Goal: Task Accomplishment & Management: Manage account settings

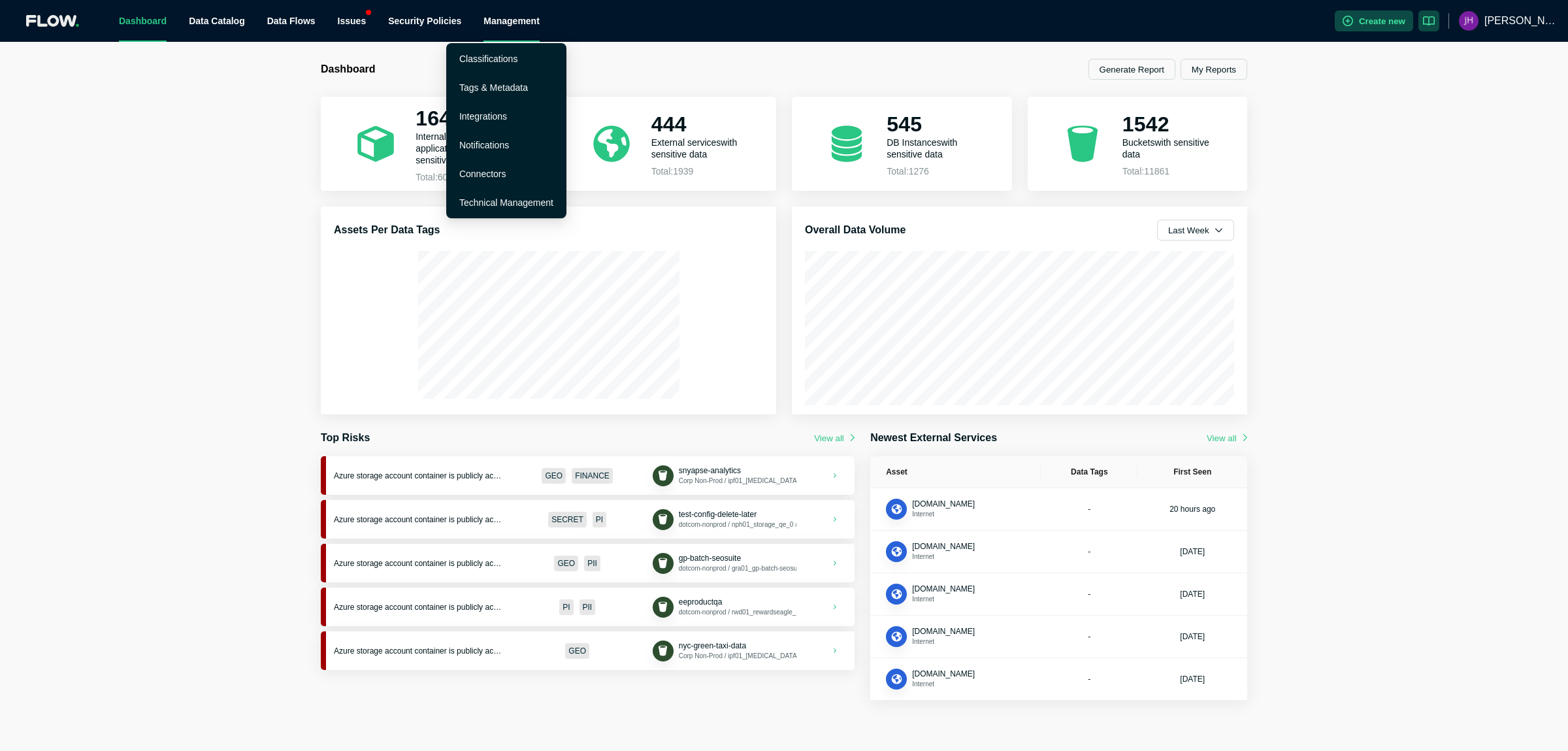
click at [483, 18] on div "Management" at bounding box center [511, 21] width 56 height 42
click at [490, 200] on link "Technical Management" at bounding box center [506, 202] width 94 height 10
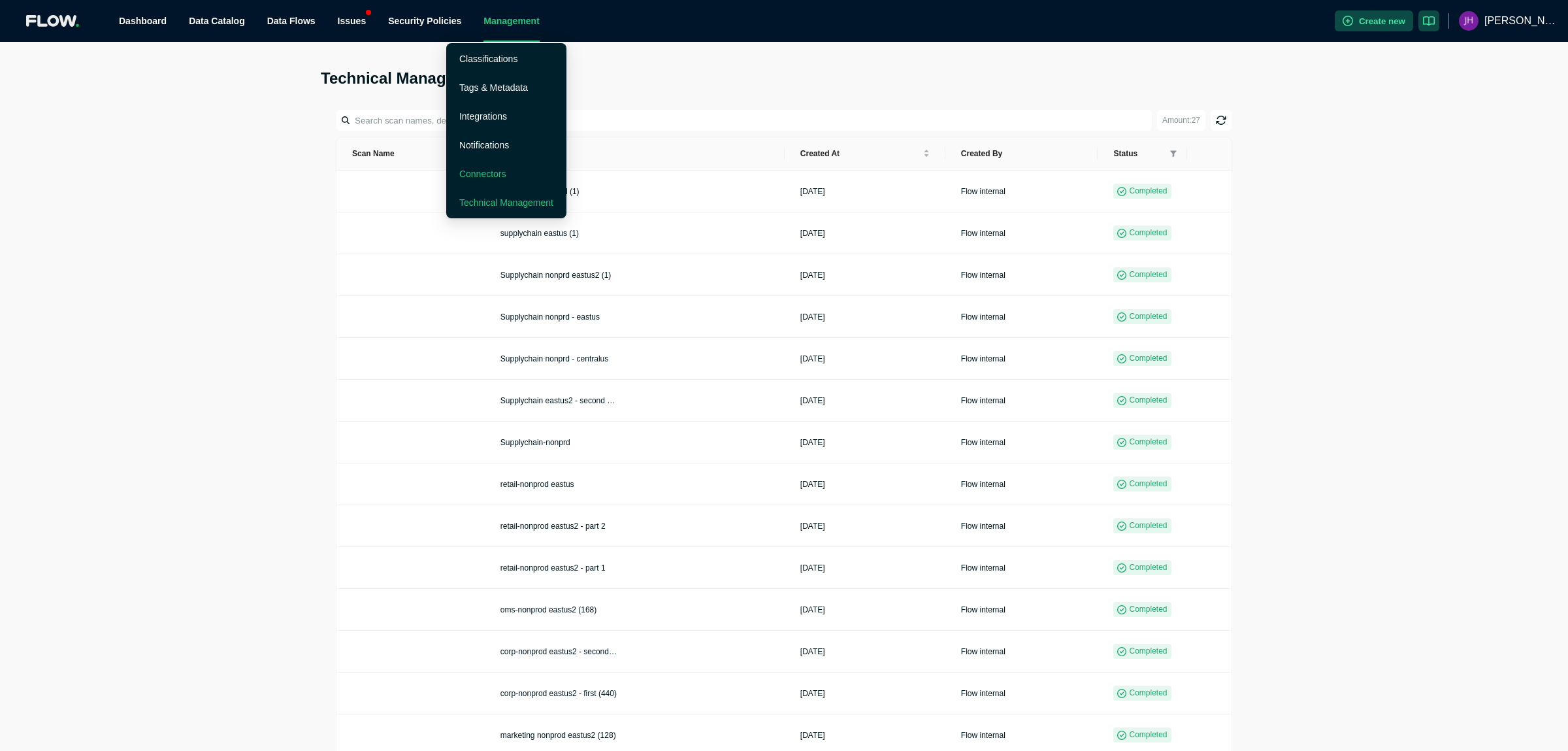
click at [490, 172] on link "Connectors" at bounding box center [483, 173] width 47 height 10
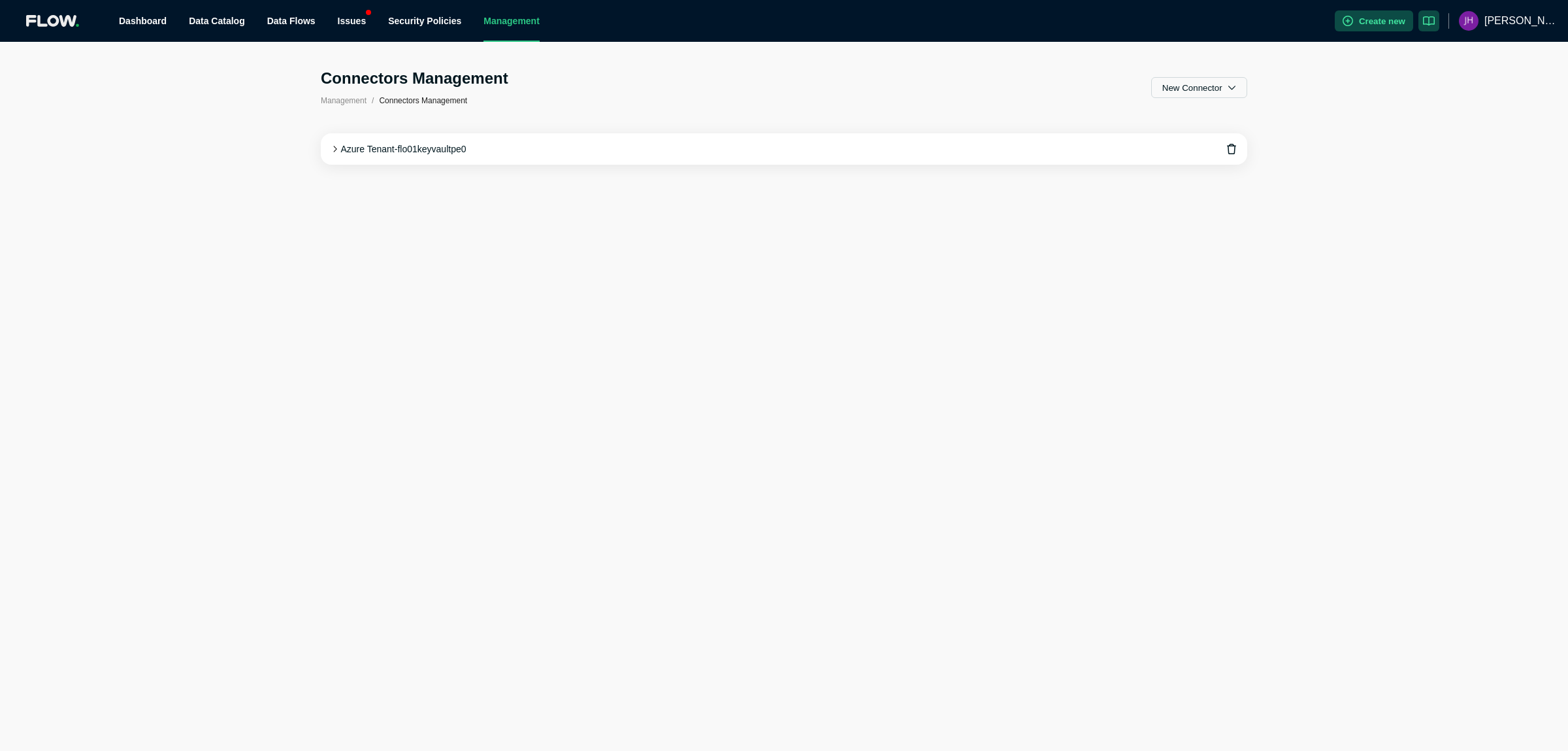
click at [331, 145] on icon at bounding box center [335, 149] width 7 height 7
click at [335, 145] on icon at bounding box center [335, 149] width 7 height 7
click at [335, 146] on icon at bounding box center [335, 149] width 3 height 6
click at [1197, 384] on icon "eye-invisible" at bounding box center [1202, 388] width 8 height 7
click at [588, 451] on form "Tenant ID b101f7ab-56ac-485f-b397-5279698fdf7d Created a dedicated App? App Id …" at bounding box center [784, 319] width 895 height 309
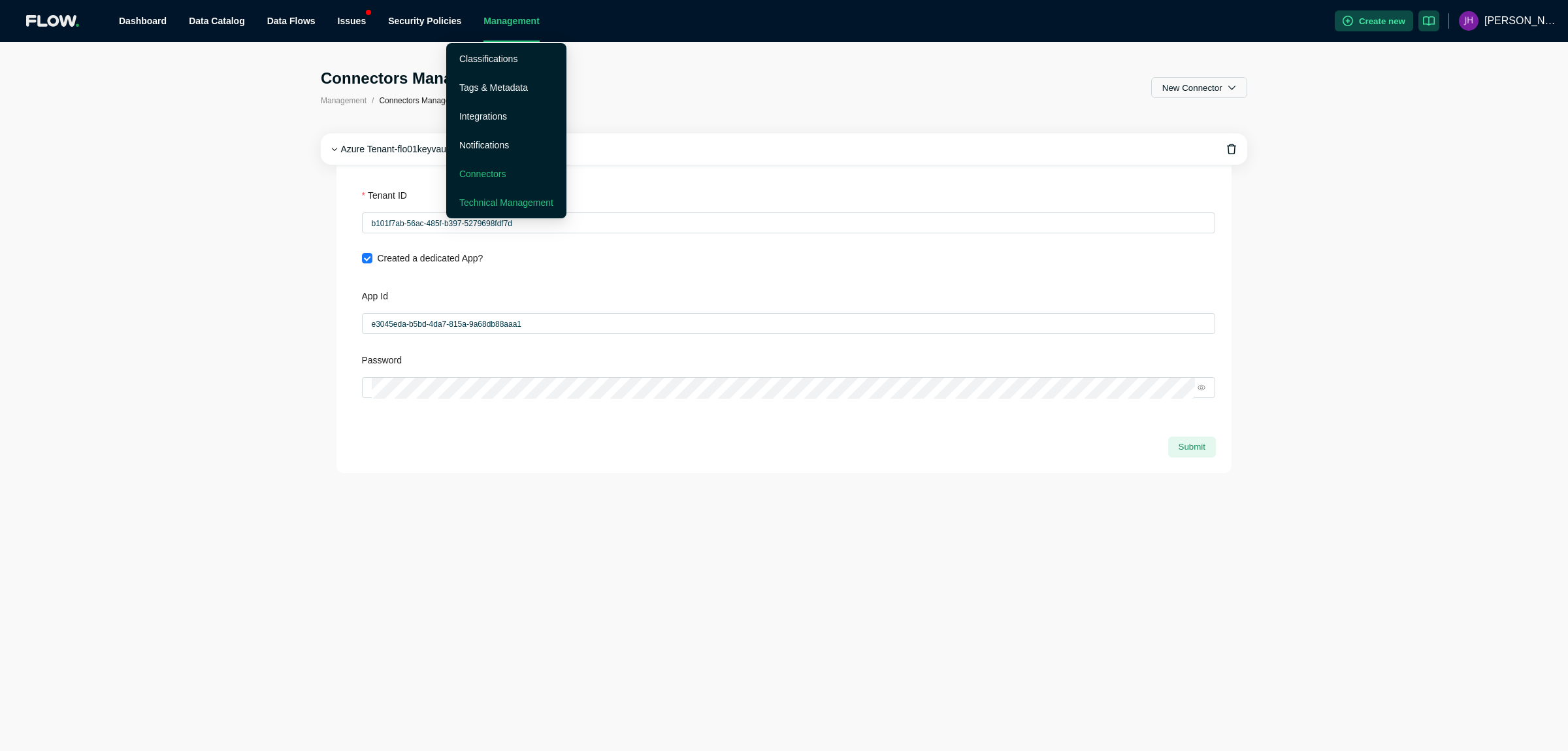
click at [502, 205] on link "Technical Management" at bounding box center [506, 202] width 94 height 10
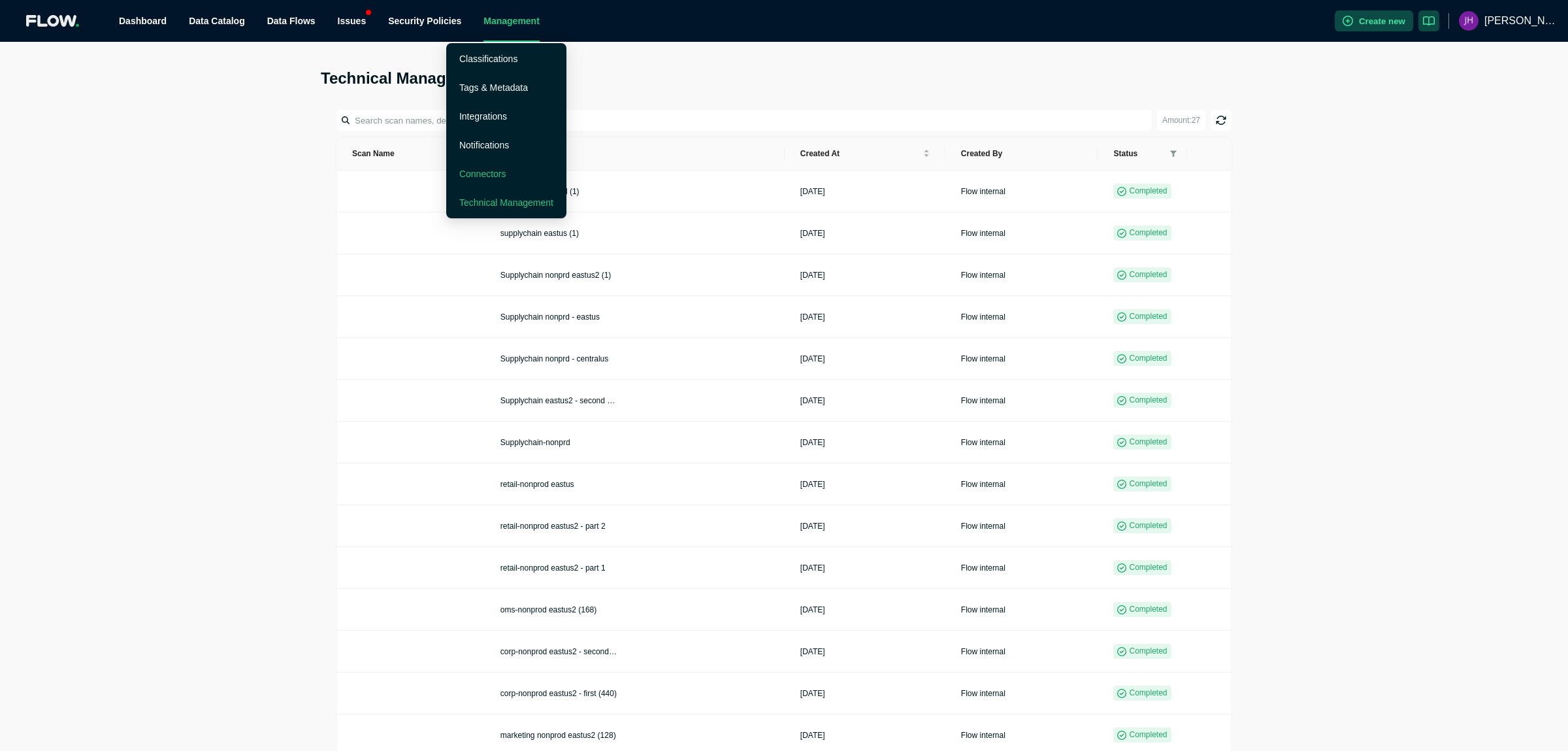
click at [493, 176] on link "Connectors" at bounding box center [483, 173] width 47 height 10
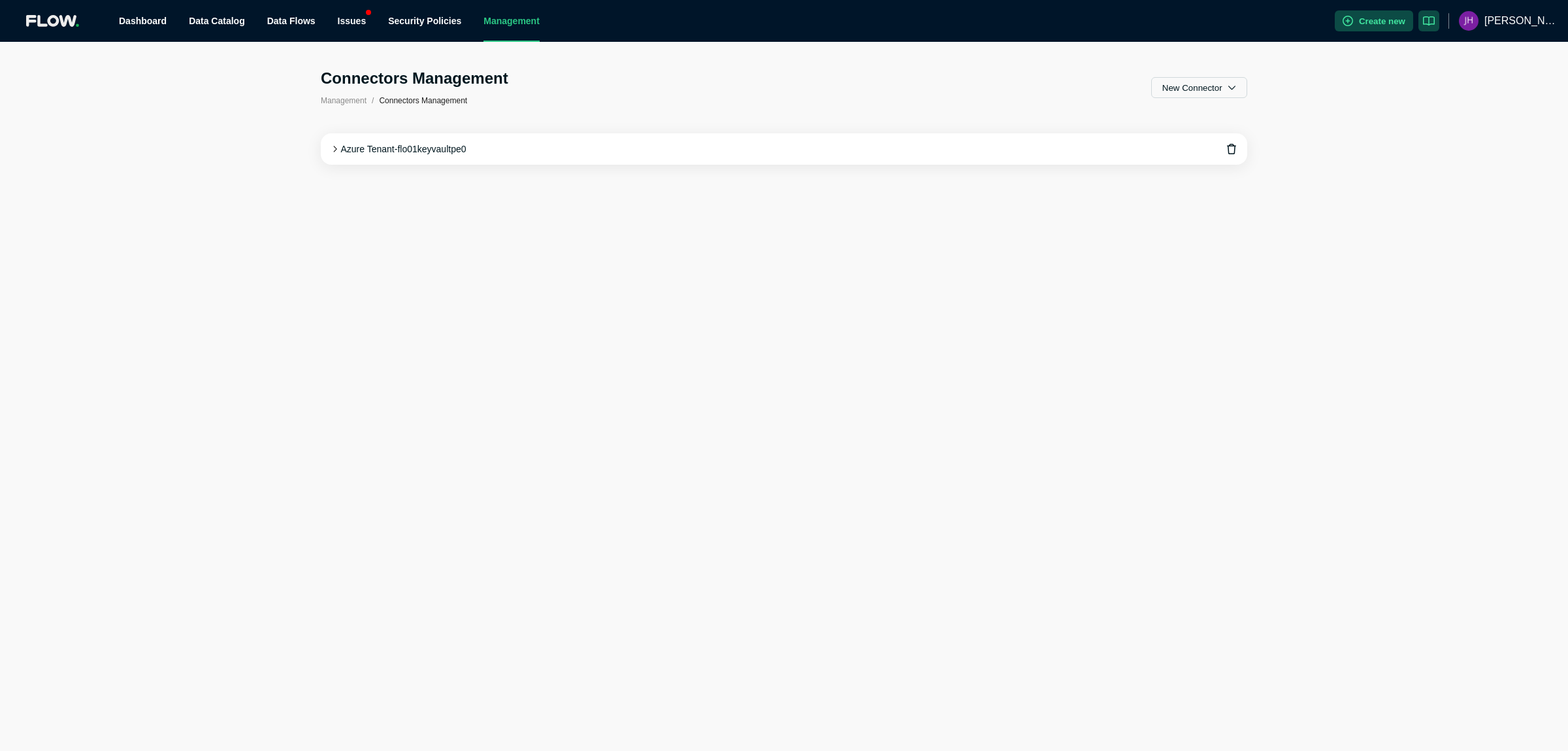
click at [332, 145] on icon at bounding box center [335, 149] width 7 height 7
click at [137, 20] on link "Dashboard" at bounding box center [143, 20] width 48 height 10
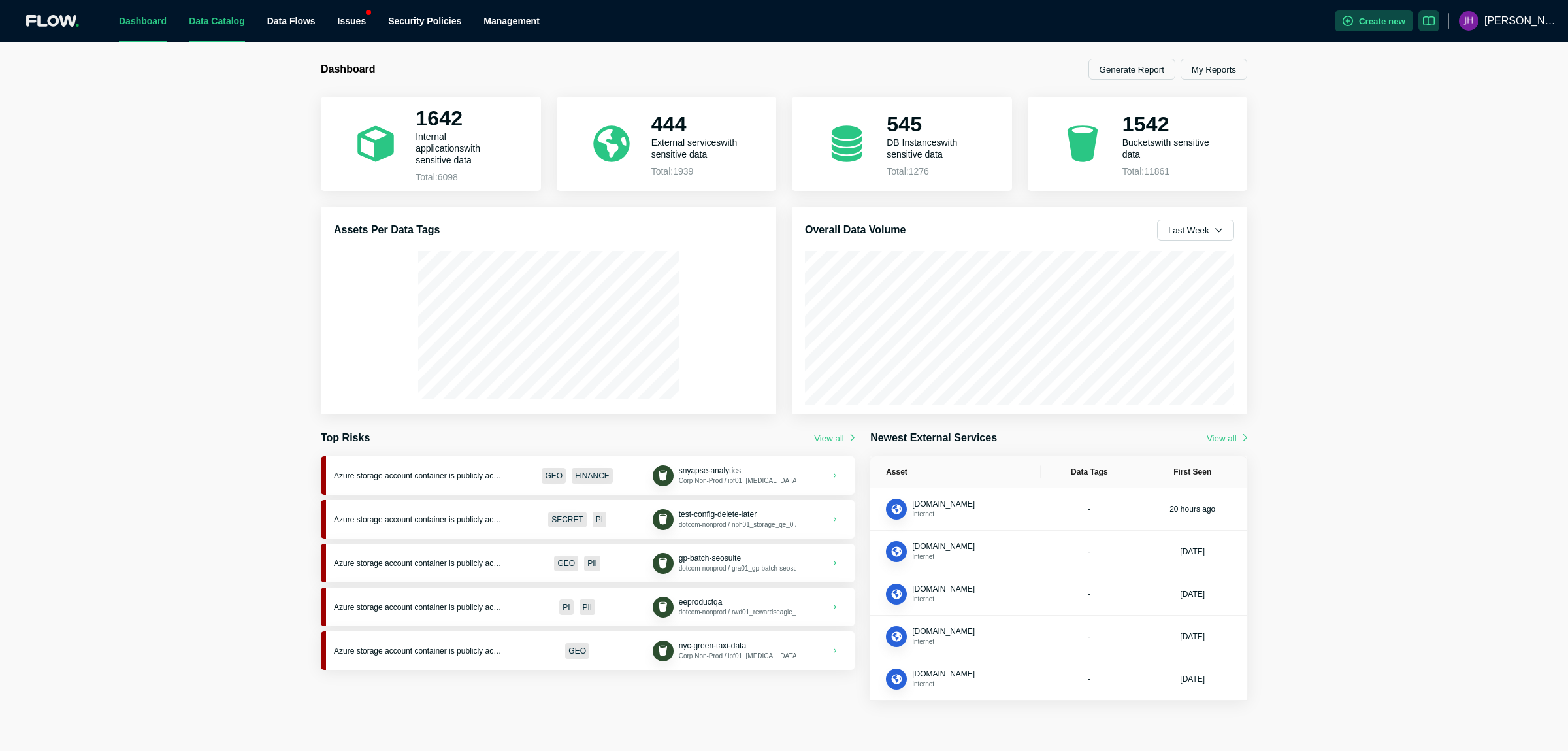
click at [192, 25] on link "Data Catalog" at bounding box center [216, 20] width 56 height 10
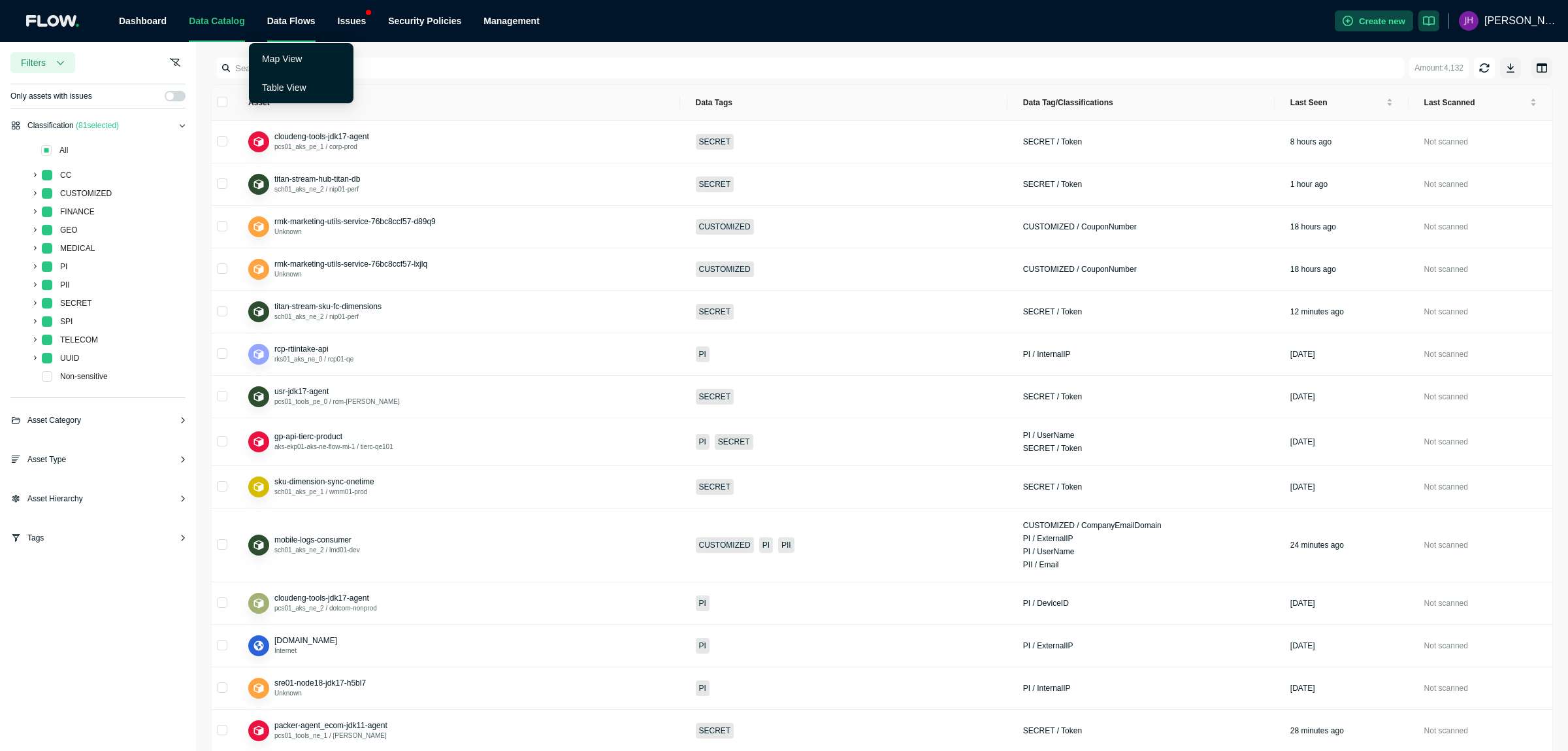
click at [274, 20] on span "Data Flows" at bounding box center [291, 20] width 48 height 10
click at [337, 22] on div "Issues" at bounding box center [352, 21] width 29 height 42
click at [331, 62] on link "Risks" at bounding box center [337, 58] width 22 height 10
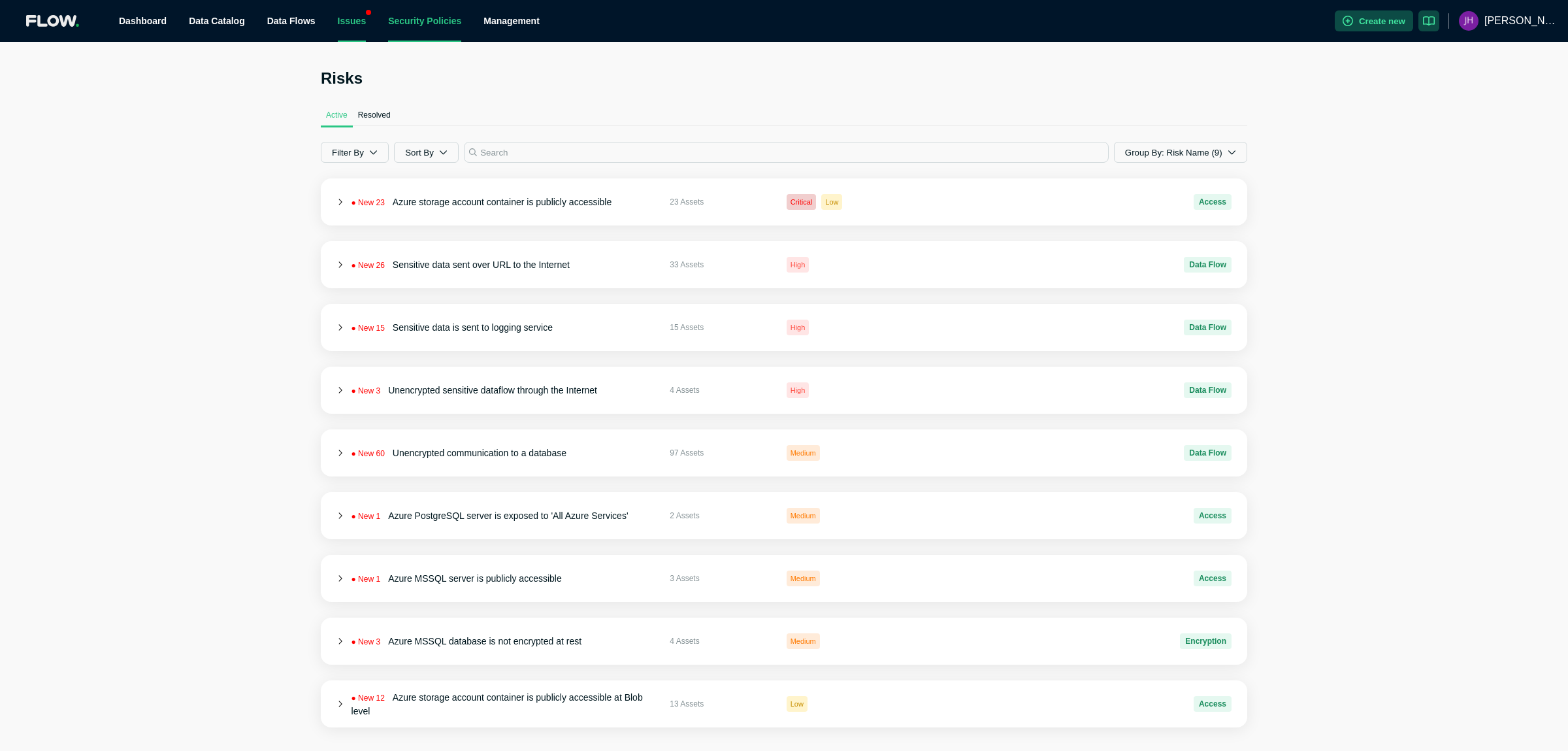
click at [393, 26] on link "Security Policies" at bounding box center [425, 20] width 73 height 10
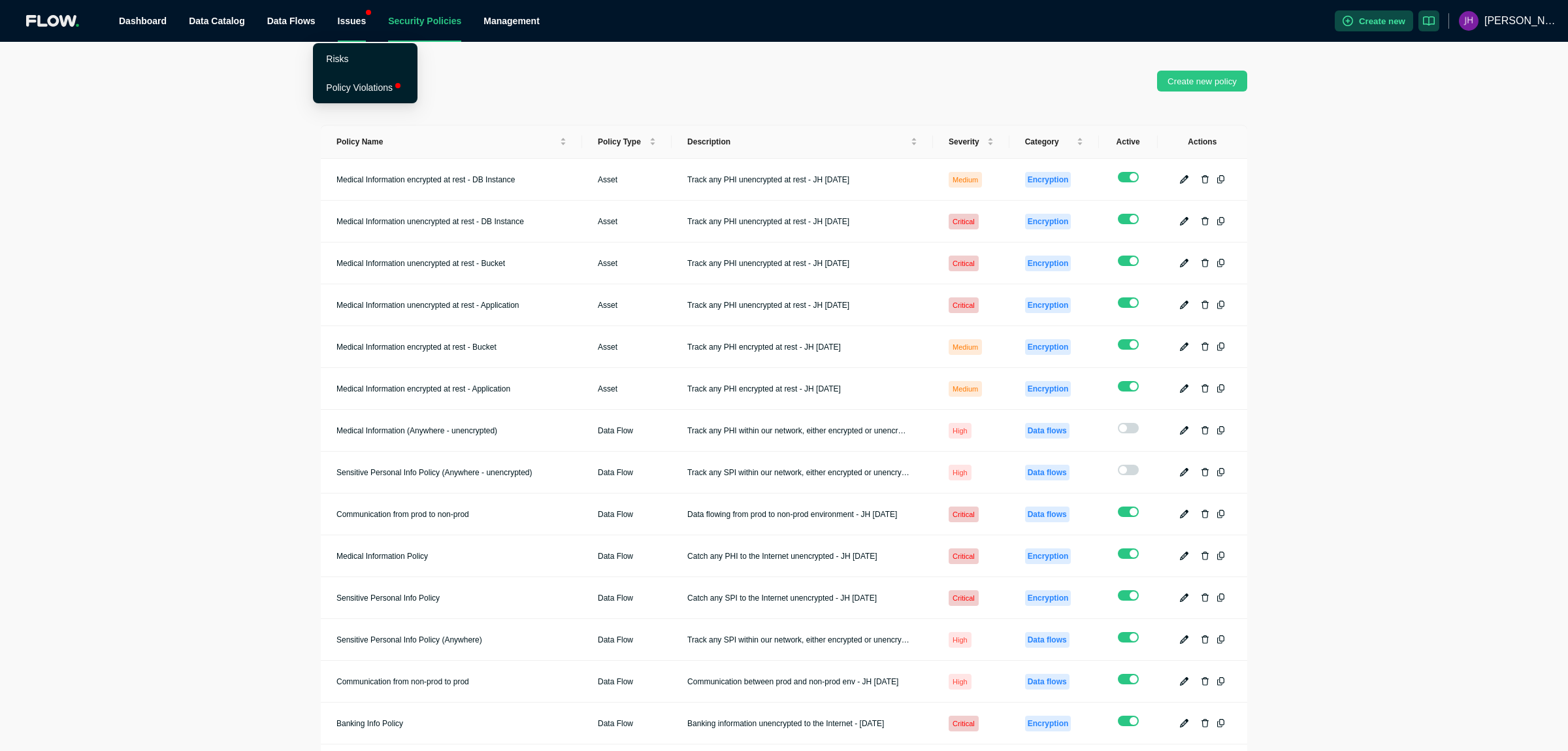
click at [337, 24] on div "Issues" at bounding box center [352, 21] width 29 height 42
click at [329, 85] on link "Policy Violations" at bounding box center [359, 87] width 67 height 10
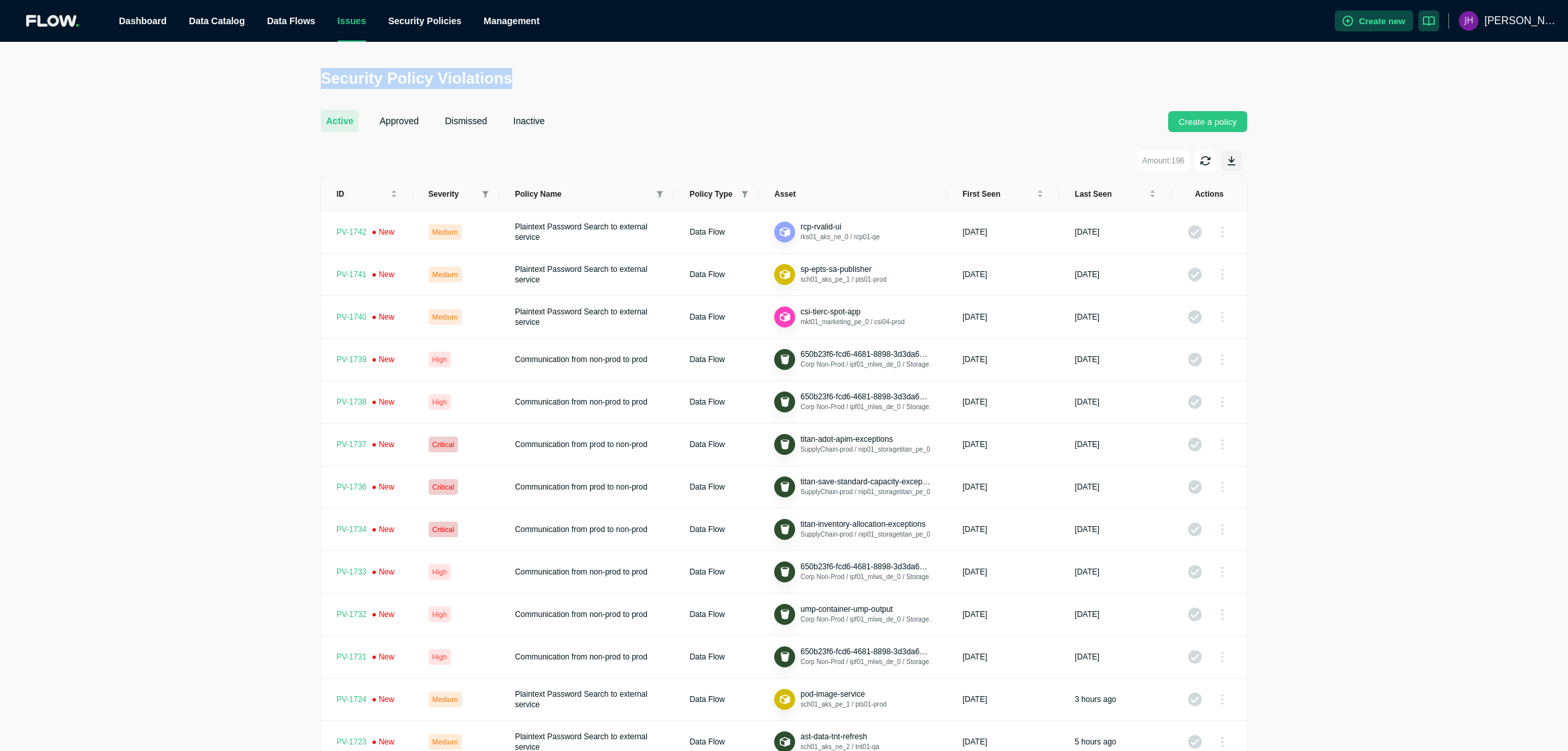
drag, startPoint x: 322, startPoint y: 72, endPoint x: 513, endPoint y: 74, distance: 191.0
click at [513, 74] on h2 "Security Policy Violations" at bounding box center [784, 78] width 926 height 21
click at [505, 78] on h2 "Security Policy Violations" at bounding box center [784, 78] width 926 height 21
drag, startPoint x: 513, startPoint y: 76, endPoint x: 245, endPoint y: 71, distance: 268.0
click at [245, 71] on div "Security Policy Violations active approved dismissed inactive Create a policy A…" at bounding box center [784, 478] width 1568 height 822
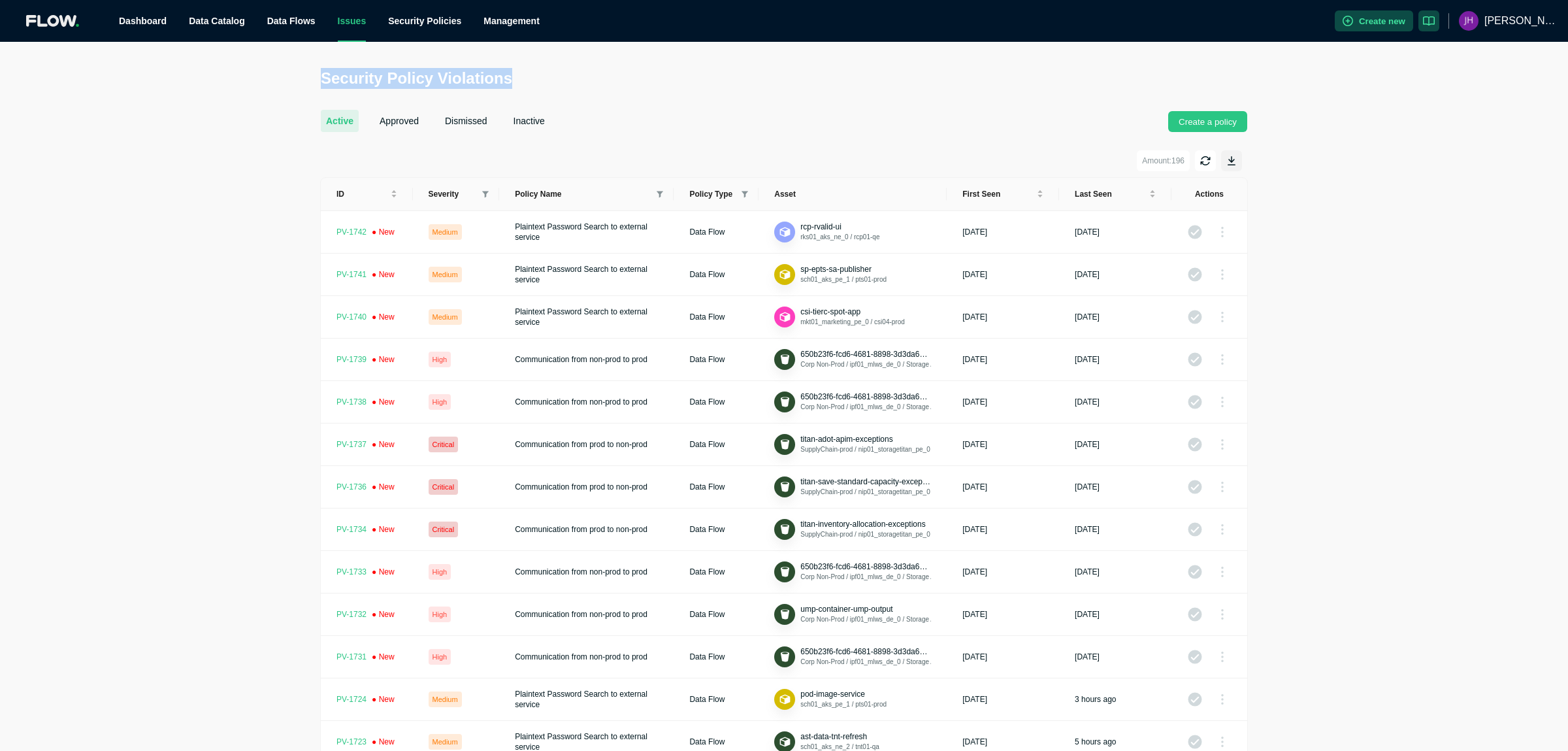
drag, startPoint x: 457, startPoint y: 71, endPoint x: 568, endPoint y: 74, distance: 111.0
click at [457, 72] on h2 "Security Policy Violations" at bounding box center [784, 78] width 926 height 21
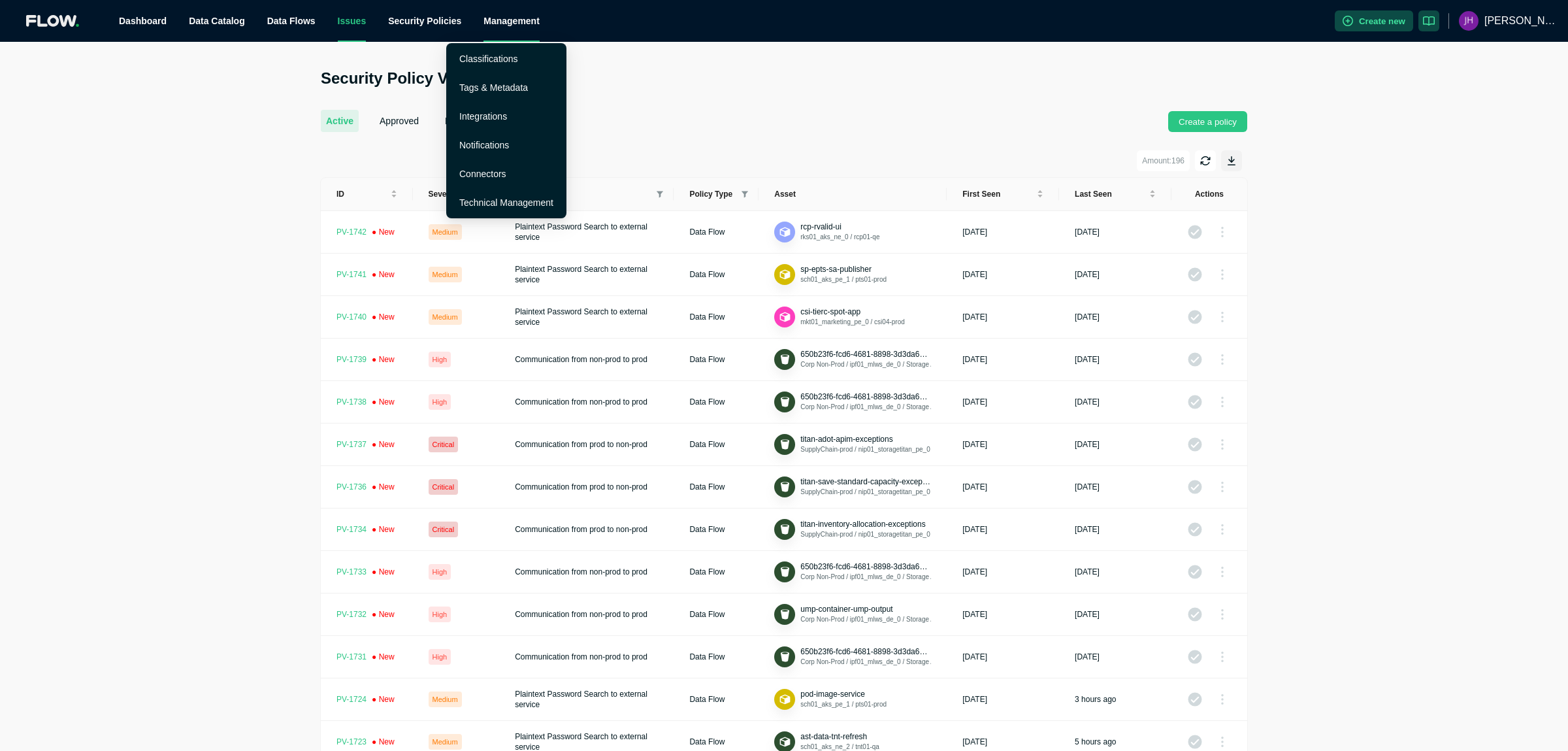
click at [483, 22] on div "Management" at bounding box center [511, 21] width 56 height 42
click at [491, 206] on link "Technical Management" at bounding box center [506, 202] width 94 height 10
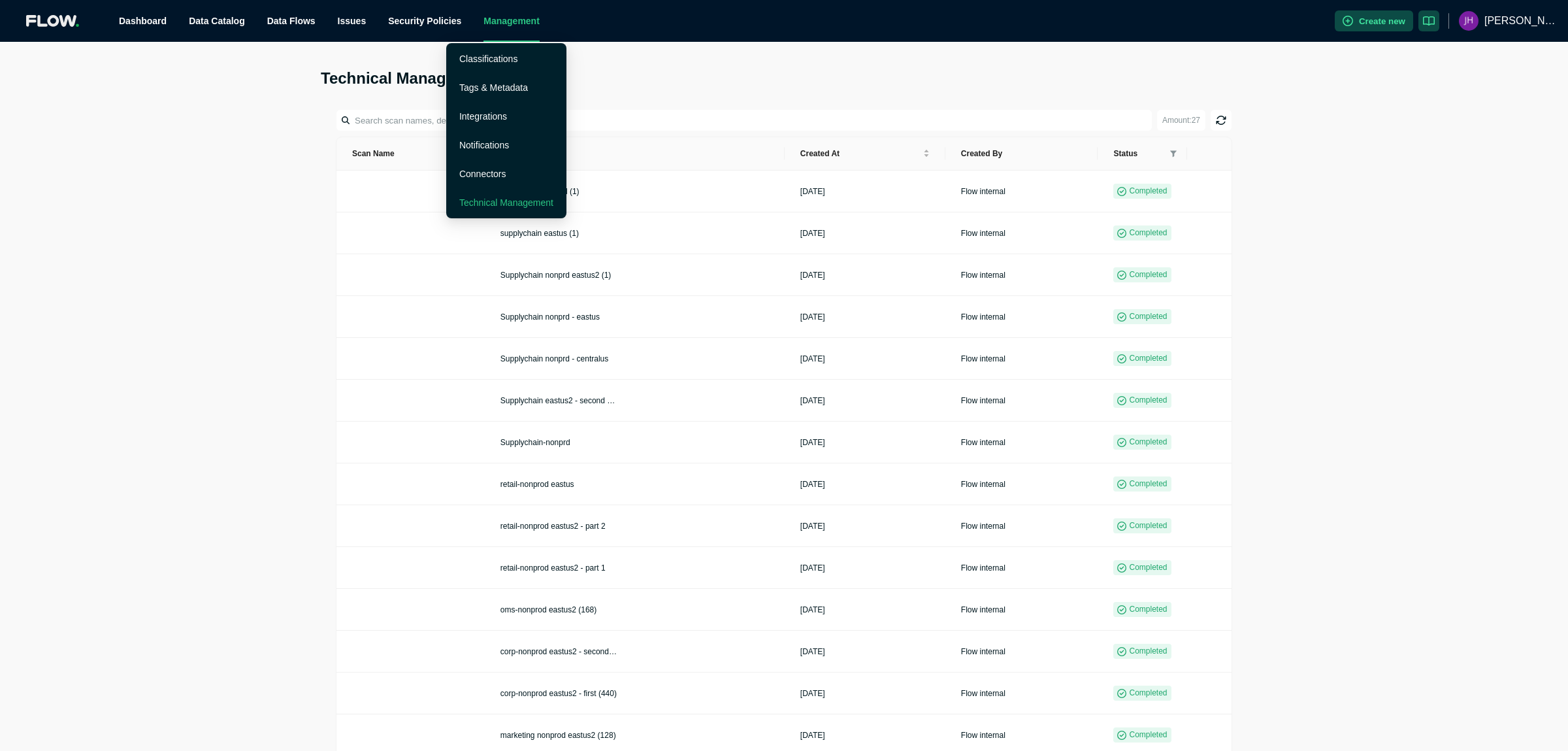
click at [483, 20] on div "Management" at bounding box center [511, 21] width 56 height 42
click at [481, 169] on link "Connectors" at bounding box center [483, 173] width 47 height 10
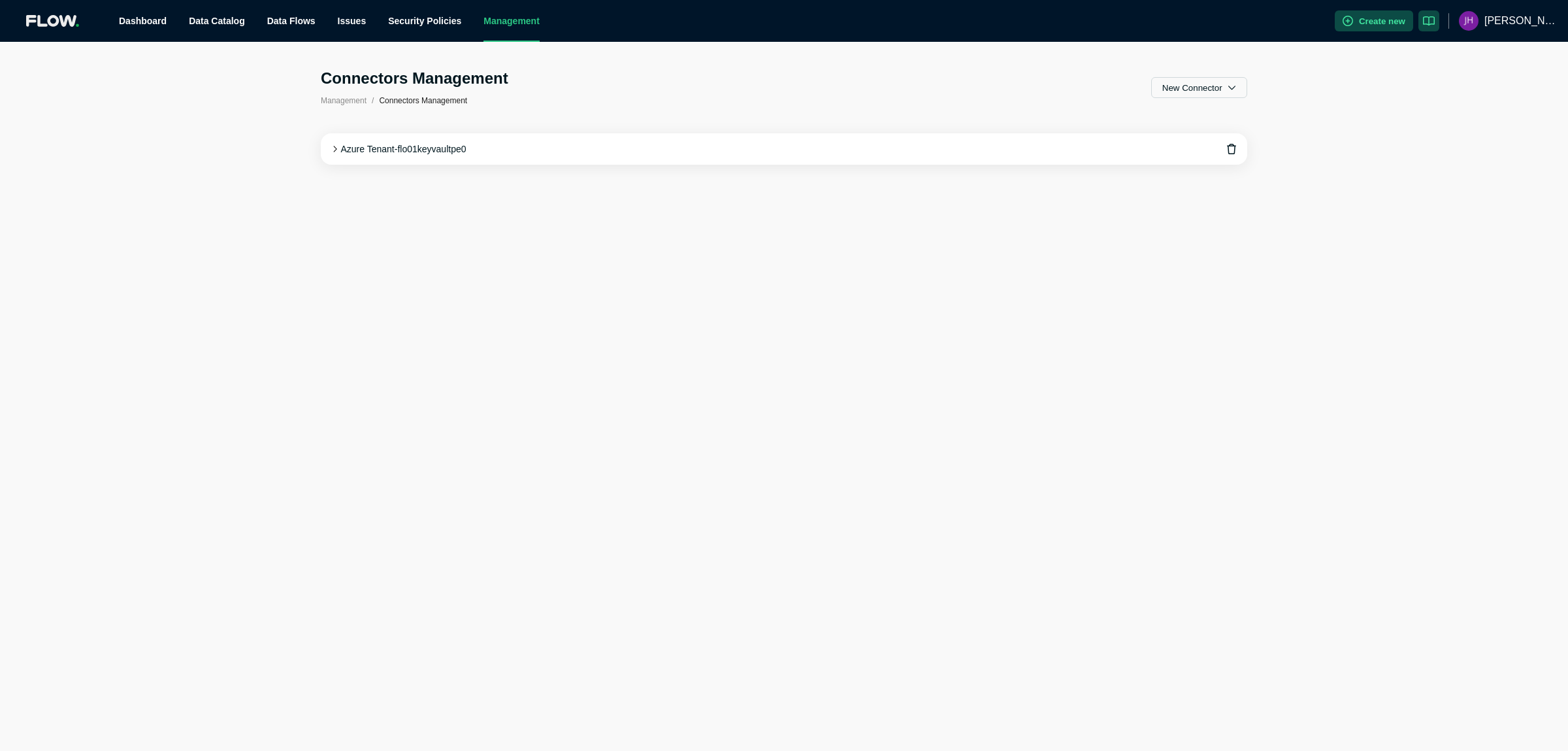
click at [1380, 279] on div "Connectors Management Management / Connectors Management New Connector Azure Te…" at bounding box center [784, 396] width 1568 height 709
click at [336, 145] on icon at bounding box center [335, 149] width 7 height 7
click at [1435, 19] on icon "button" at bounding box center [1429, 21] width 12 height 9
click at [126, 20] on link "Dashboard" at bounding box center [143, 20] width 48 height 10
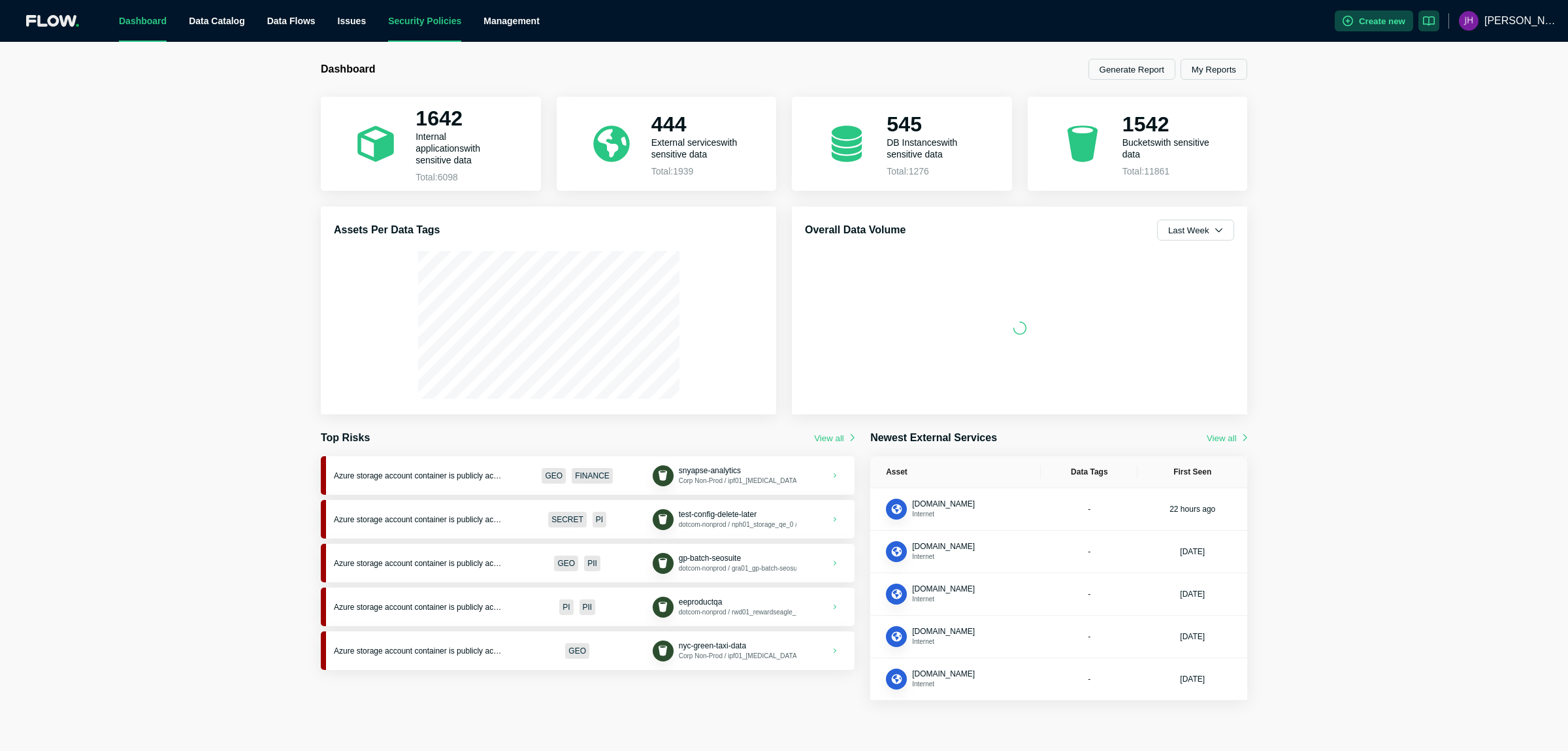
click at [388, 18] on link "Security Policies" at bounding box center [425, 20] width 73 height 10
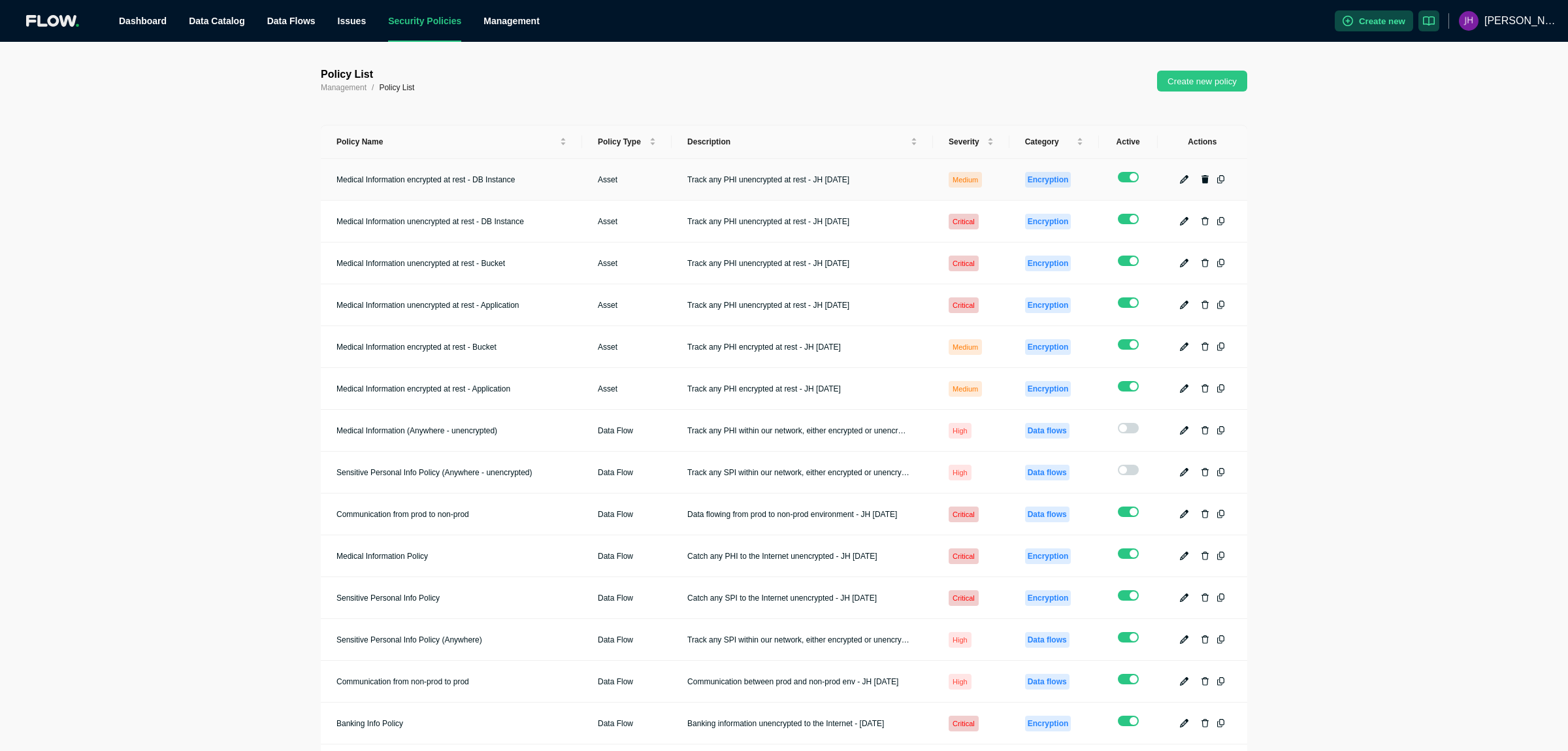
click at [1207, 175] on icon "button" at bounding box center [1206, 179] width 8 height 9
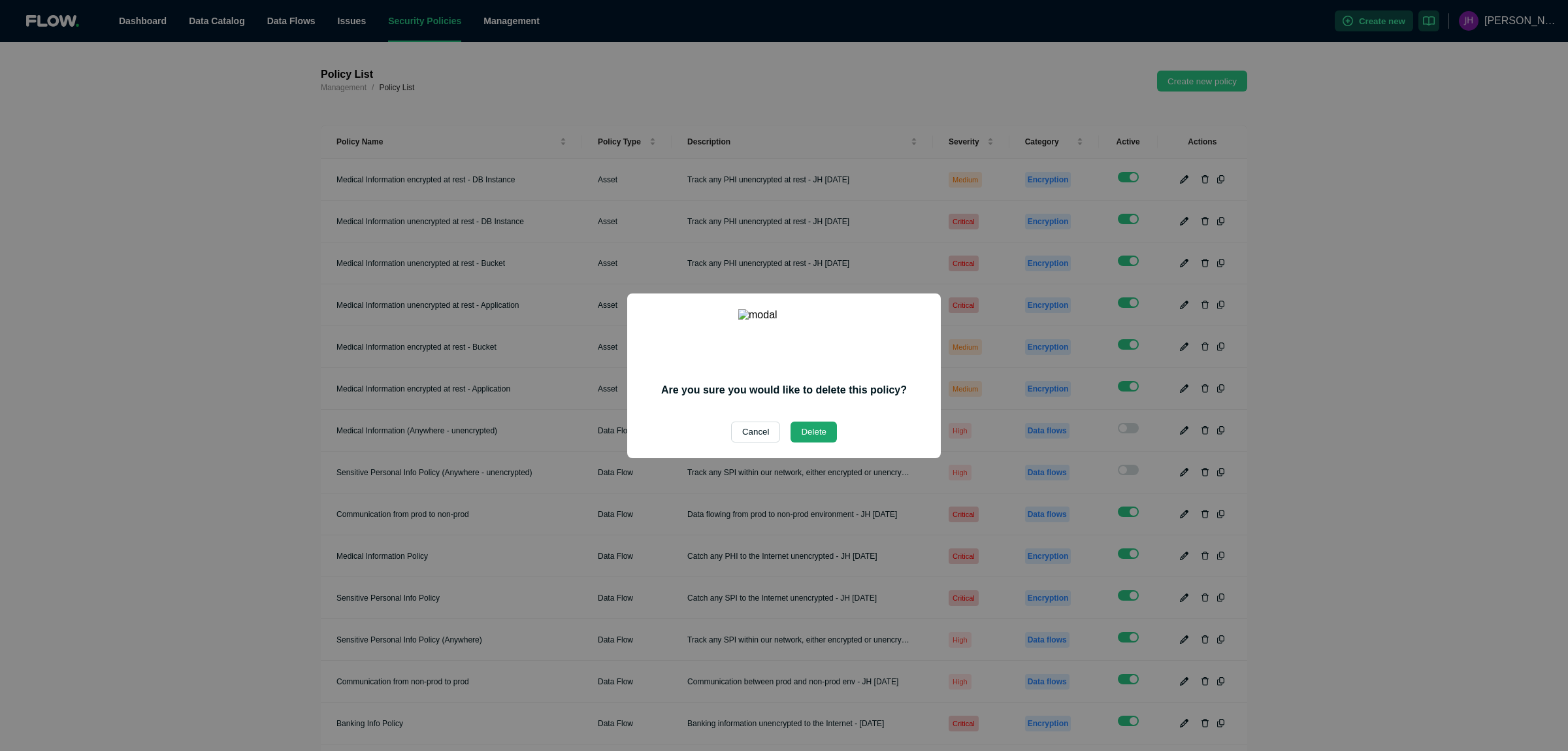
click at [797, 422] on button "Delete" at bounding box center [813, 432] width 47 height 21
checkbox input "false"
checkbox input "true"
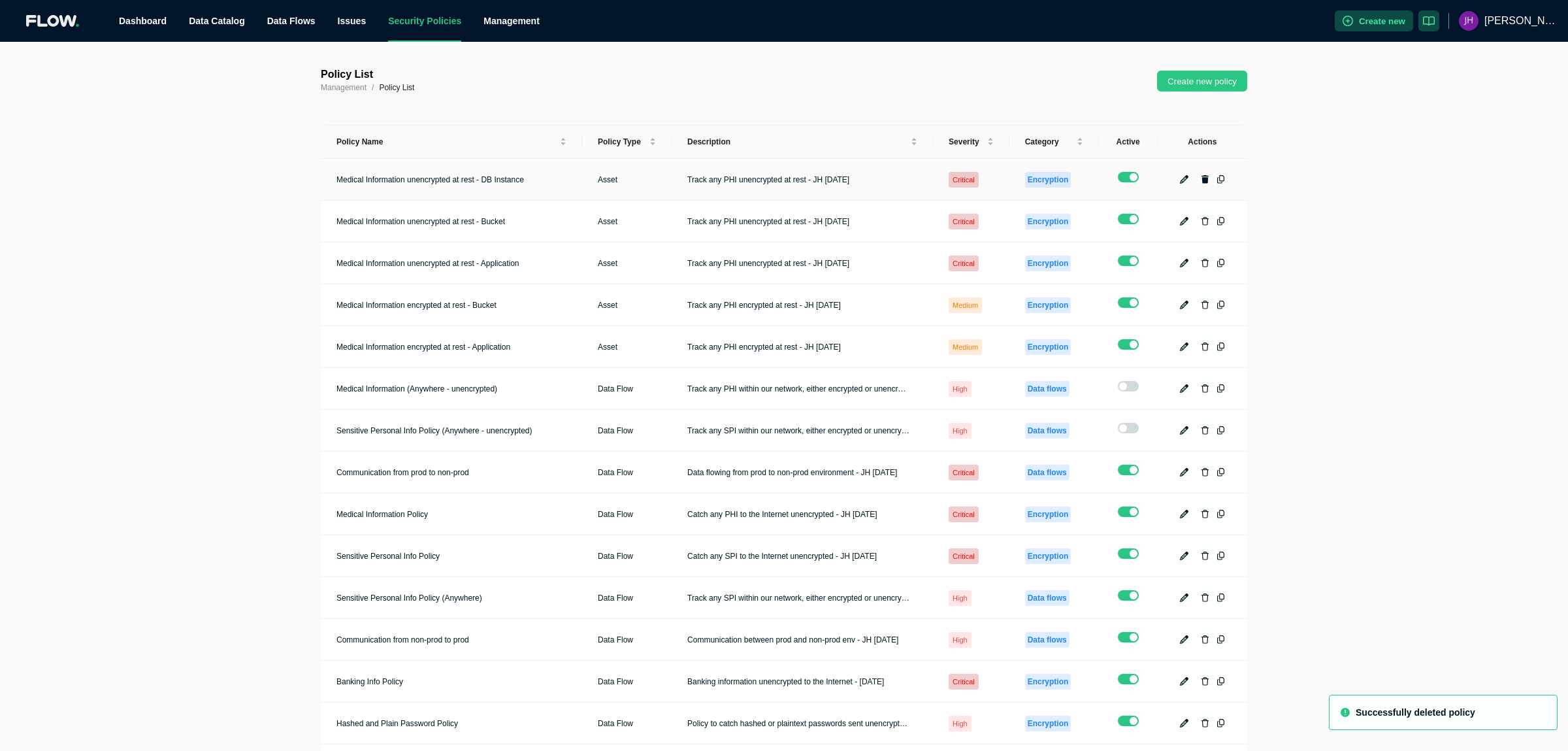
click at [1201, 172] on button "button" at bounding box center [1204, 179] width 16 height 16
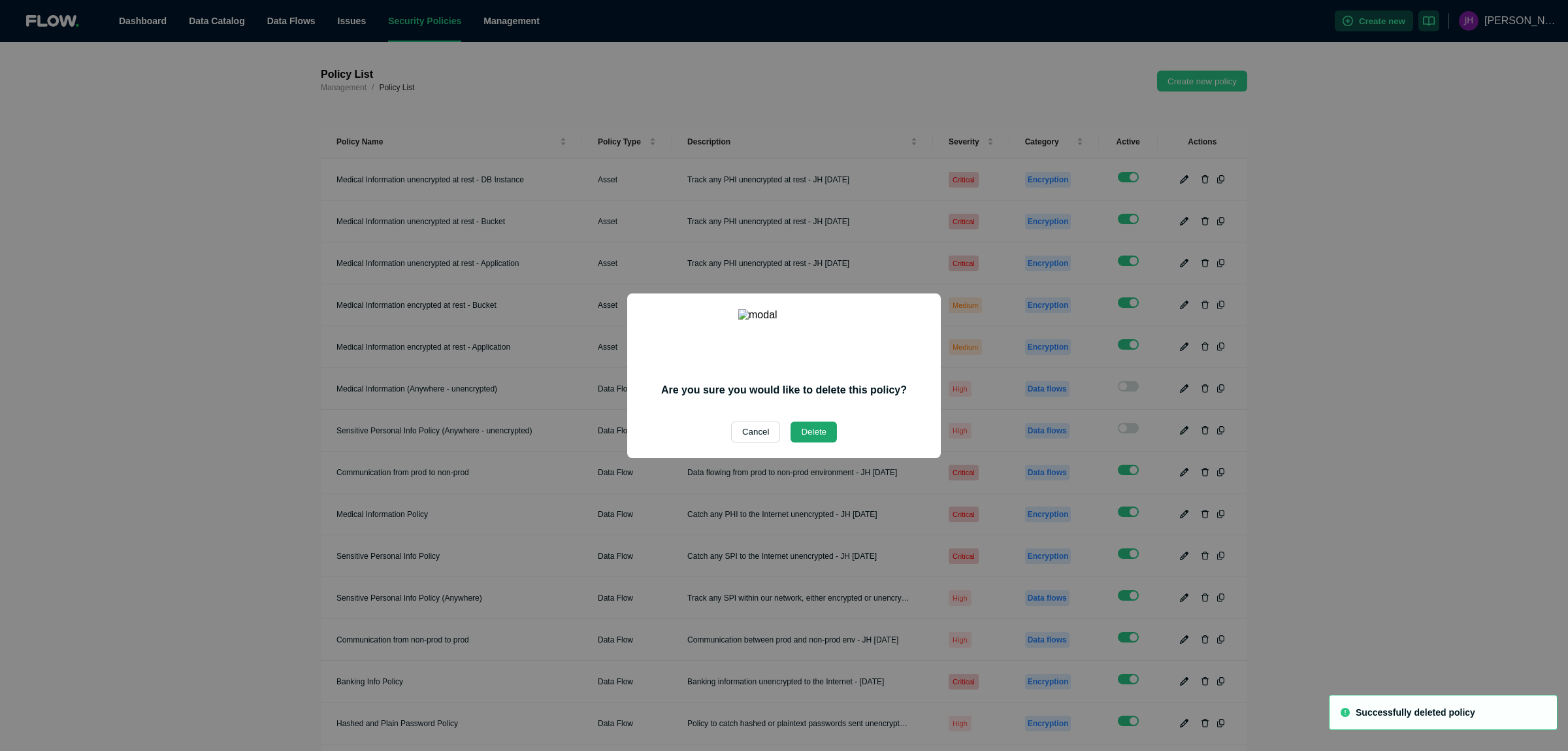
click at [810, 427] on button "Delete" at bounding box center [813, 432] width 47 height 21
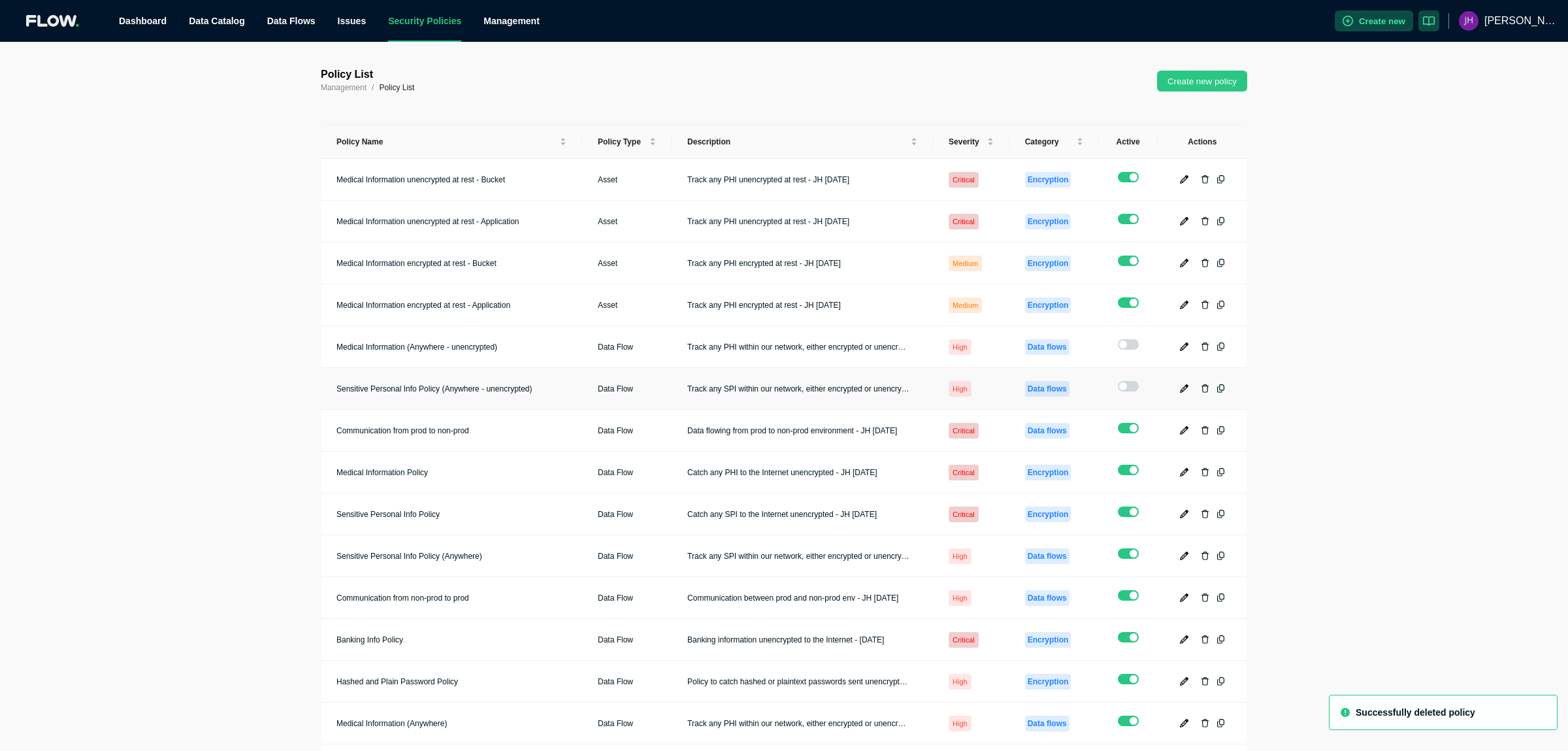
checkbox input "false"
checkbox input "true"
click at [1208, 219] on button "button" at bounding box center [1204, 221] width 16 height 16
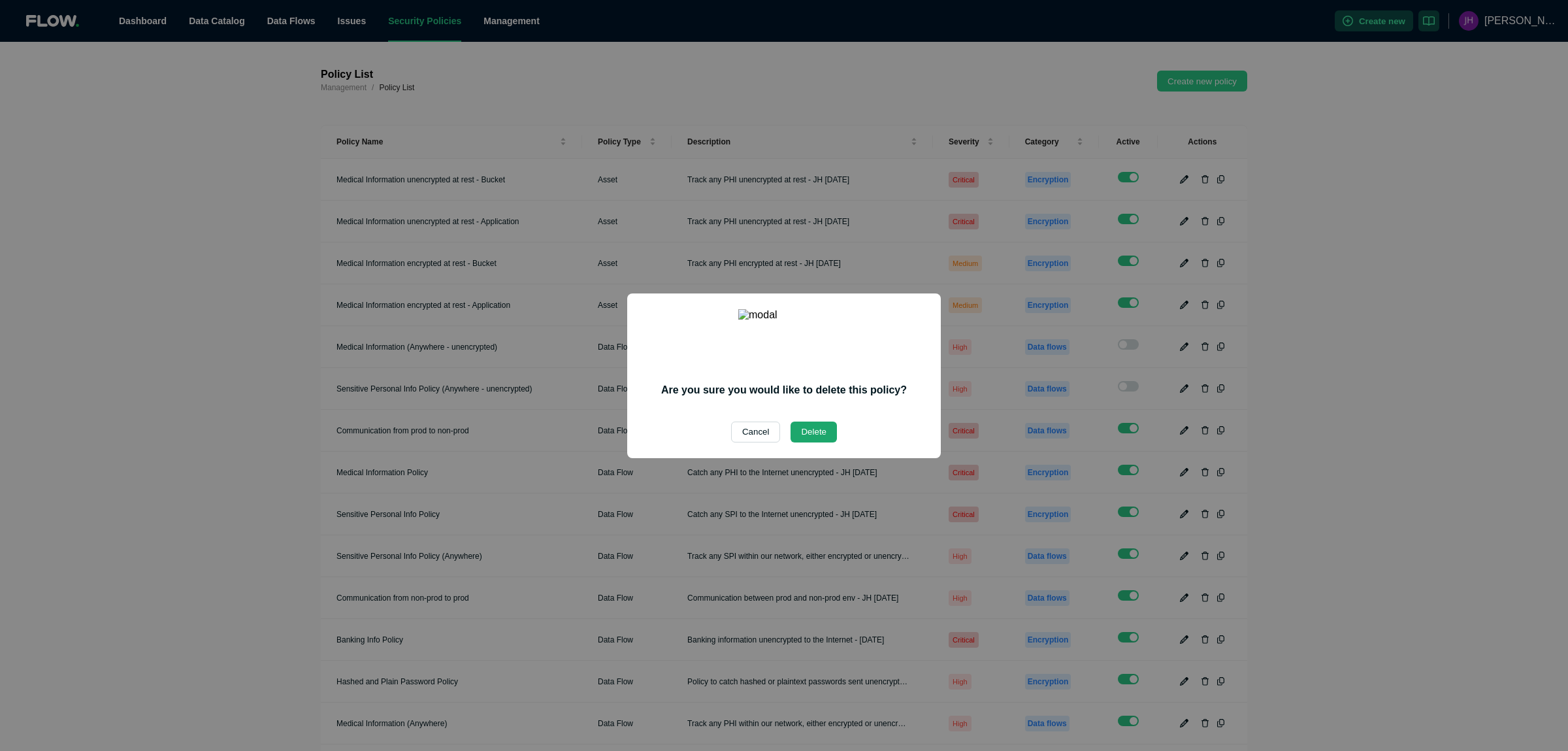
click at [805, 427] on button "Delete" at bounding box center [813, 432] width 47 height 21
checkbox input "false"
checkbox input "true"
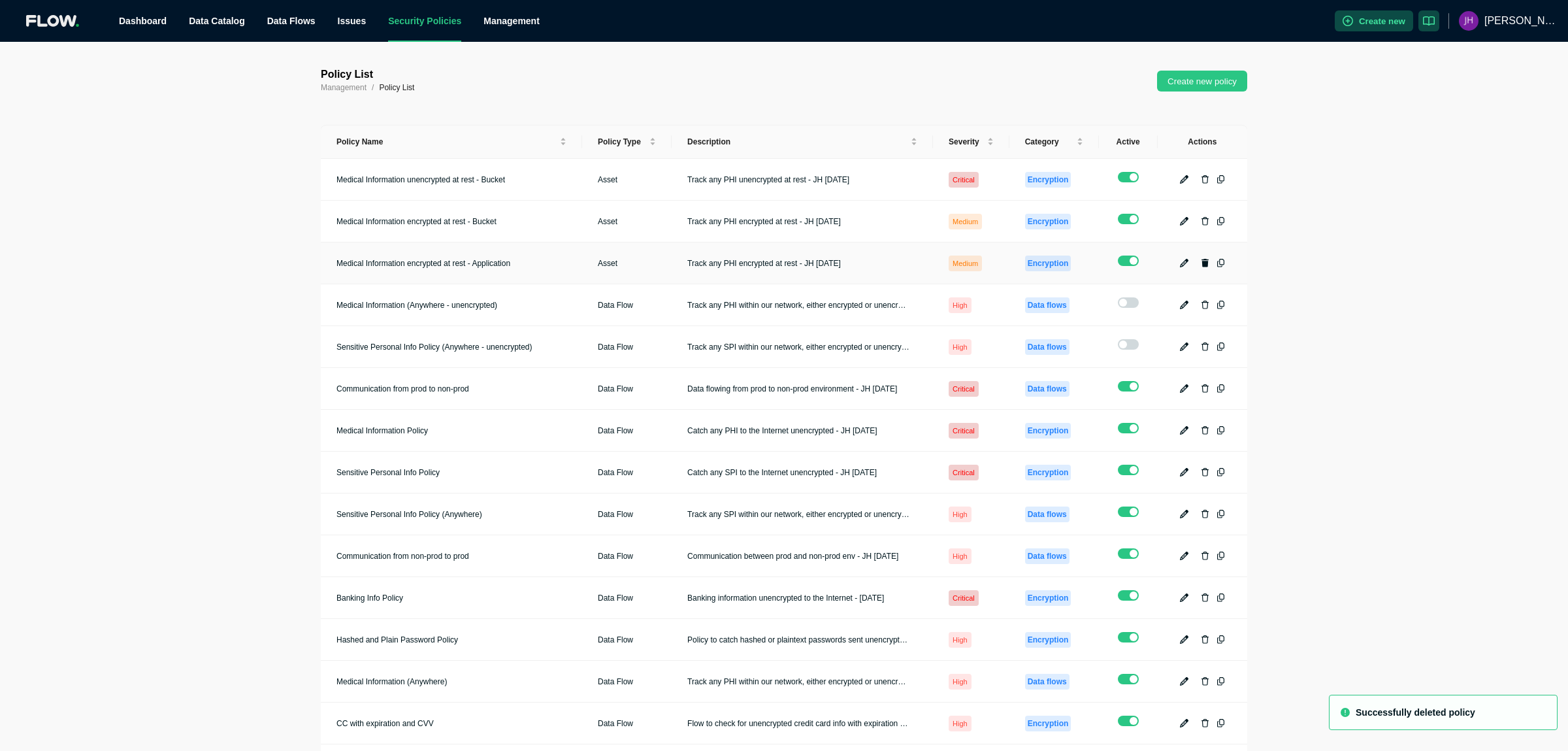
drag, startPoint x: 1205, startPoint y: 257, endPoint x: 1183, endPoint y: 281, distance: 32.6
click at [1205, 261] on td at bounding box center [1202, 263] width 89 height 42
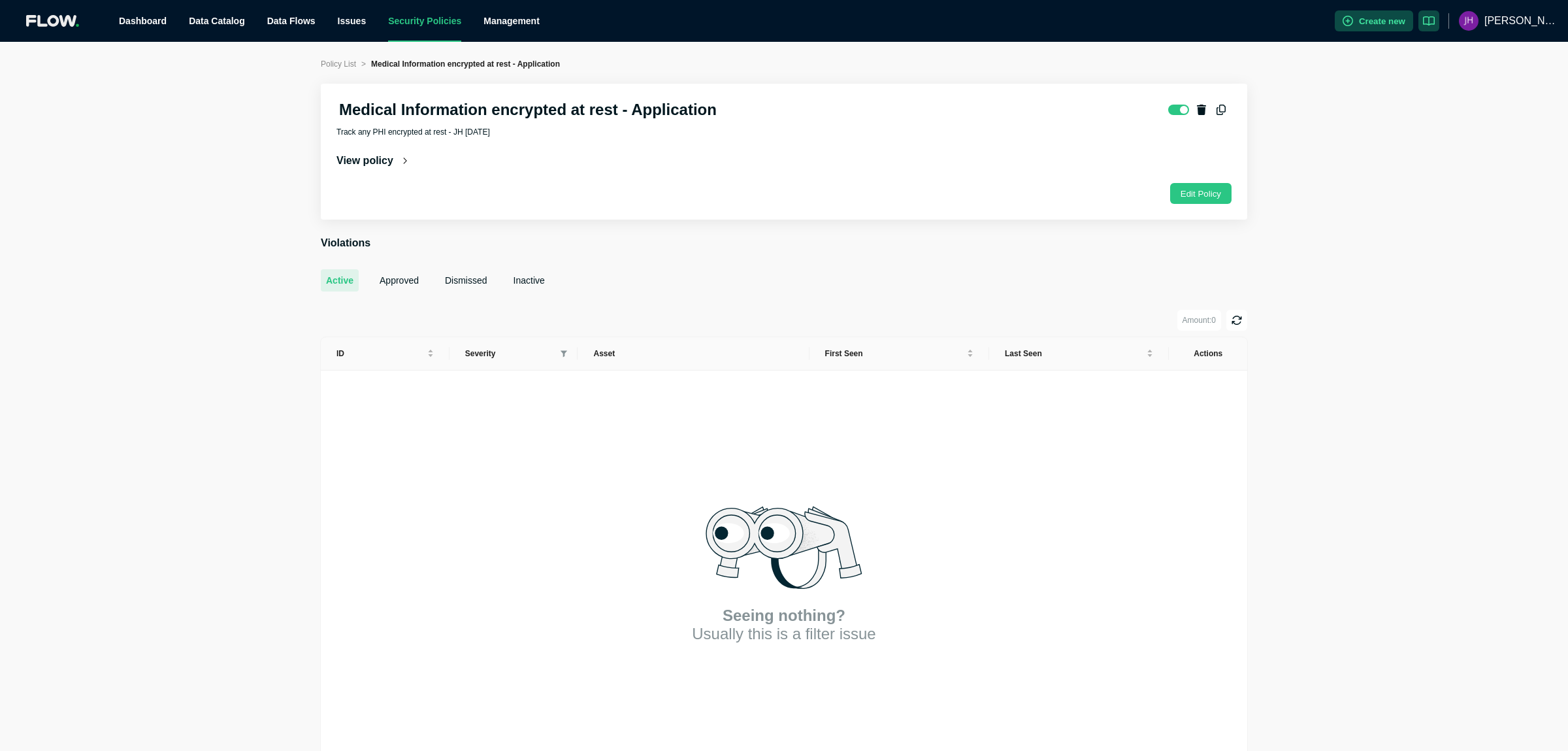
click at [1206, 105] on icon "button" at bounding box center [1202, 110] width 9 height 11
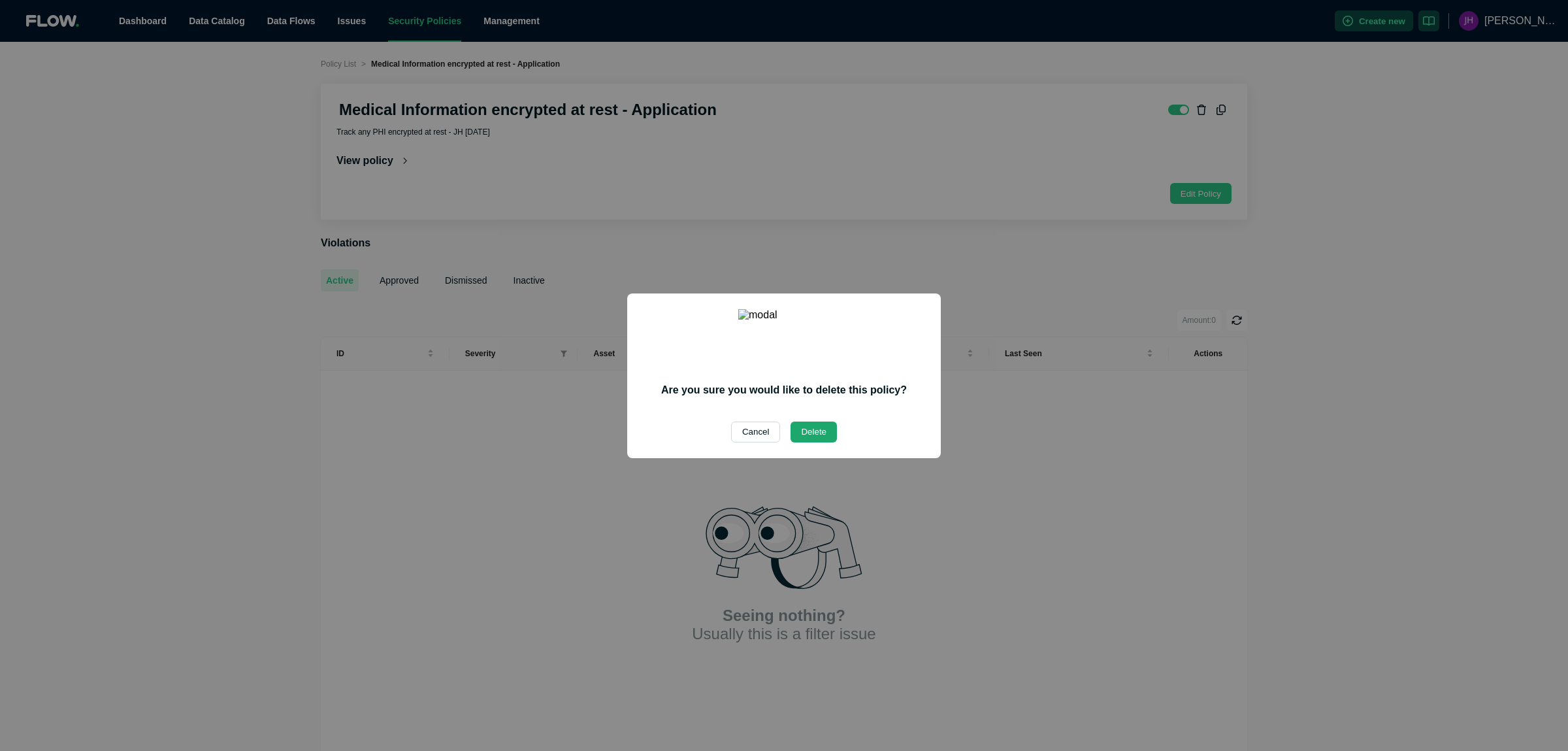
click at [809, 424] on button "Delete" at bounding box center [813, 432] width 47 height 21
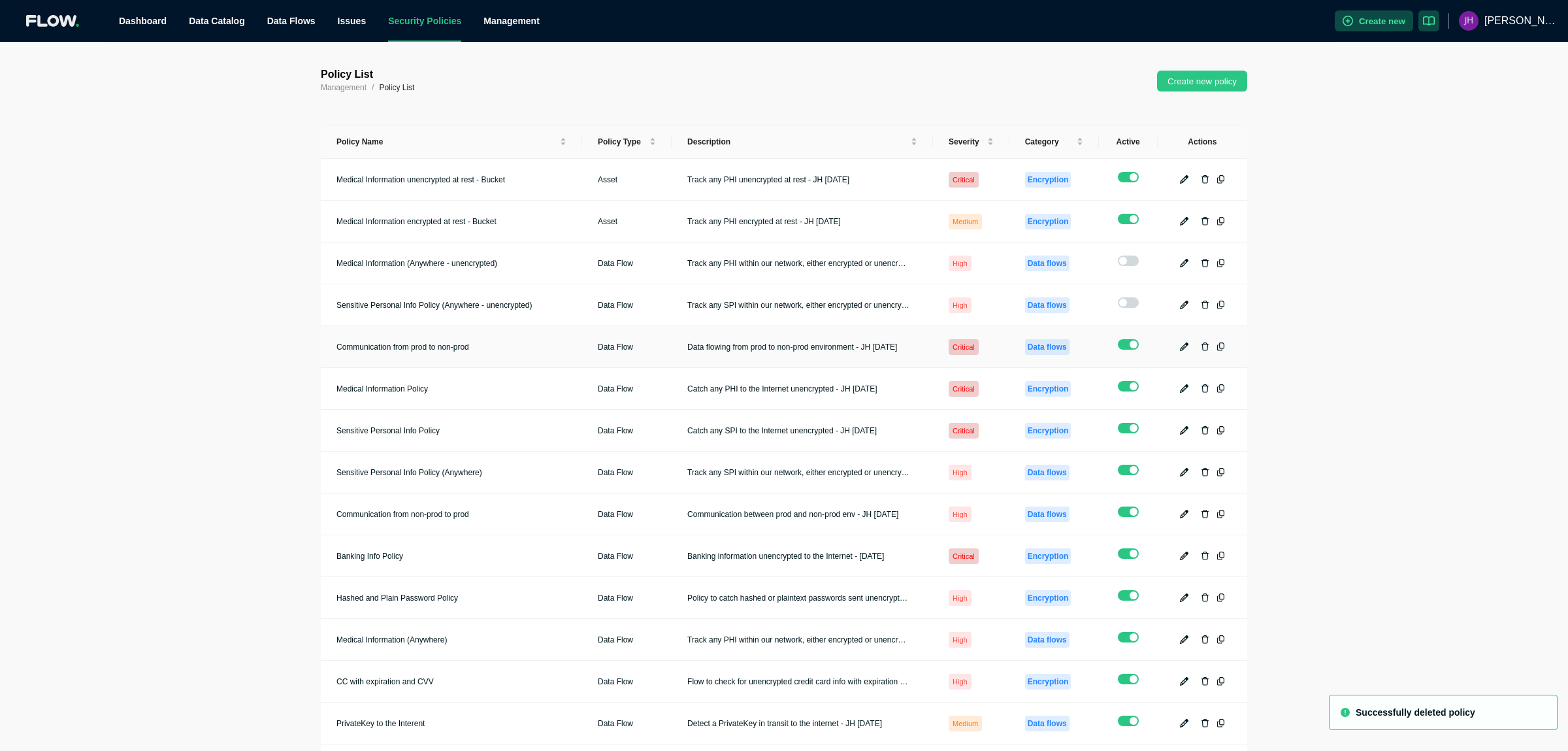
scroll to position [124, 0]
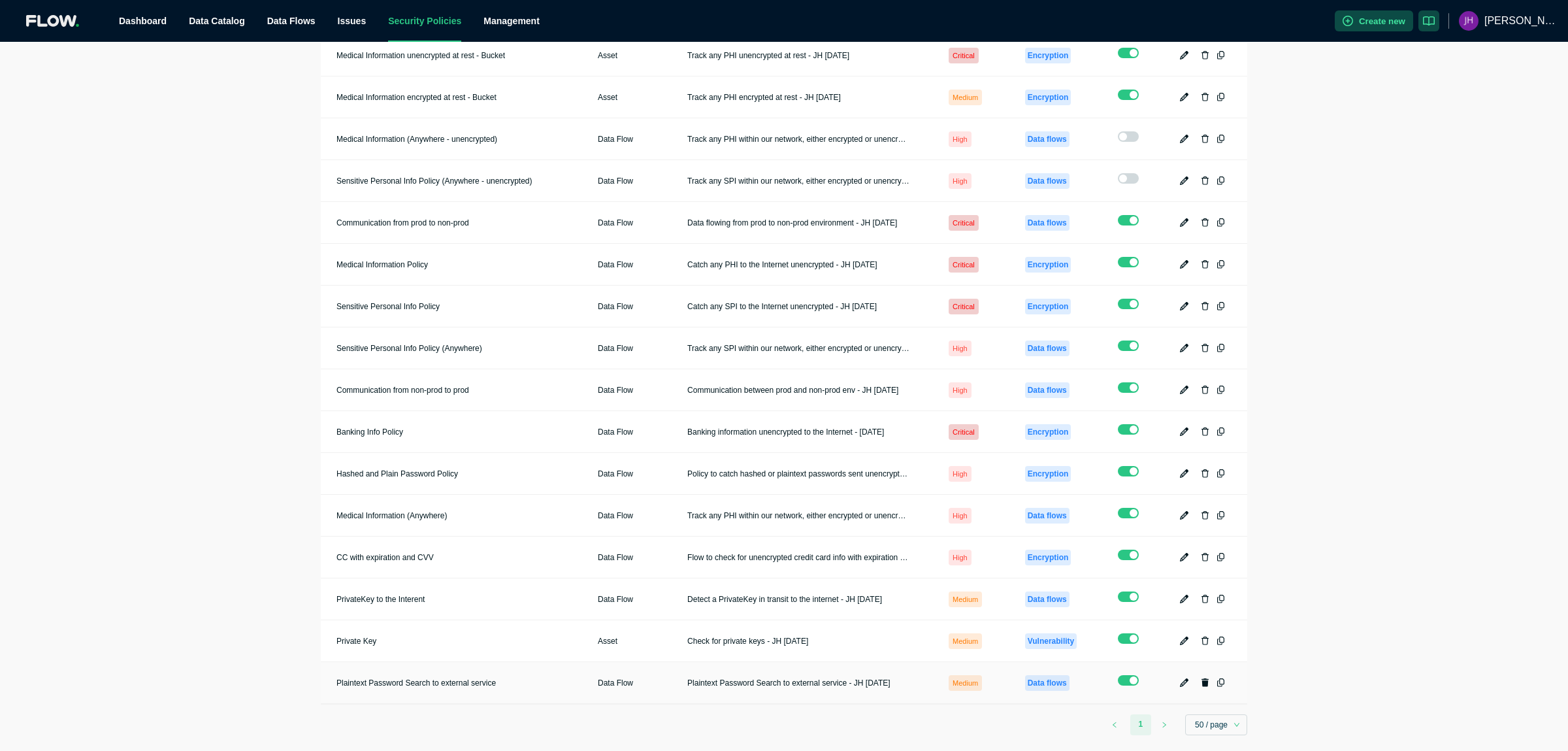
click at [1206, 679] on icon "button" at bounding box center [1206, 683] width 8 height 9
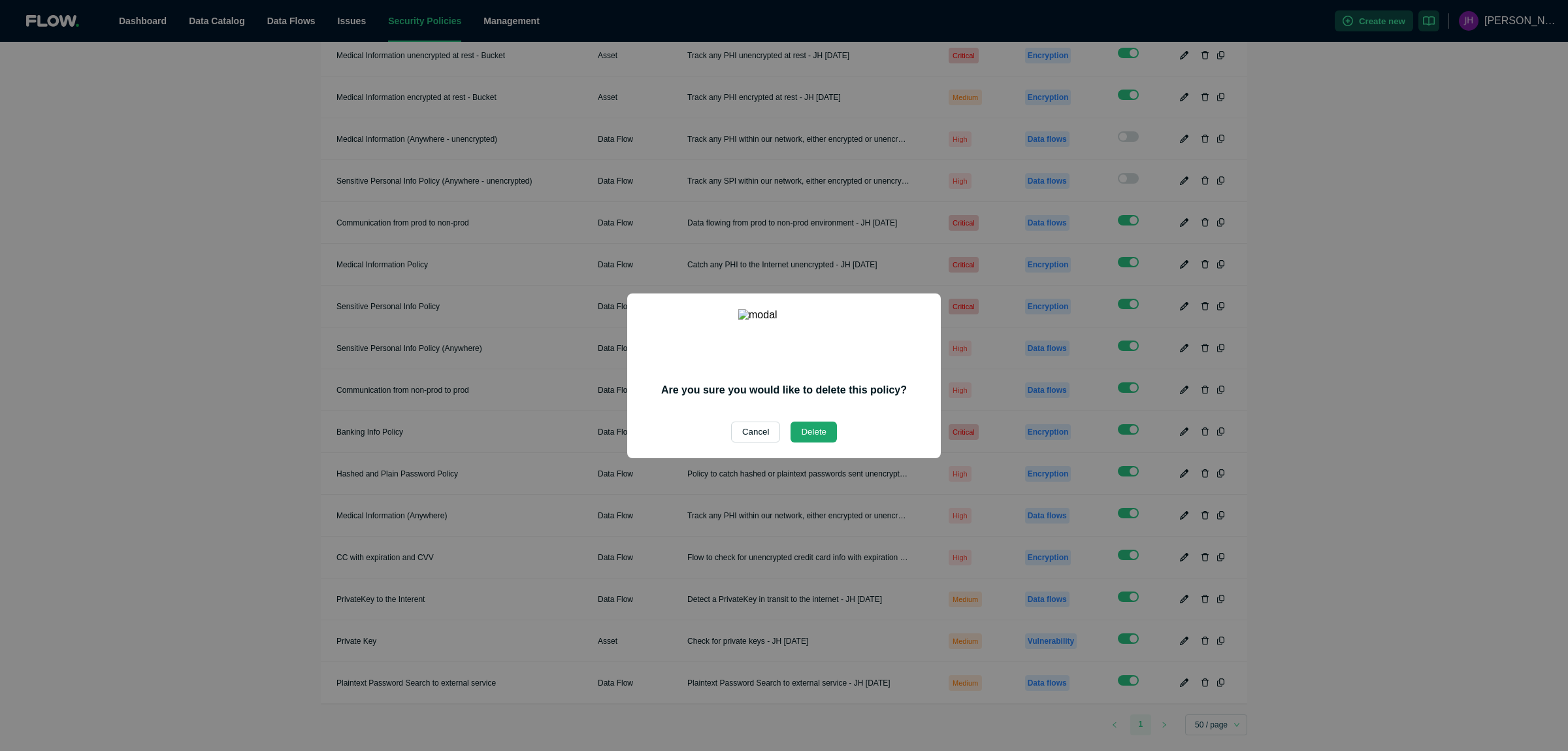
click at [809, 422] on button "Delete" at bounding box center [813, 432] width 47 height 21
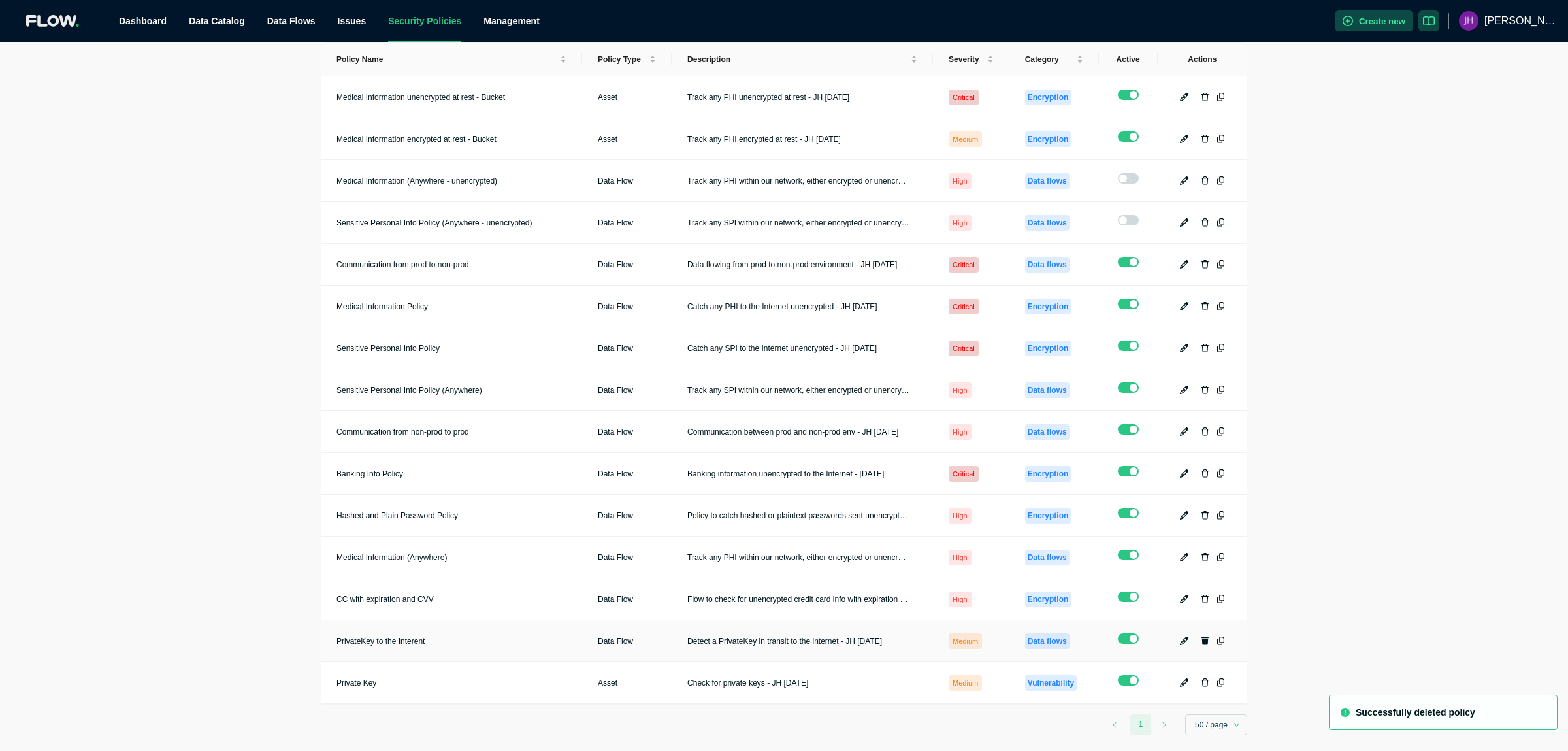
click at [1207, 637] on icon "button" at bounding box center [1206, 641] width 8 height 9
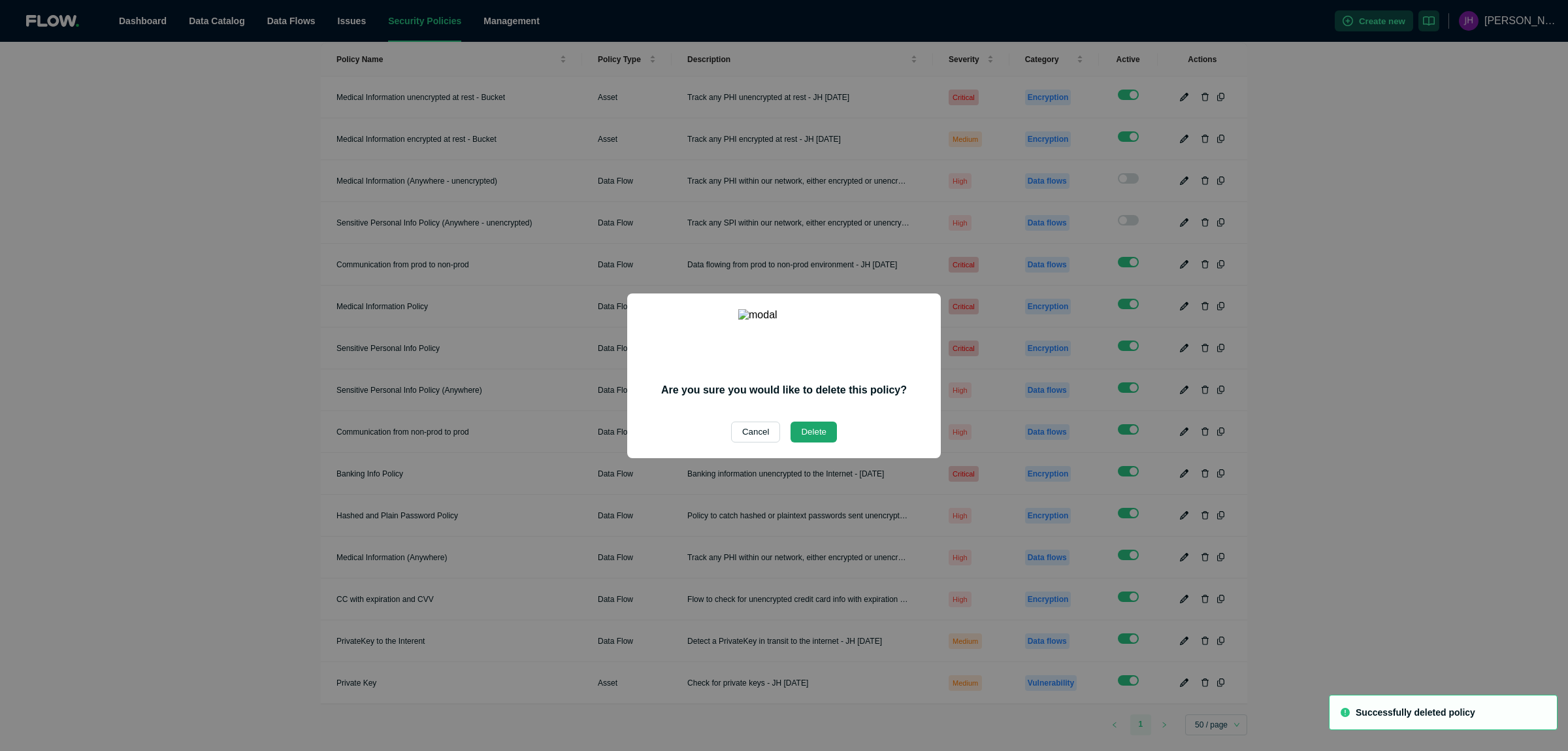
click at [813, 424] on button "Delete" at bounding box center [813, 432] width 47 height 21
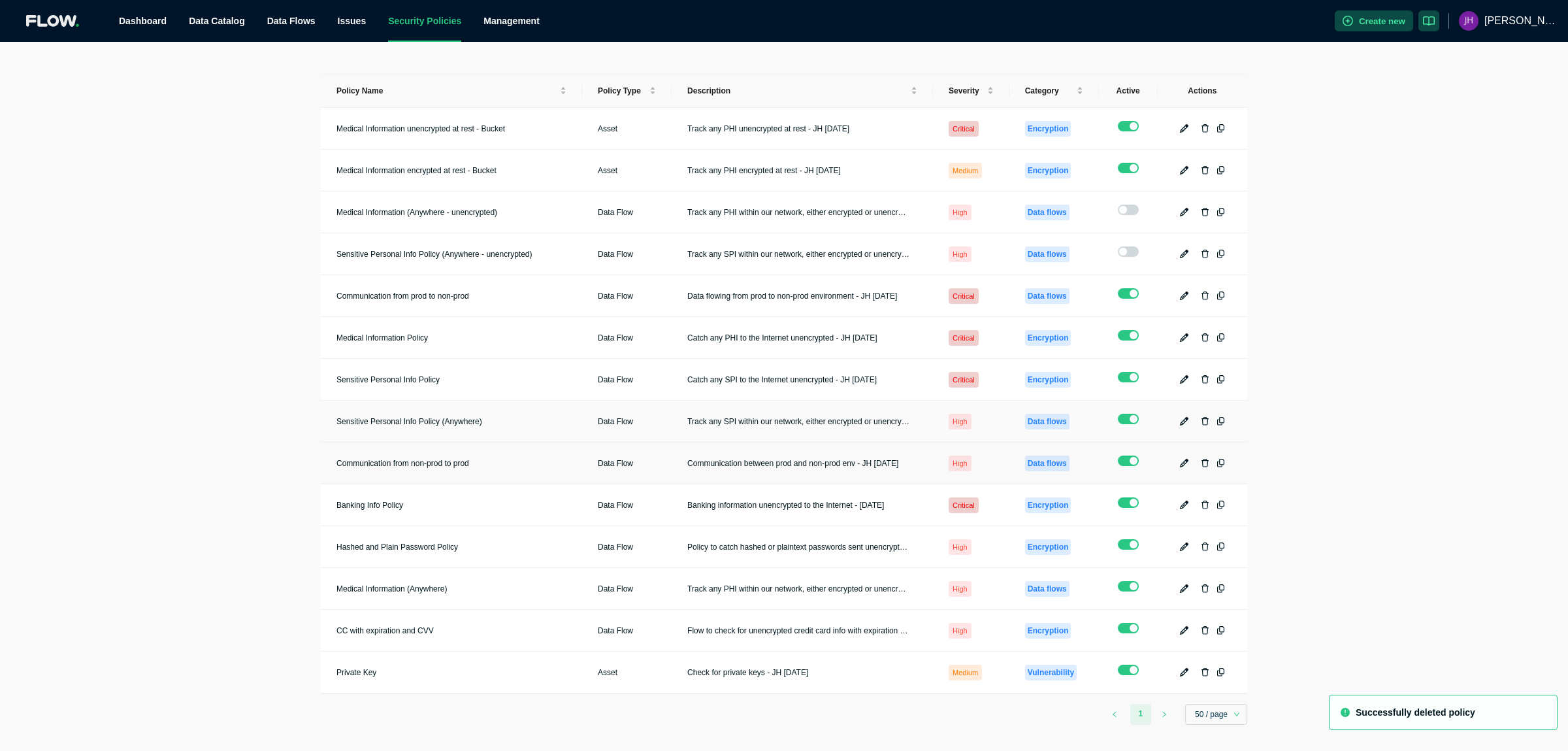
scroll to position [41, 0]
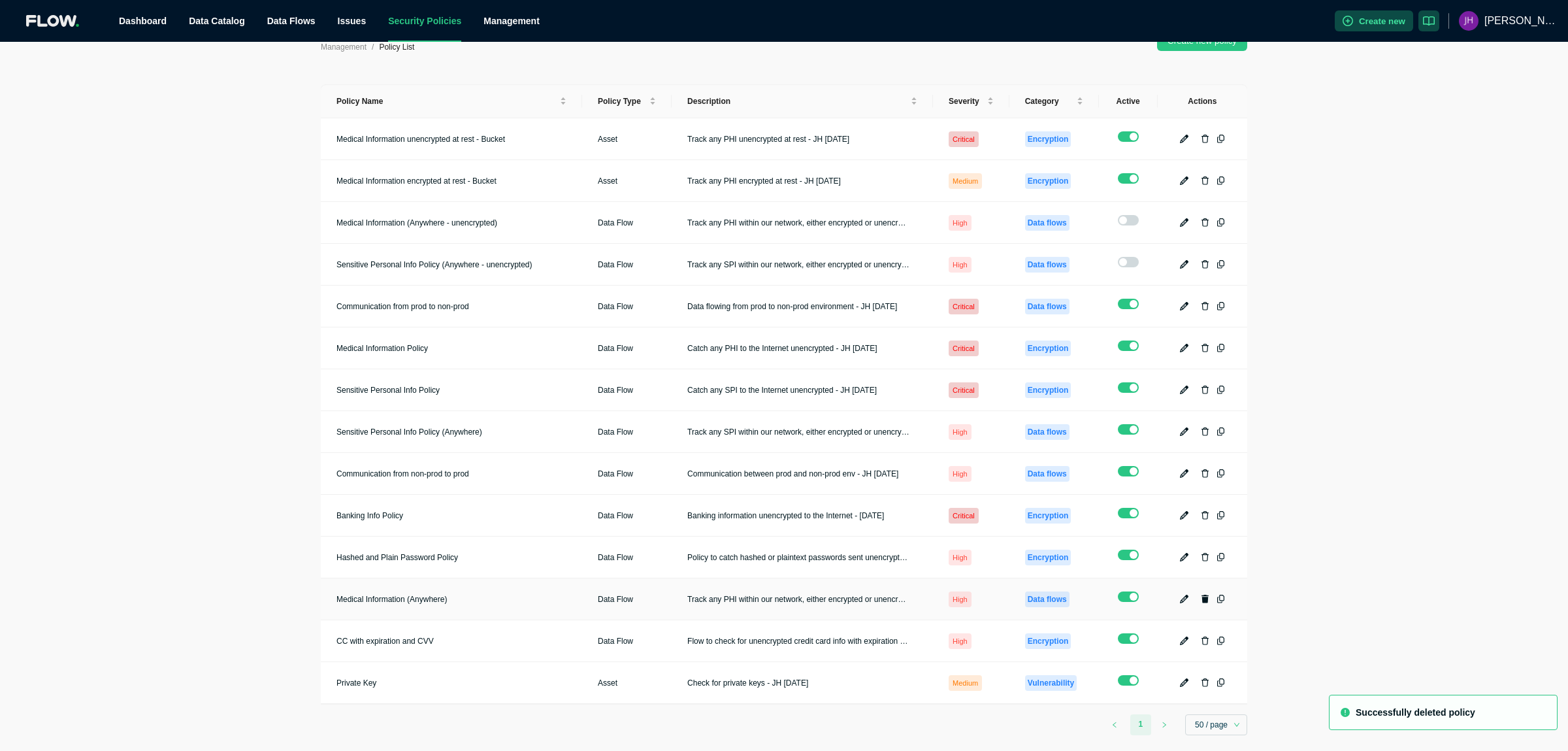
click at [1204, 595] on icon "button" at bounding box center [1206, 599] width 8 height 9
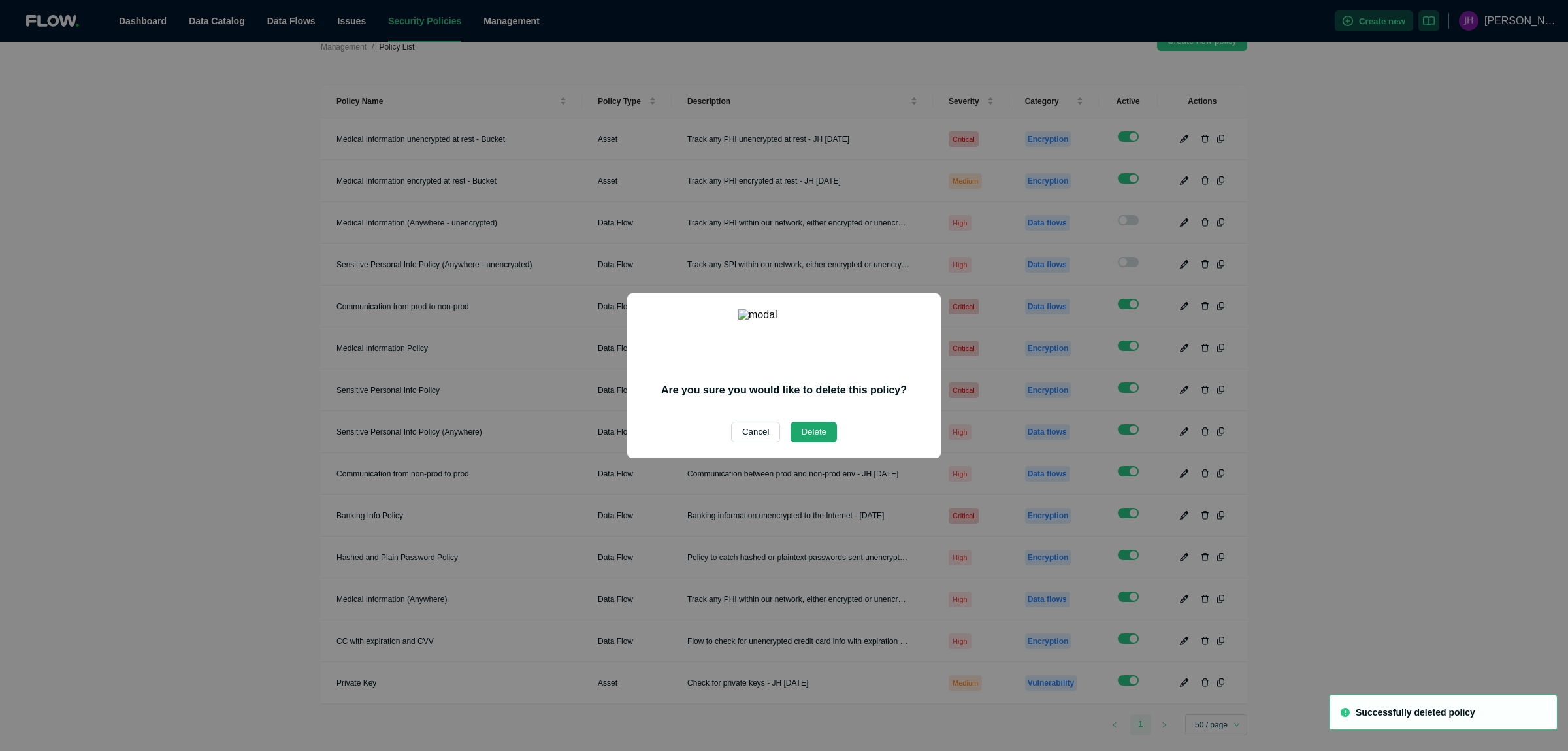
click at [815, 432] on button "Delete" at bounding box center [813, 432] width 47 height 21
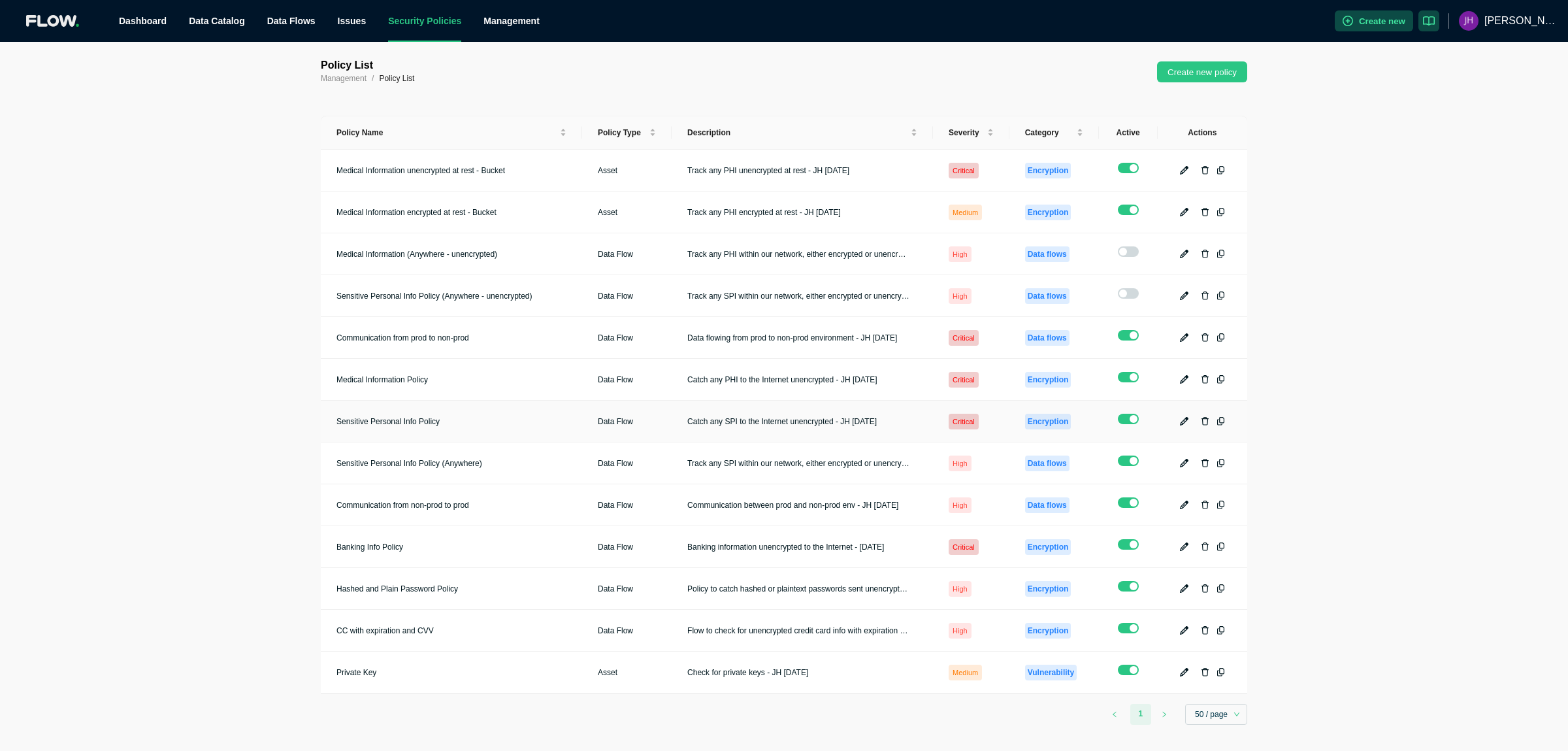
scroll to position [0, 0]
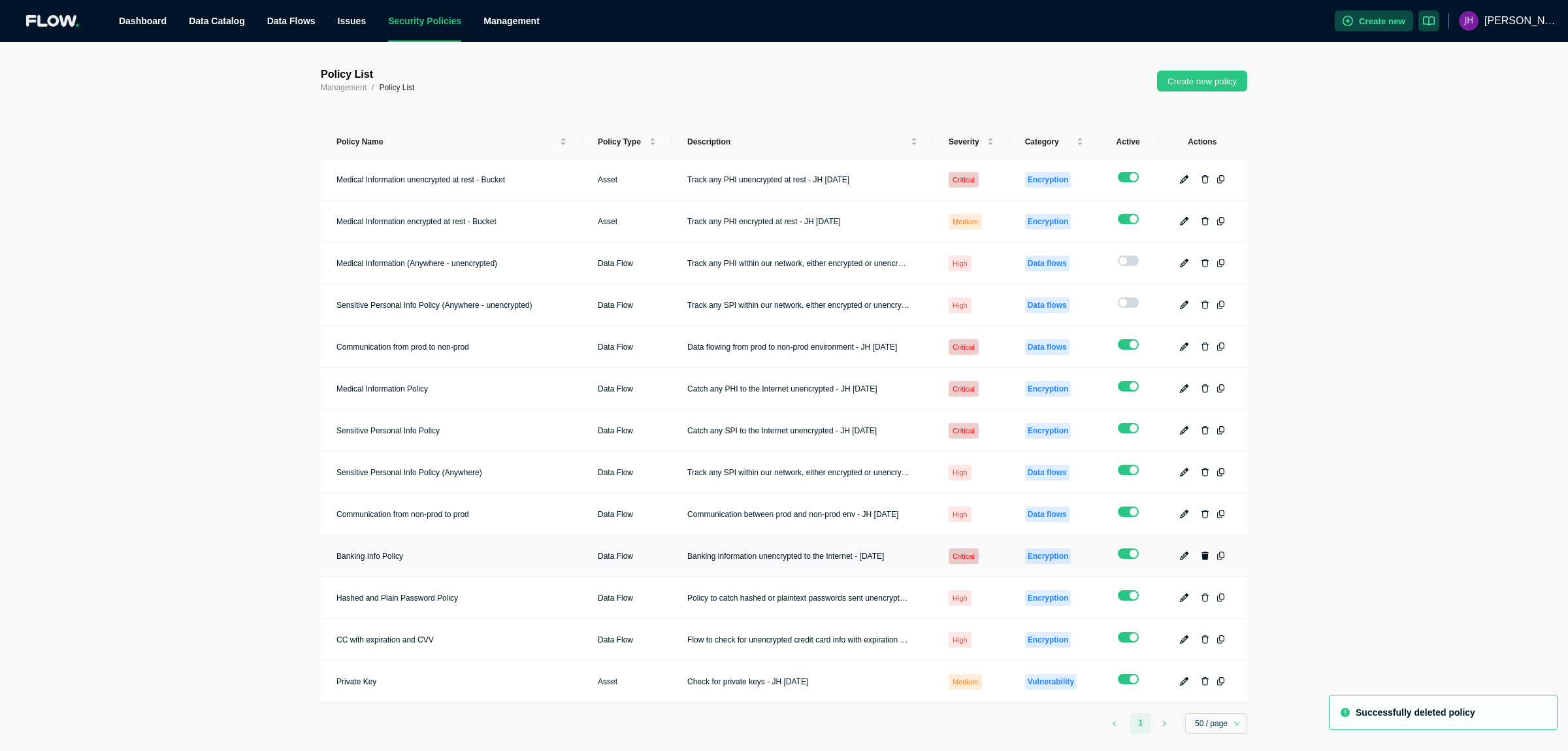
click at [1204, 551] on icon "button" at bounding box center [1206, 555] width 8 height 9
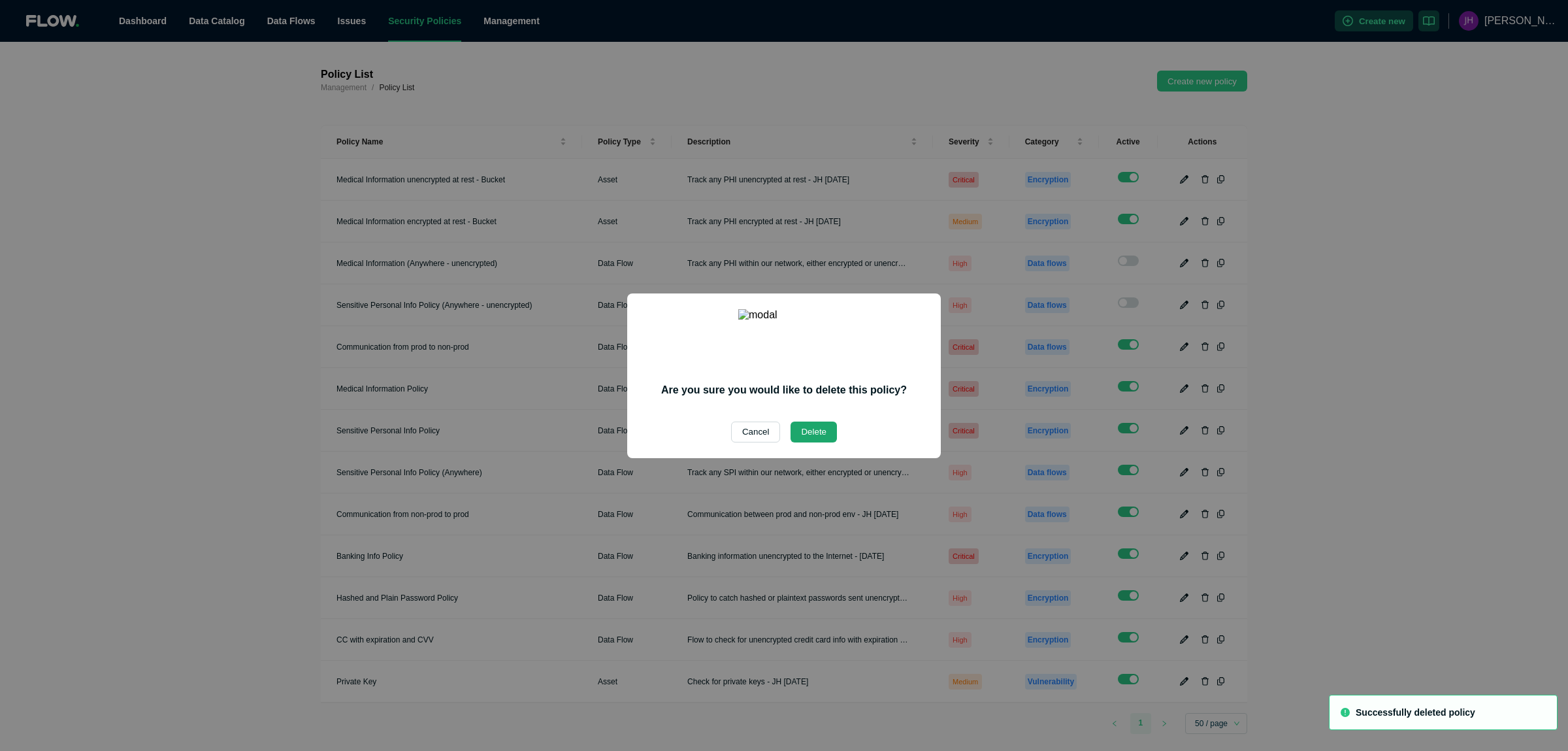
click at [817, 428] on button "Delete" at bounding box center [813, 432] width 47 height 21
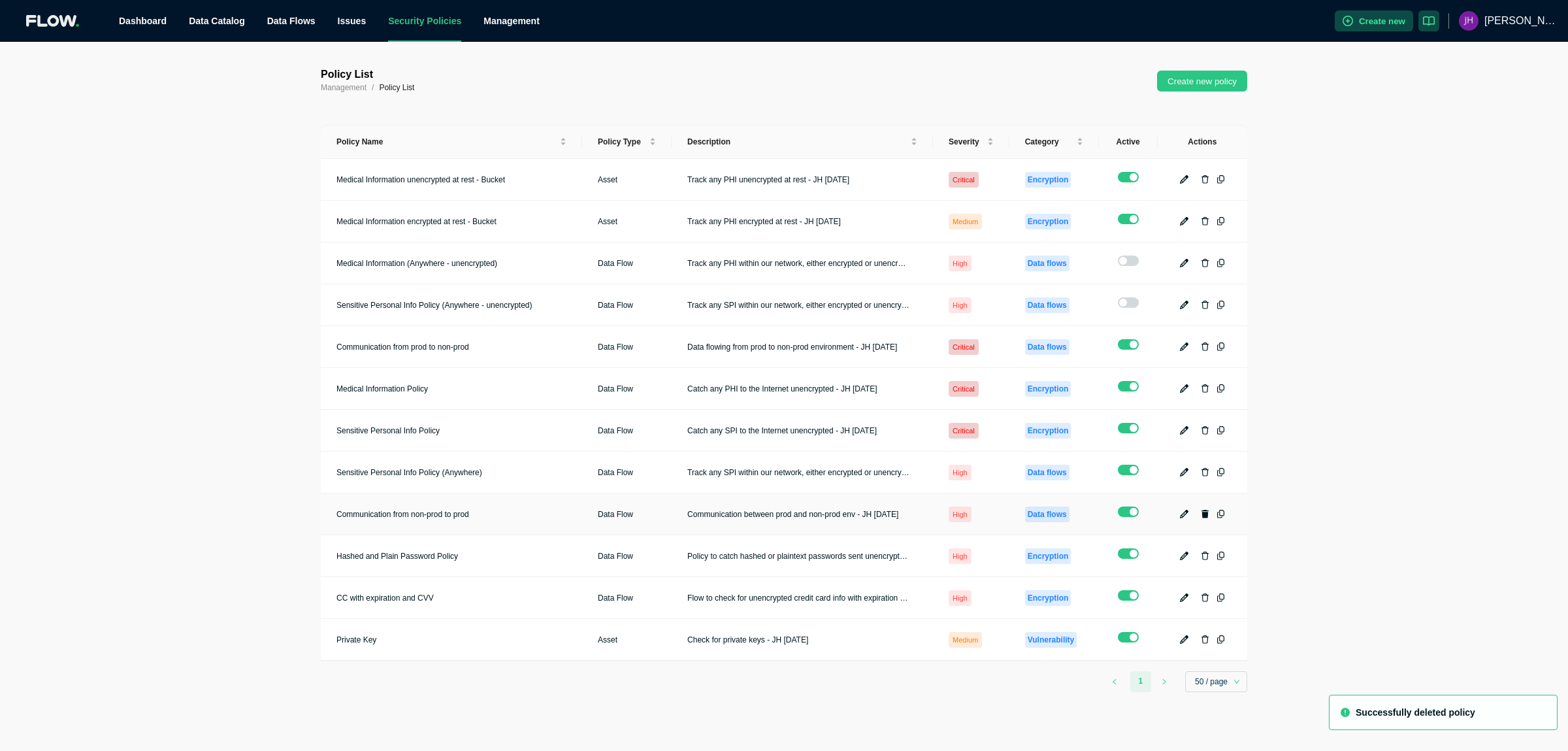
click at [1204, 507] on button "button" at bounding box center [1204, 514] width 16 height 16
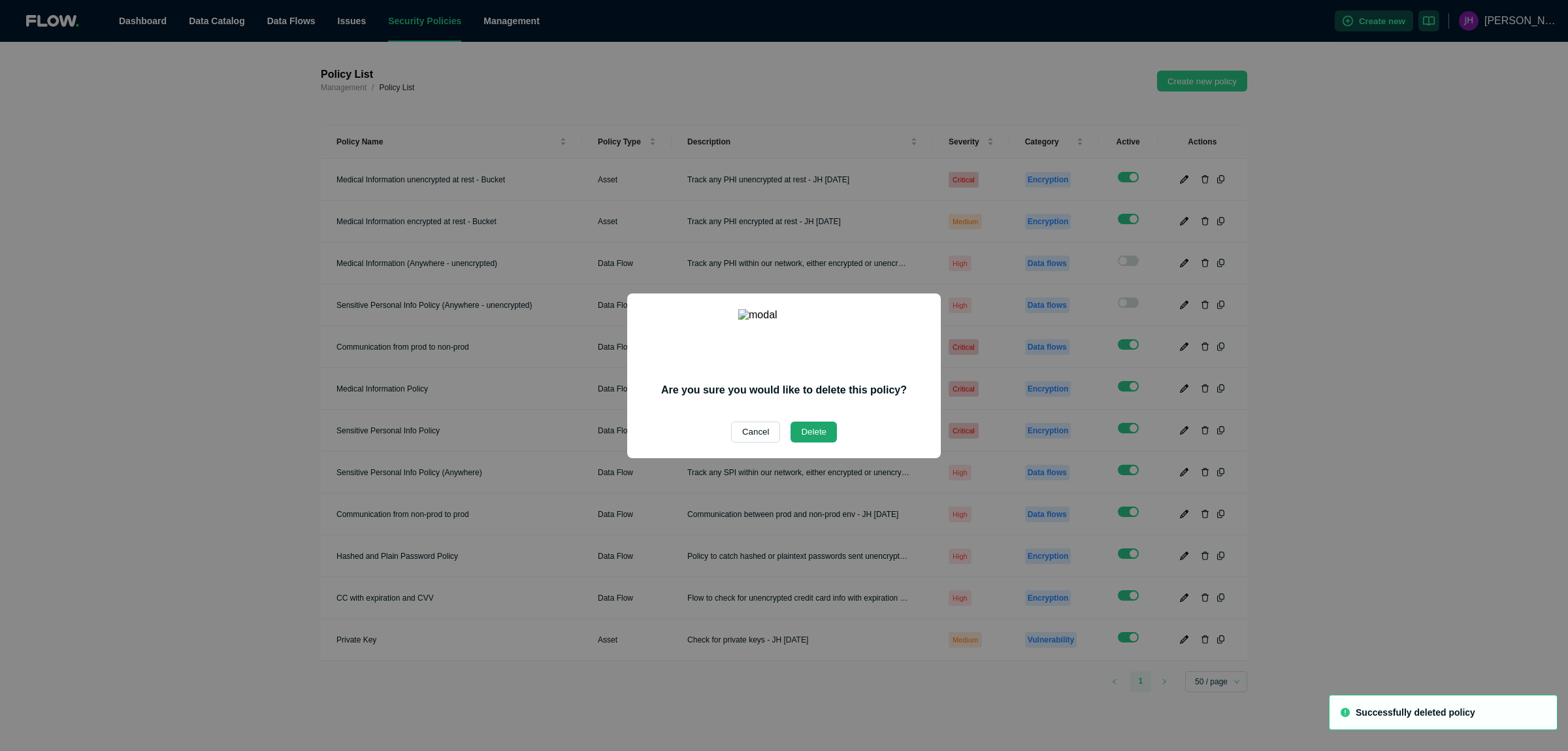
click at [815, 425] on button "Delete" at bounding box center [813, 432] width 47 height 21
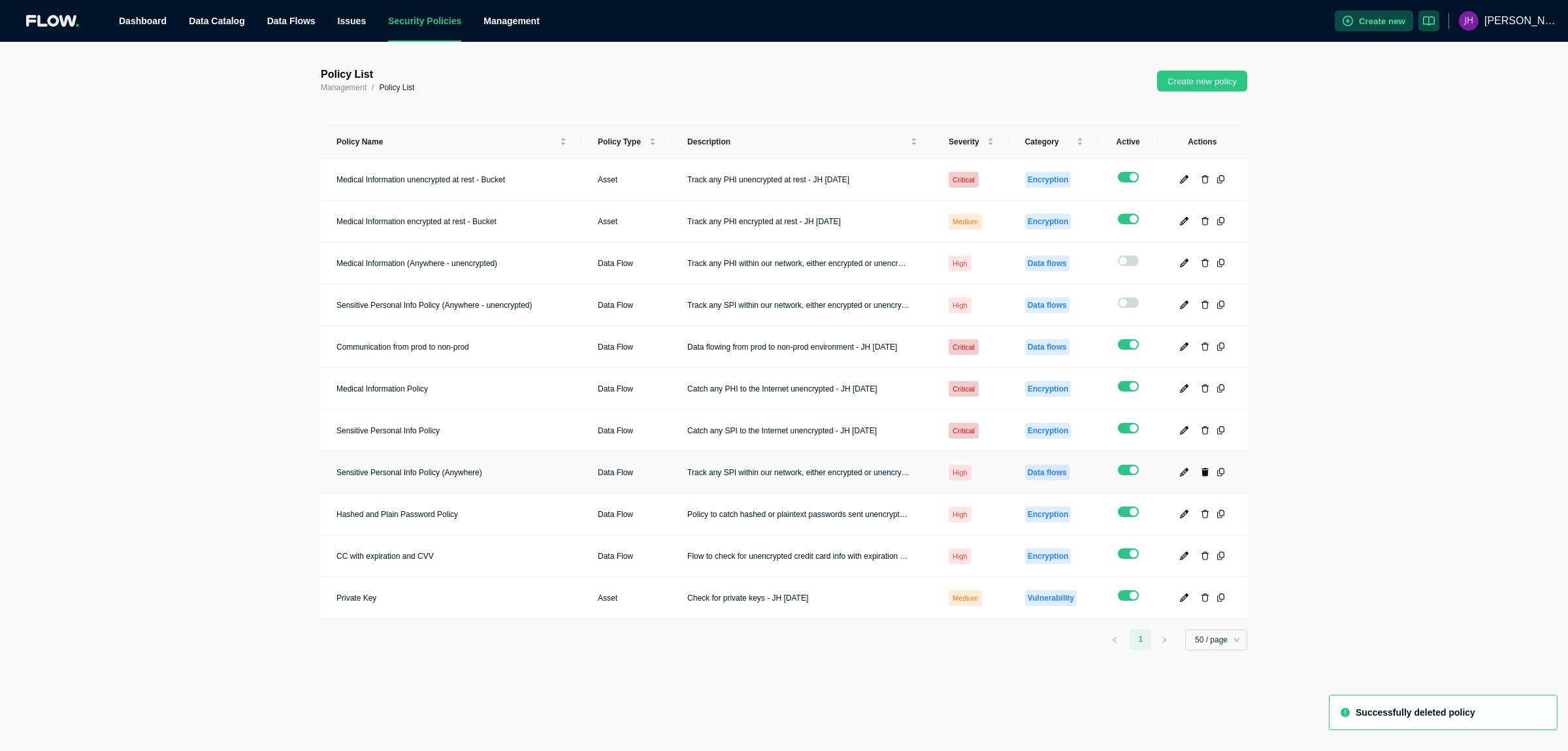
click at [1205, 468] on icon "button" at bounding box center [1206, 472] width 8 height 9
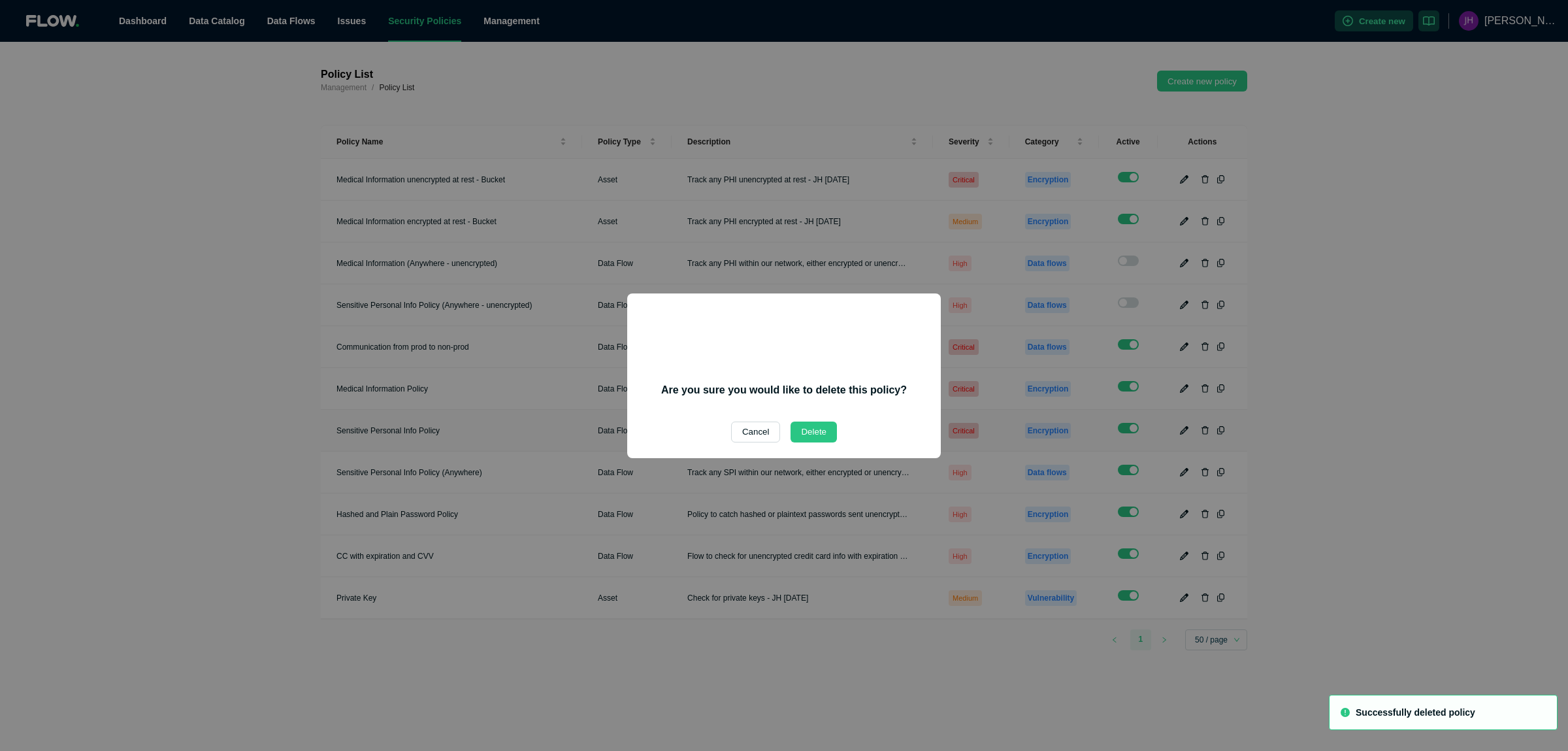
drag, startPoint x: 817, startPoint y: 424, endPoint x: 962, endPoint y: 422, distance: 145.0
click at [819, 424] on button "Delete" at bounding box center [813, 432] width 47 height 21
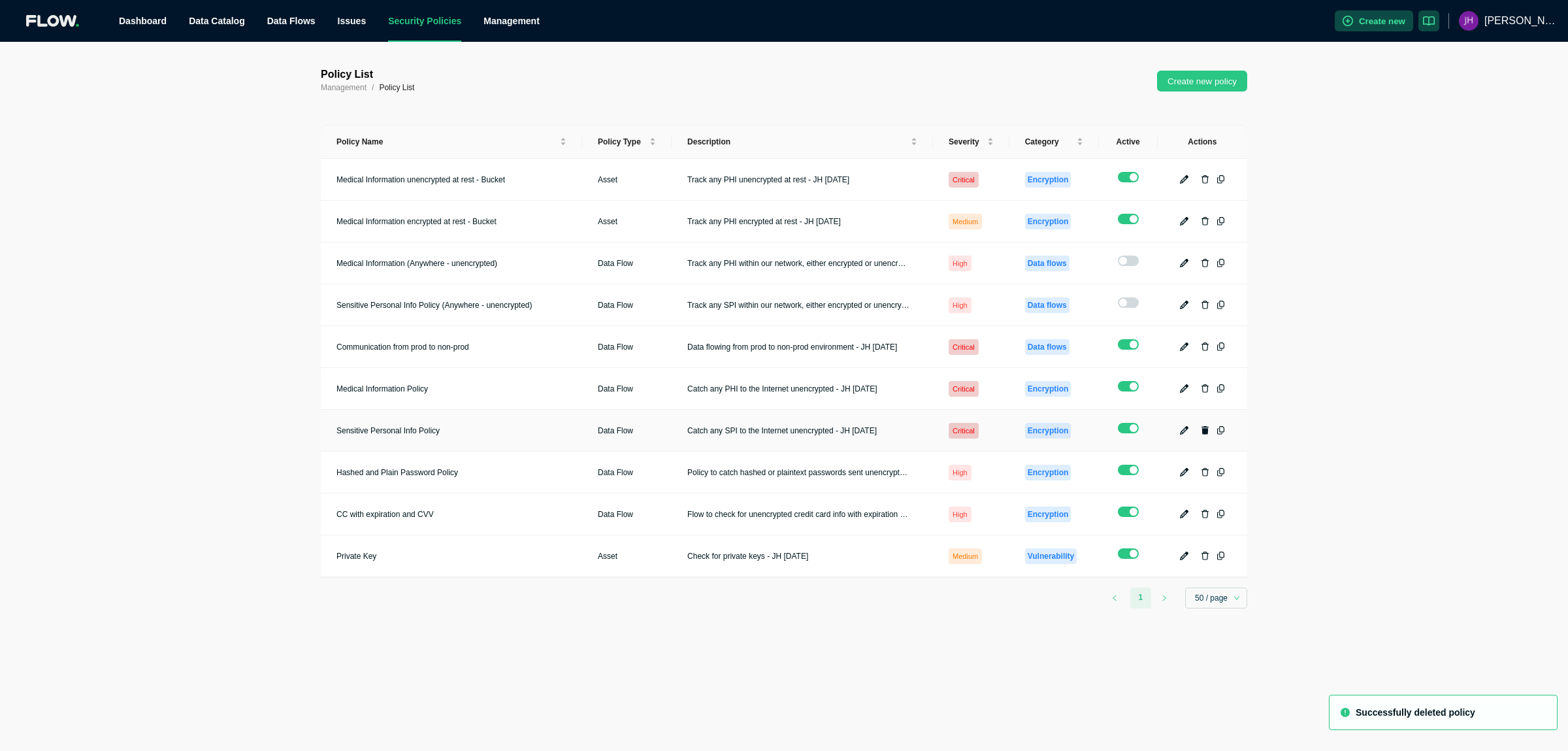
click at [1208, 426] on icon "button" at bounding box center [1206, 430] width 8 height 9
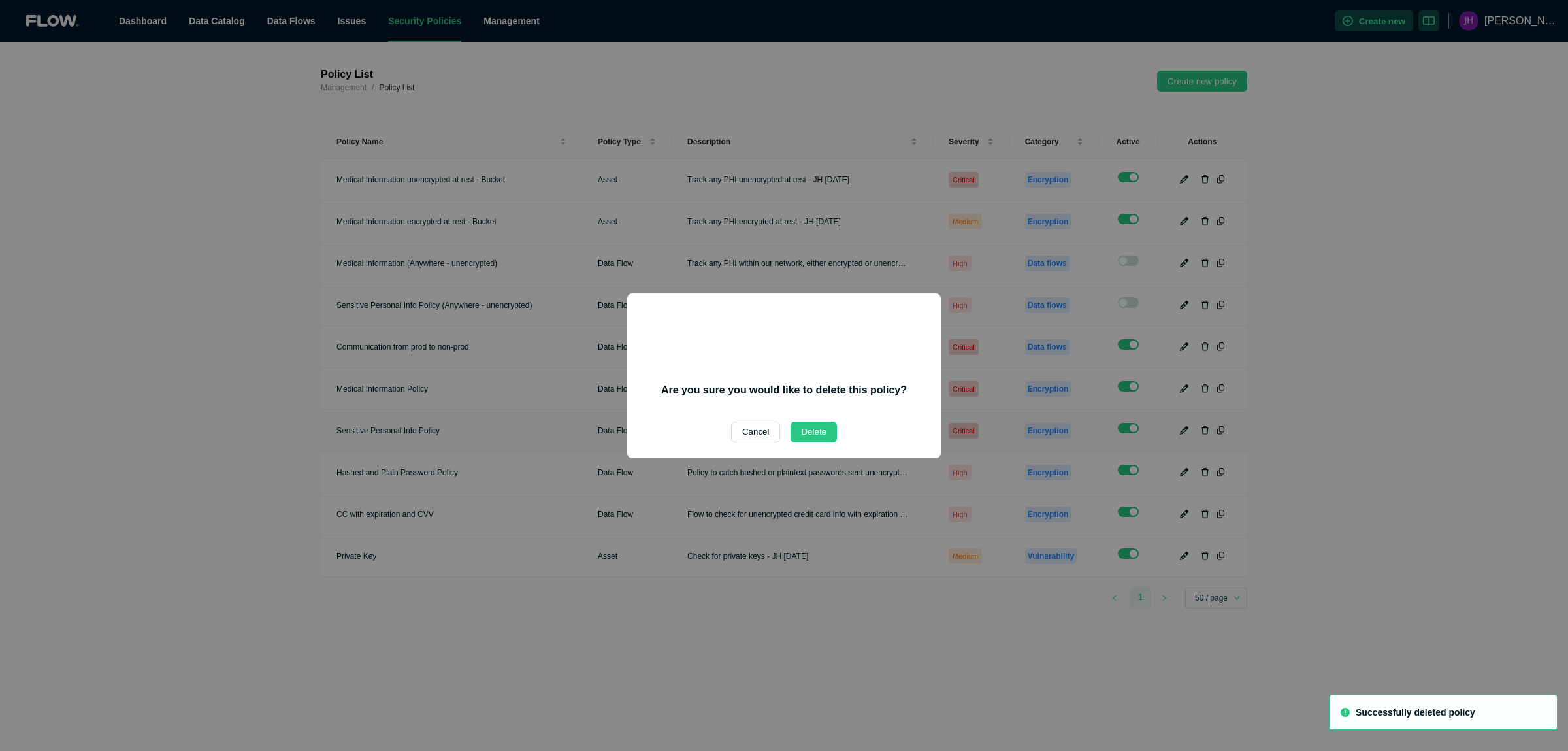
drag, startPoint x: 791, startPoint y: 427, endPoint x: 801, endPoint y: 422, distance: 11.2
click at [792, 427] on button "Delete" at bounding box center [813, 432] width 47 height 21
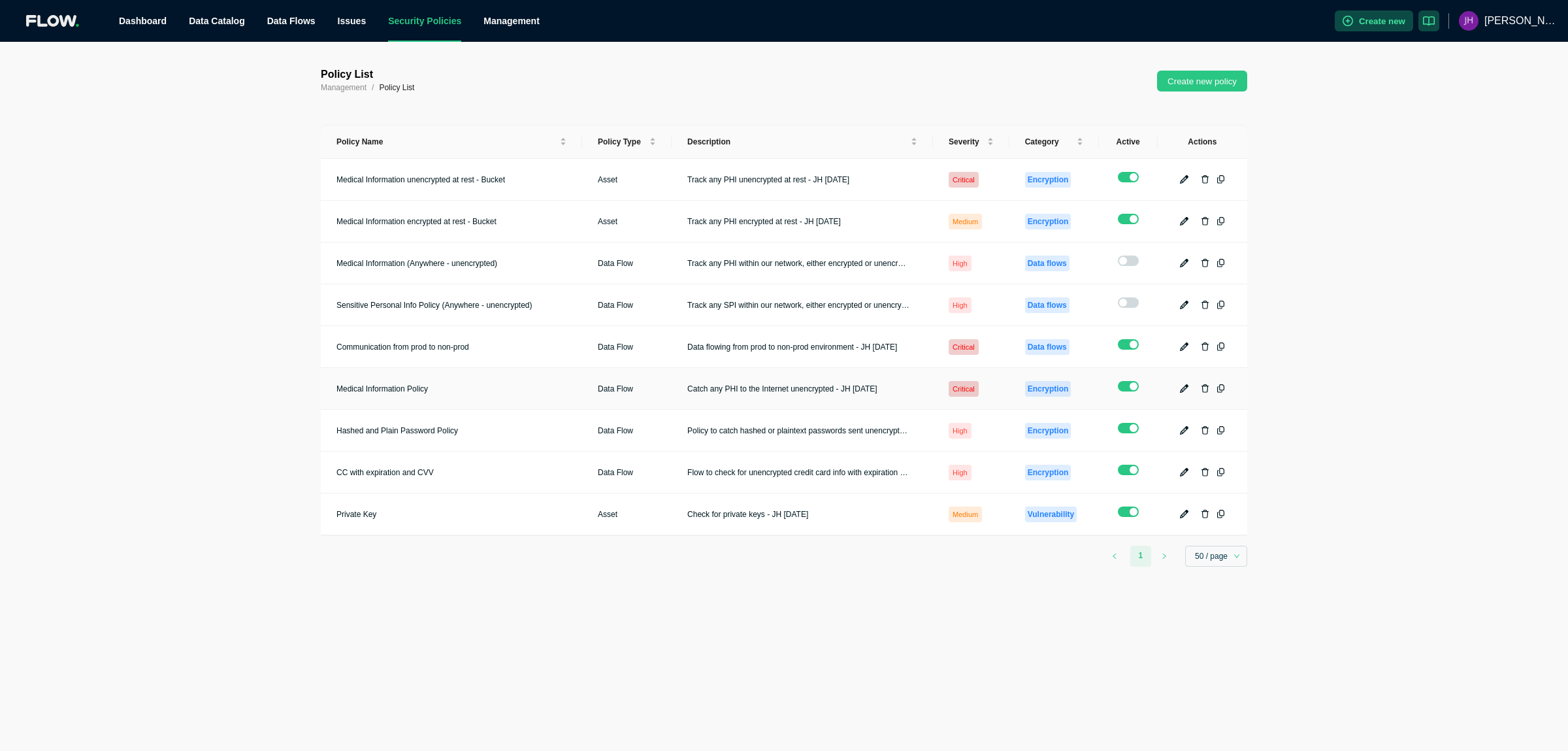
click at [1208, 381] on button "button" at bounding box center [1204, 388] width 16 height 16
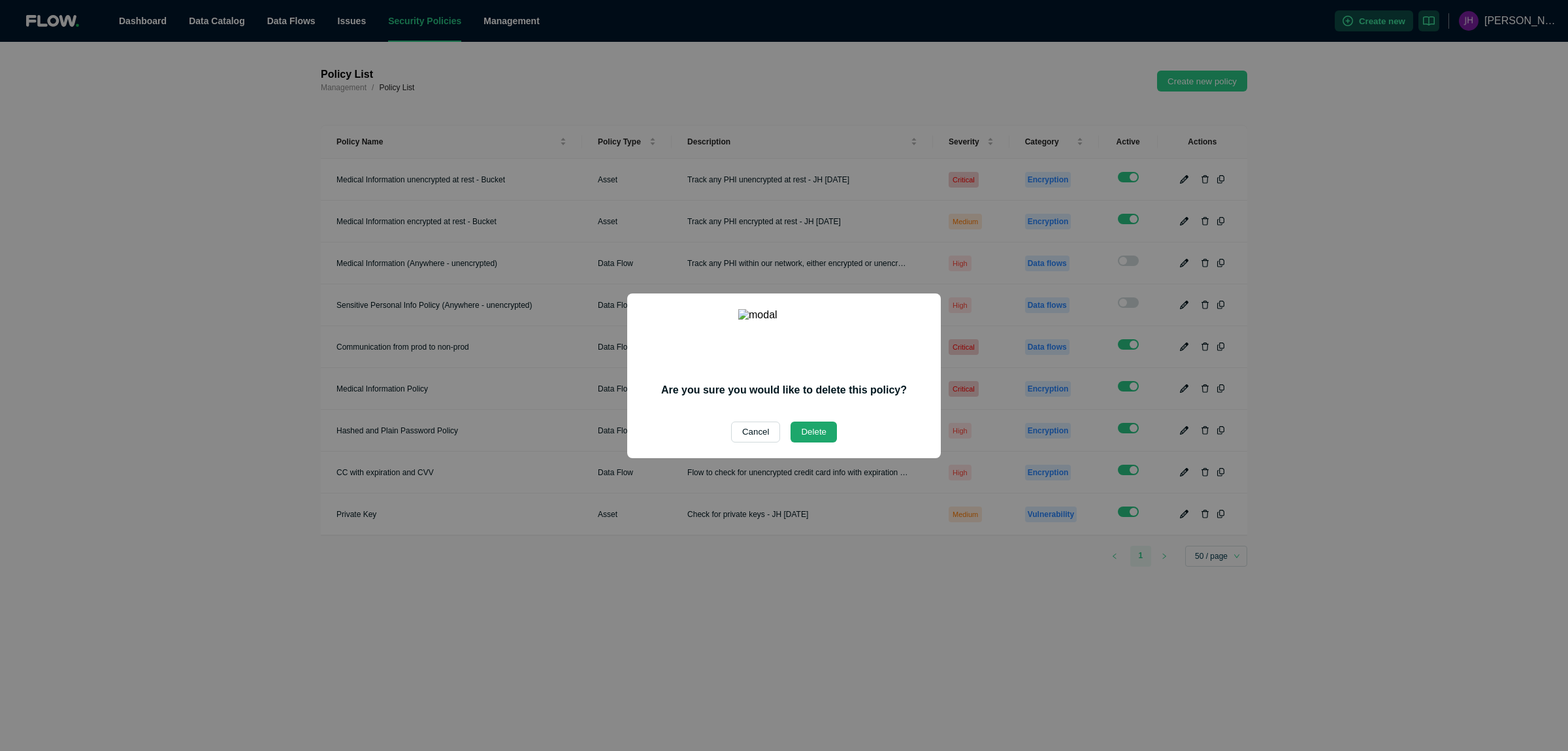
click at [809, 422] on button "Delete" at bounding box center [813, 432] width 47 height 21
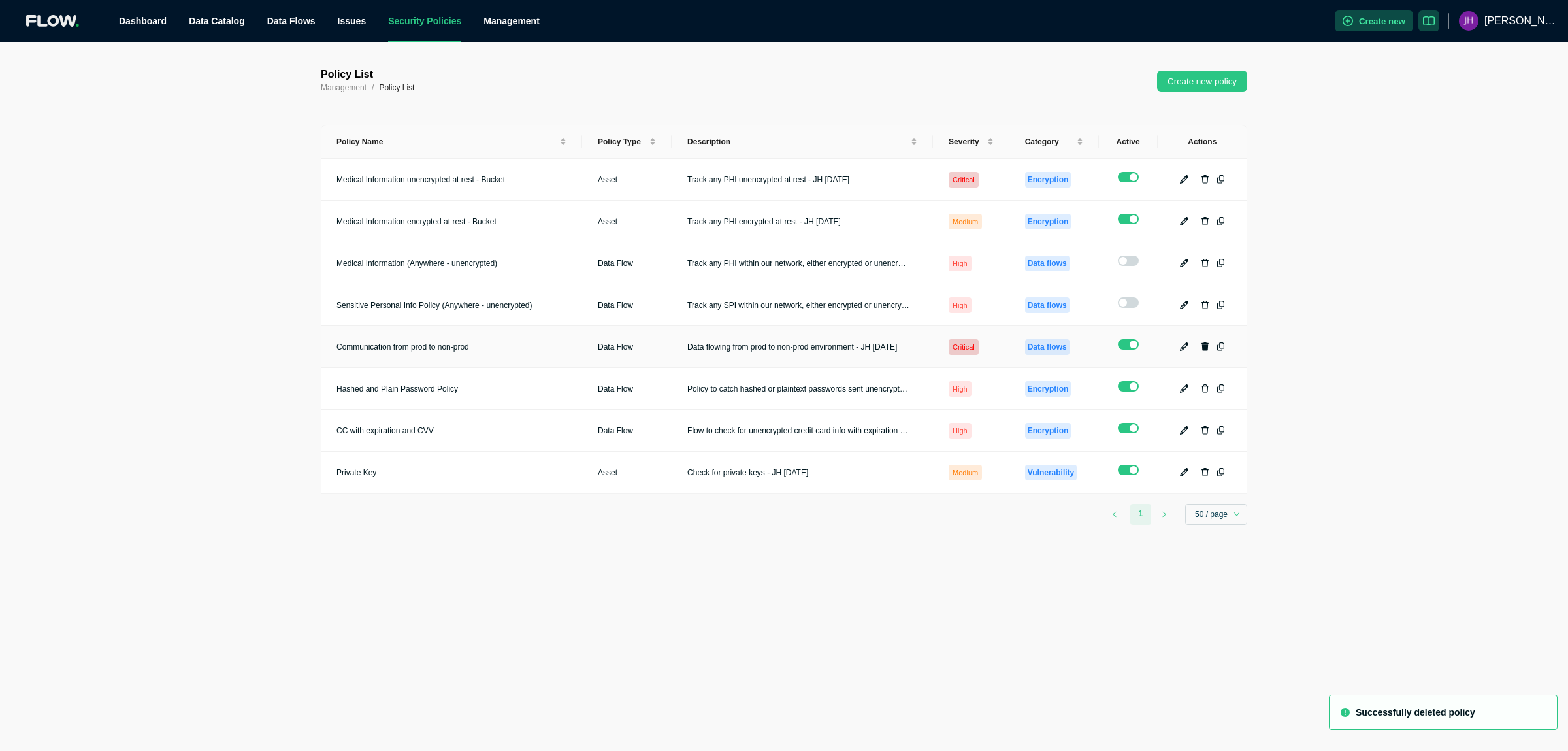
click at [1209, 342] on icon "button" at bounding box center [1206, 346] width 8 height 9
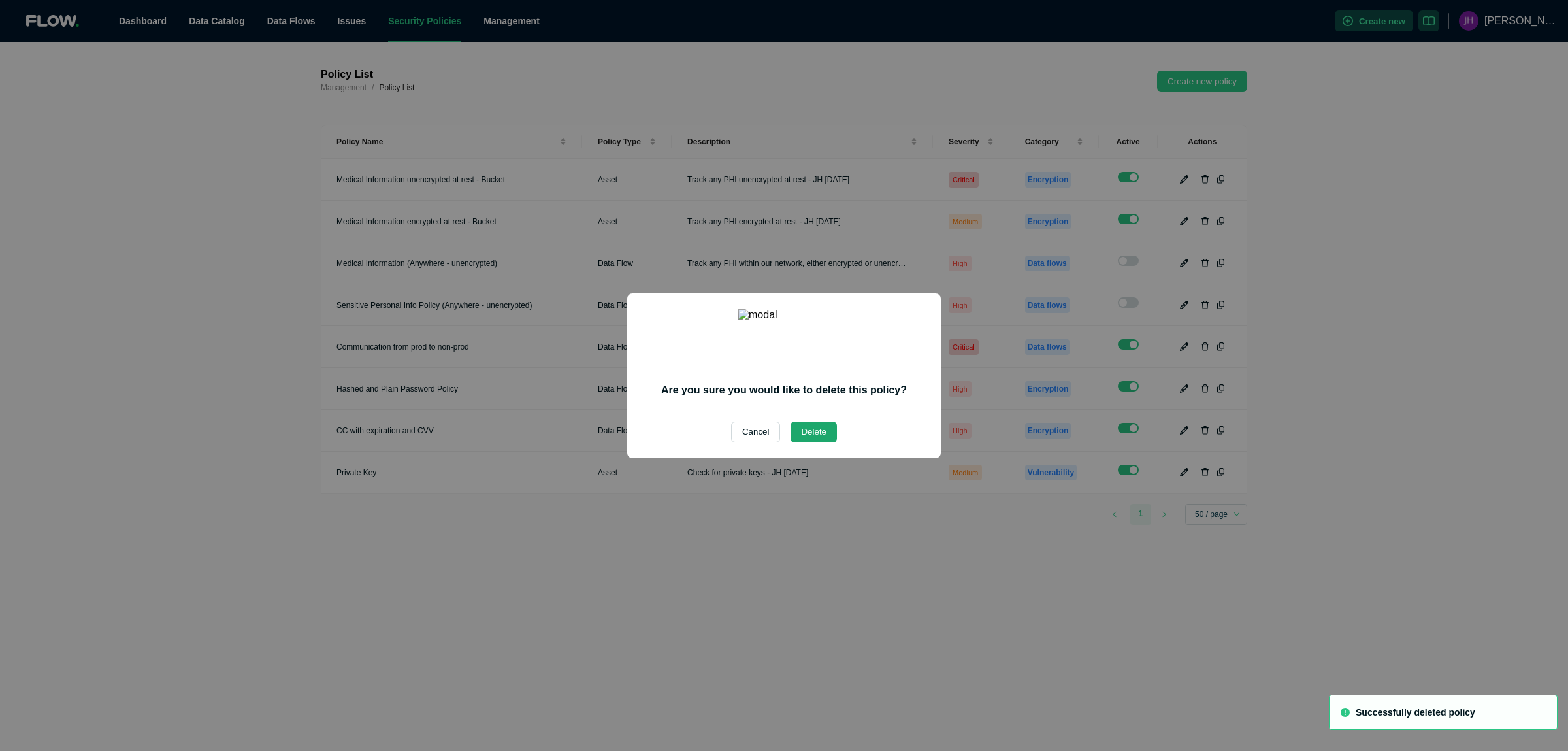
click at [819, 425] on button "Delete" at bounding box center [813, 432] width 47 height 21
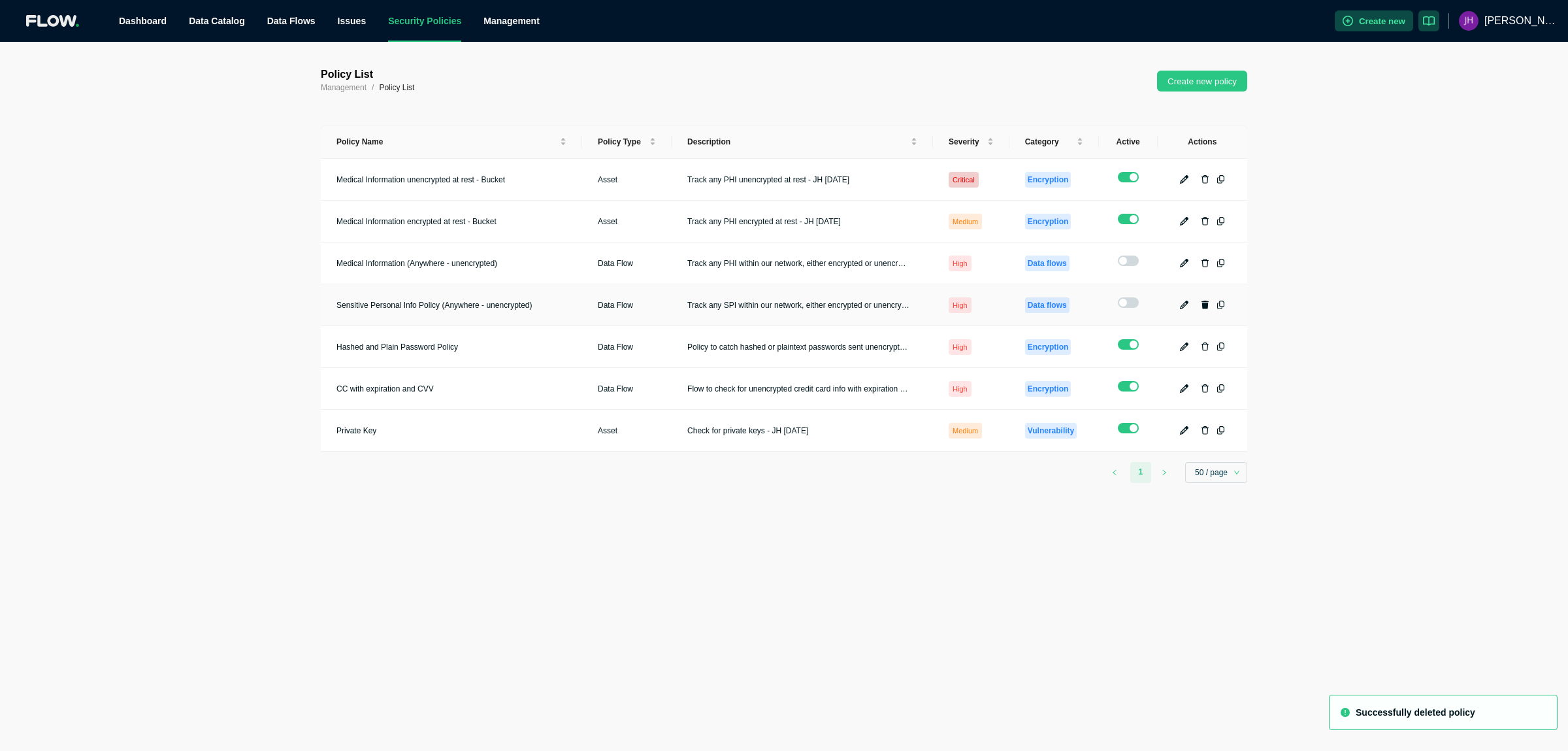
click at [1204, 301] on button "button" at bounding box center [1204, 305] width 16 height 16
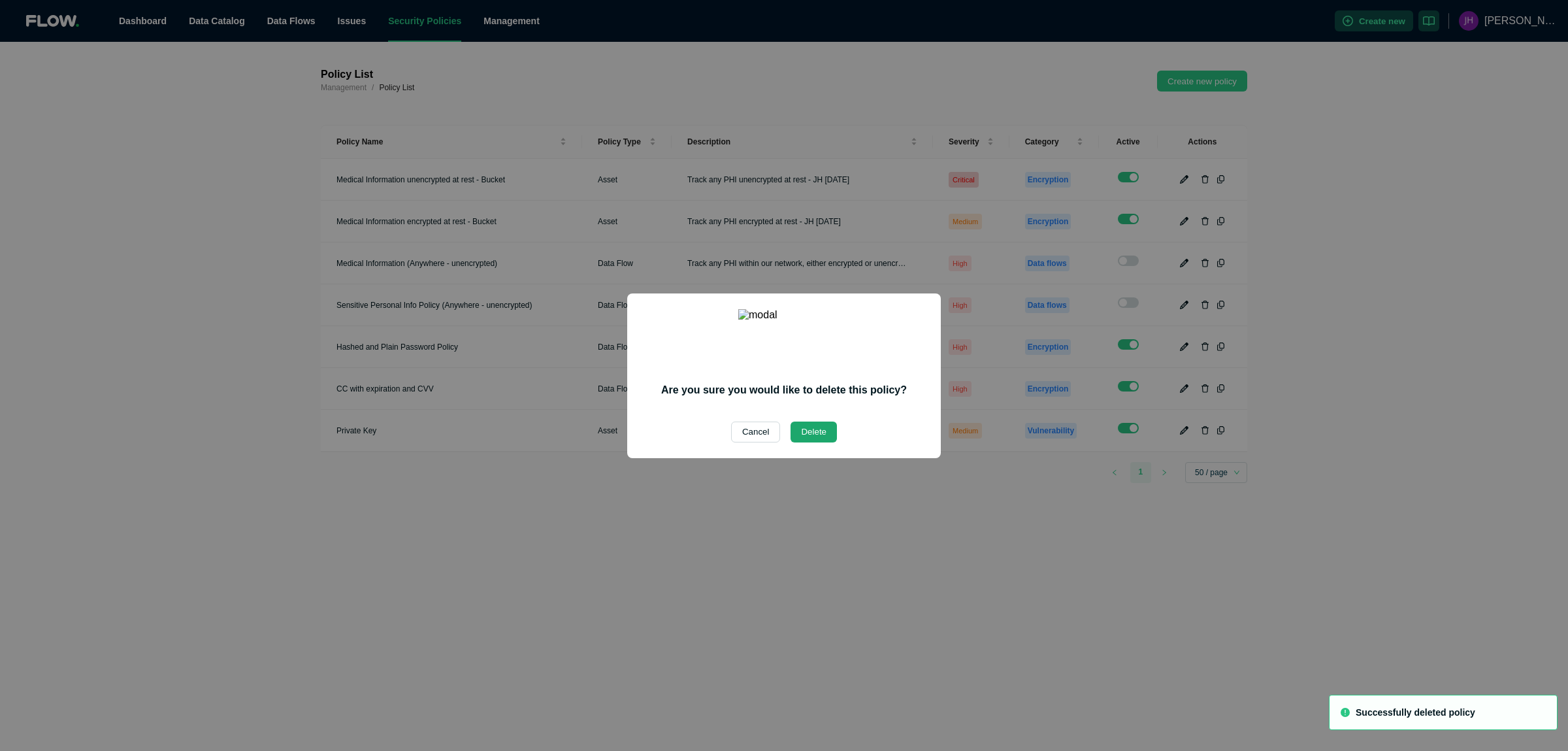
click at [822, 422] on button "Delete" at bounding box center [813, 432] width 47 height 21
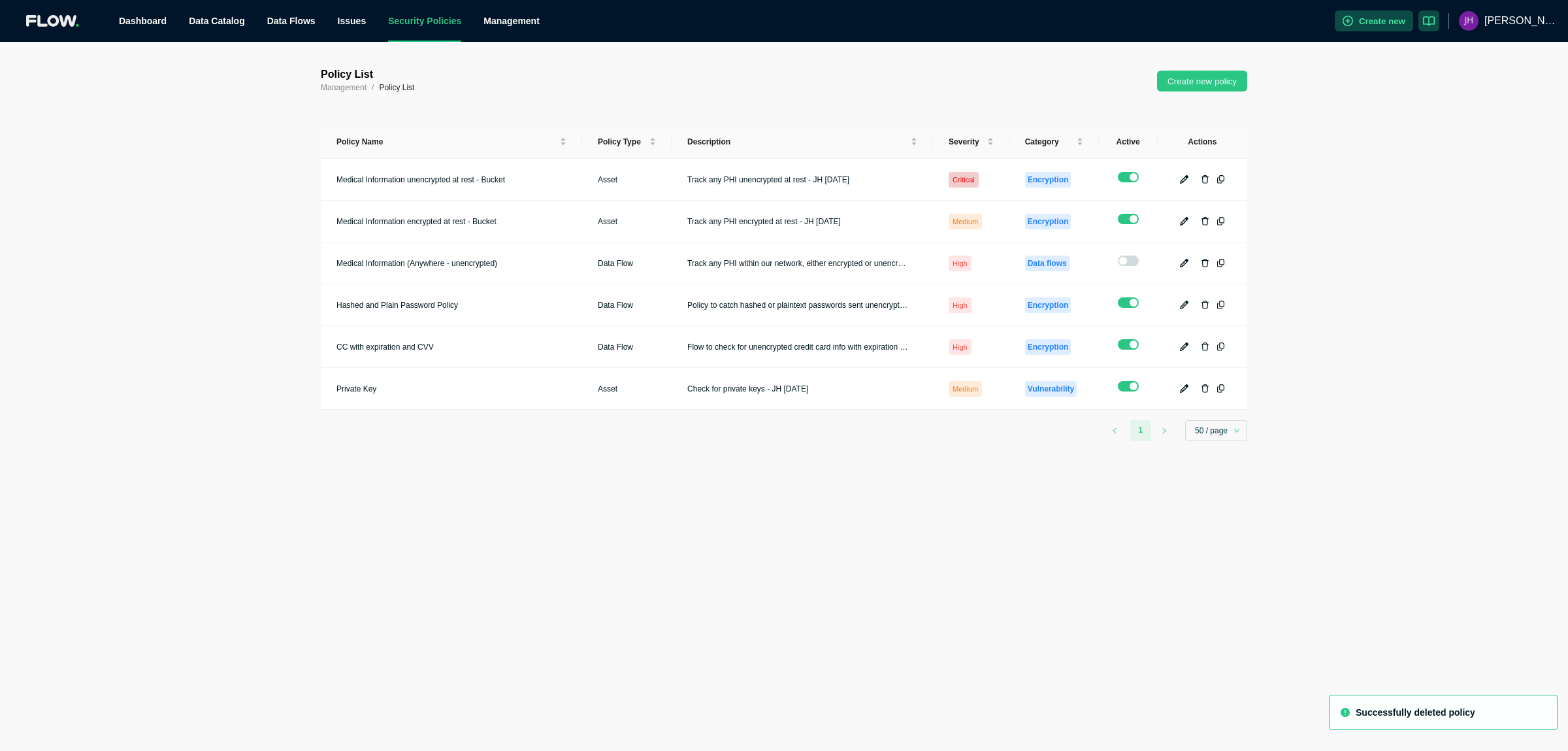
checkbox input "true"
click at [1206, 259] on icon "button" at bounding box center [1206, 263] width 8 height 9
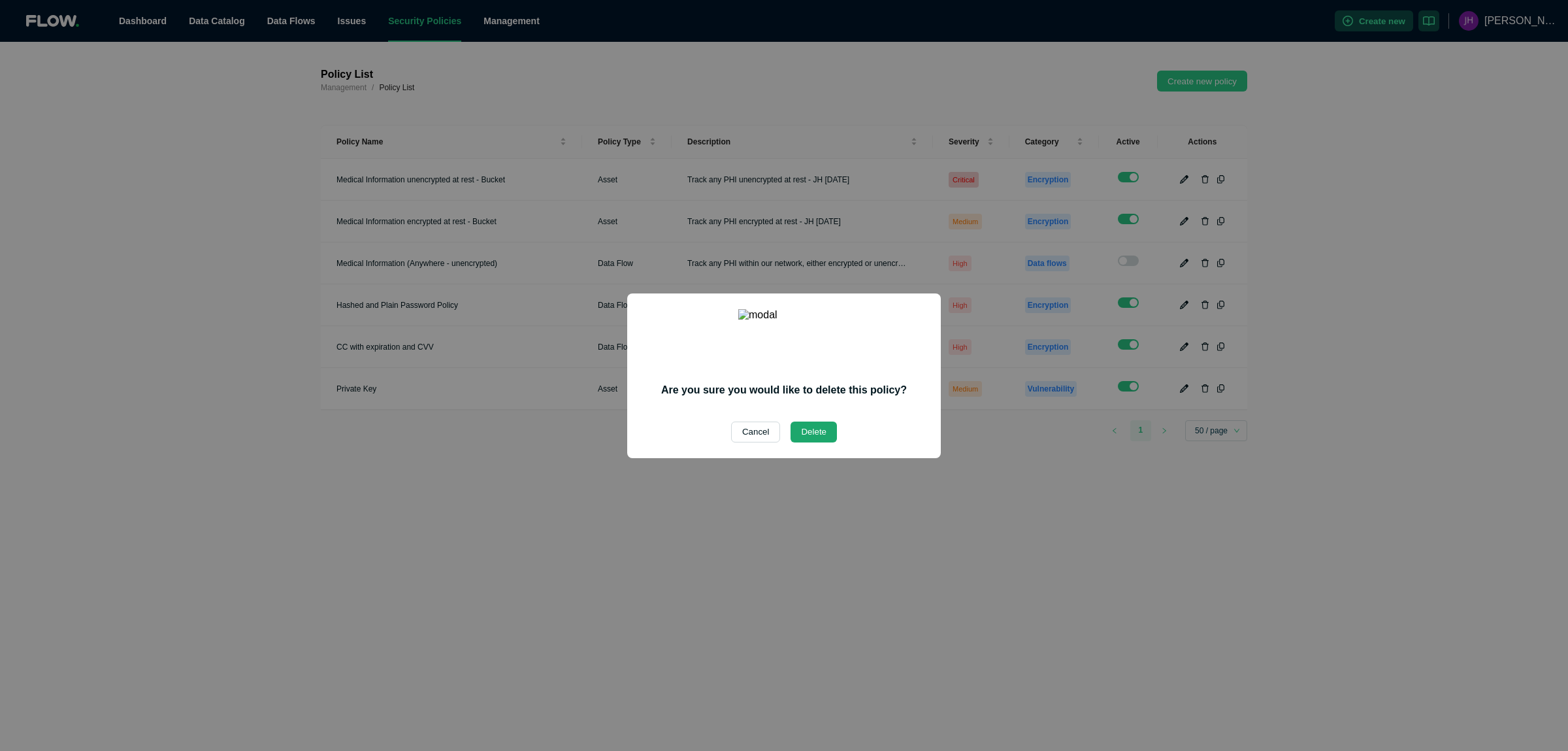
click at [809, 422] on button "Delete" at bounding box center [813, 432] width 47 height 21
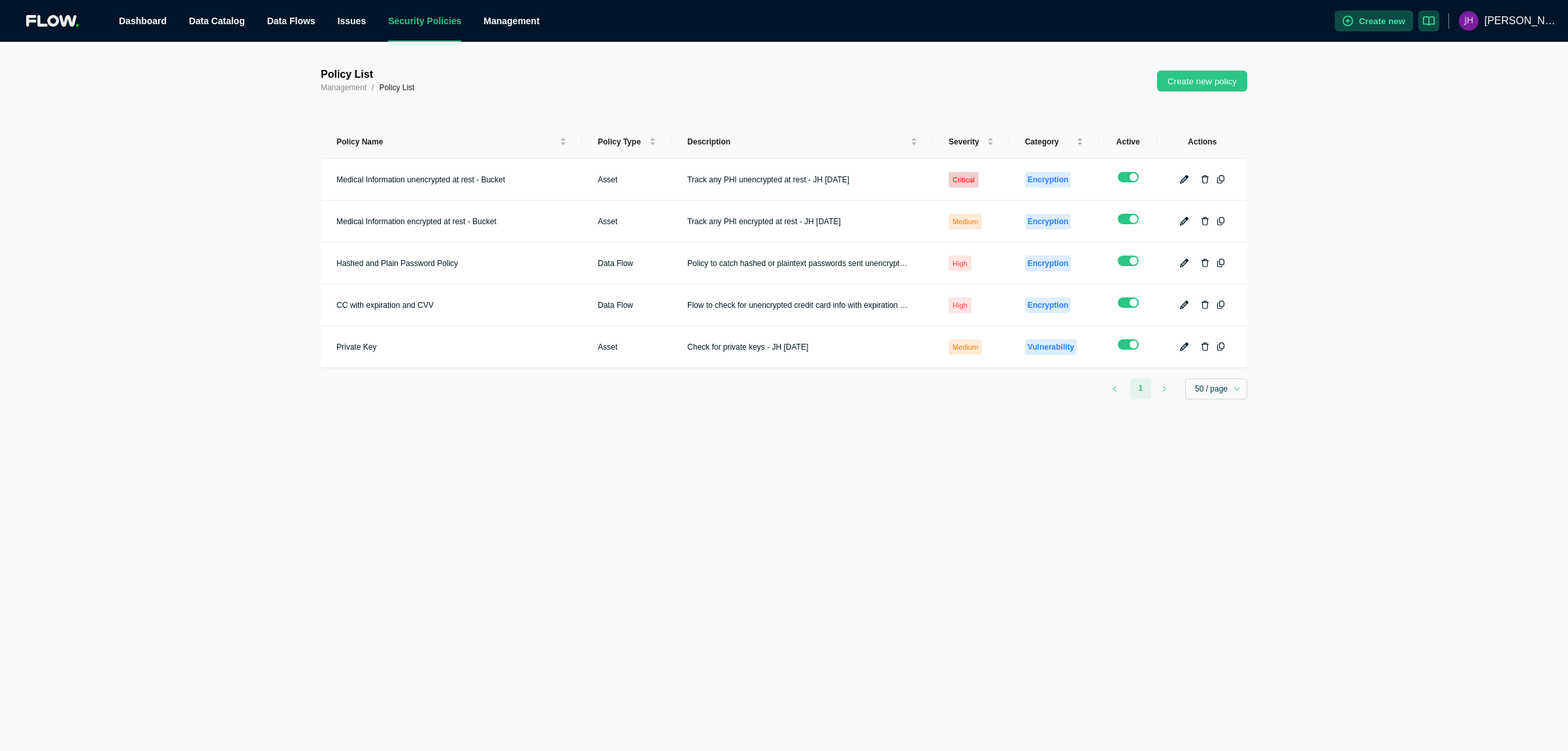
checkbox input "true"
click at [1209, 217] on icon "button" at bounding box center [1206, 221] width 8 height 9
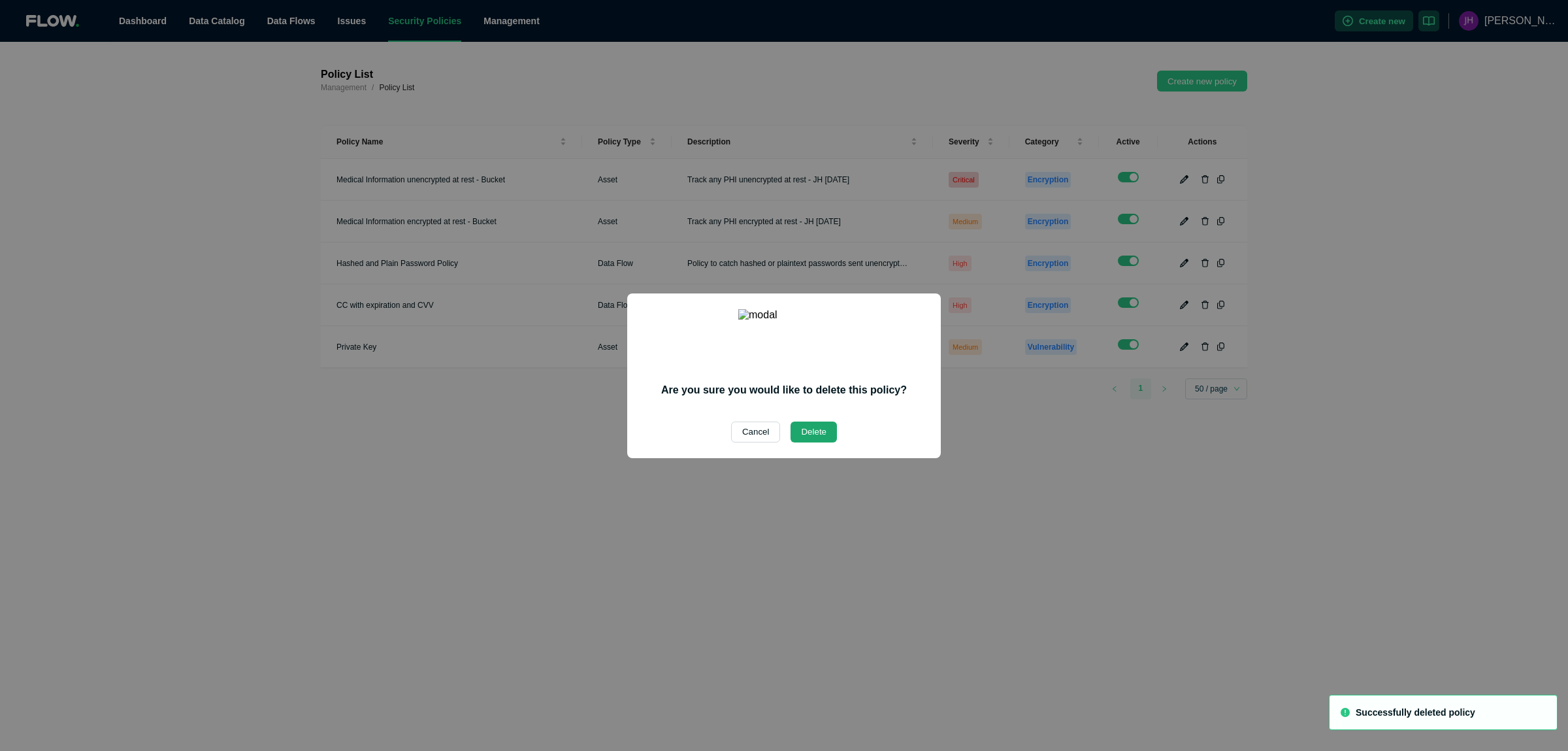
click at [819, 428] on button "Delete" at bounding box center [813, 432] width 47 height 21
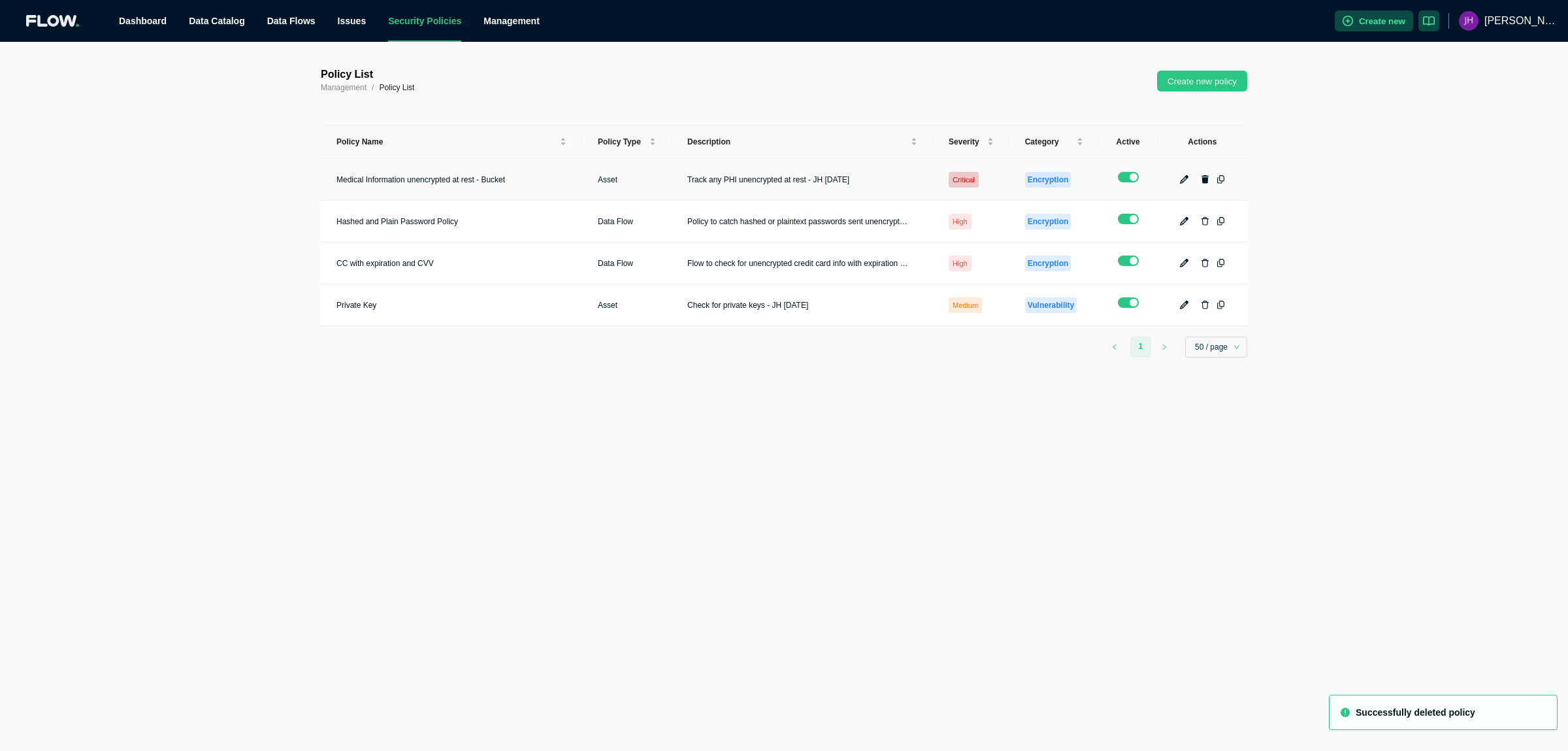
click at [1205, 175] on icon "button" at bounding box center [1206, 179] width 8 height 9
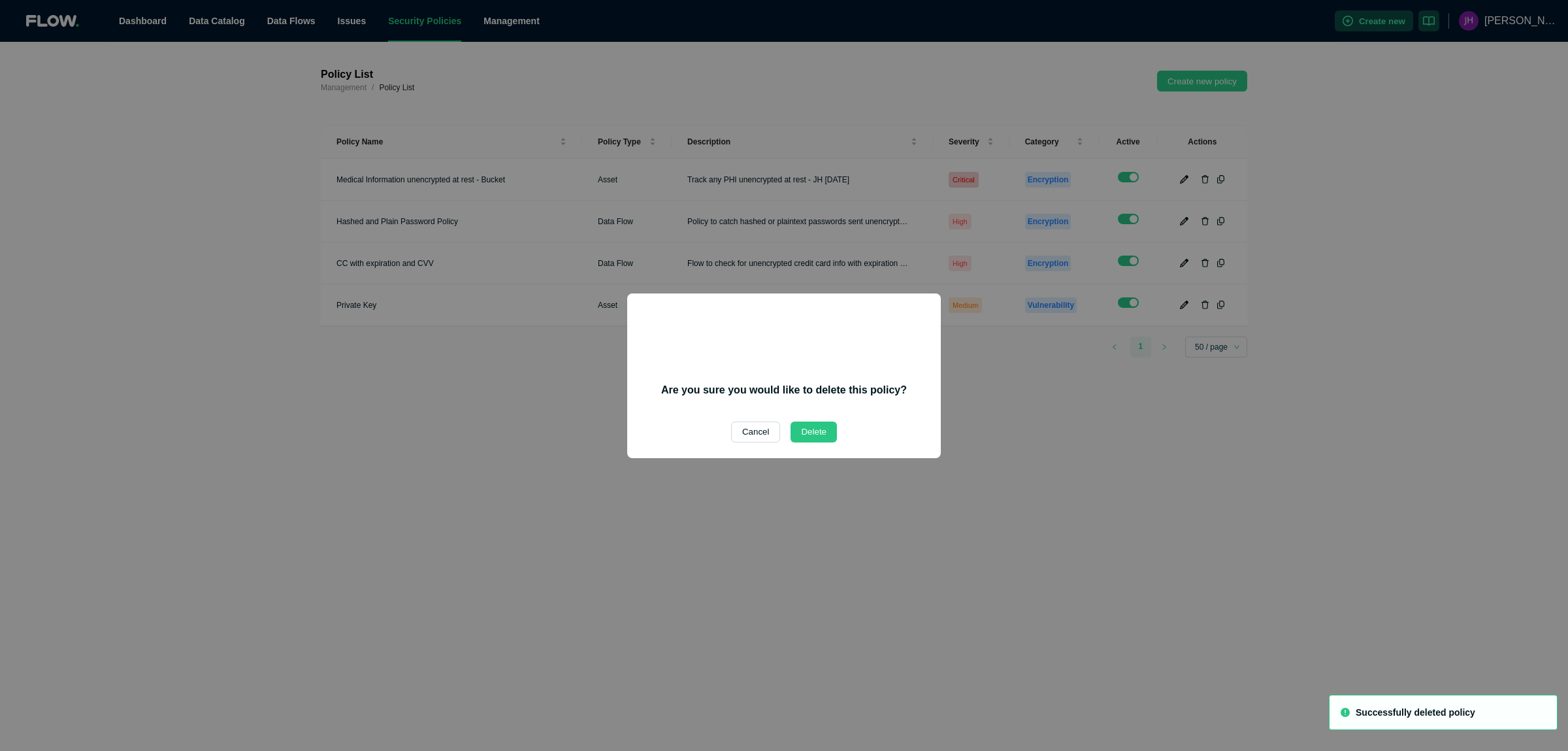
click at [803, 424] on button "Delete" at bounding box center [813, 432] width 47 height 21
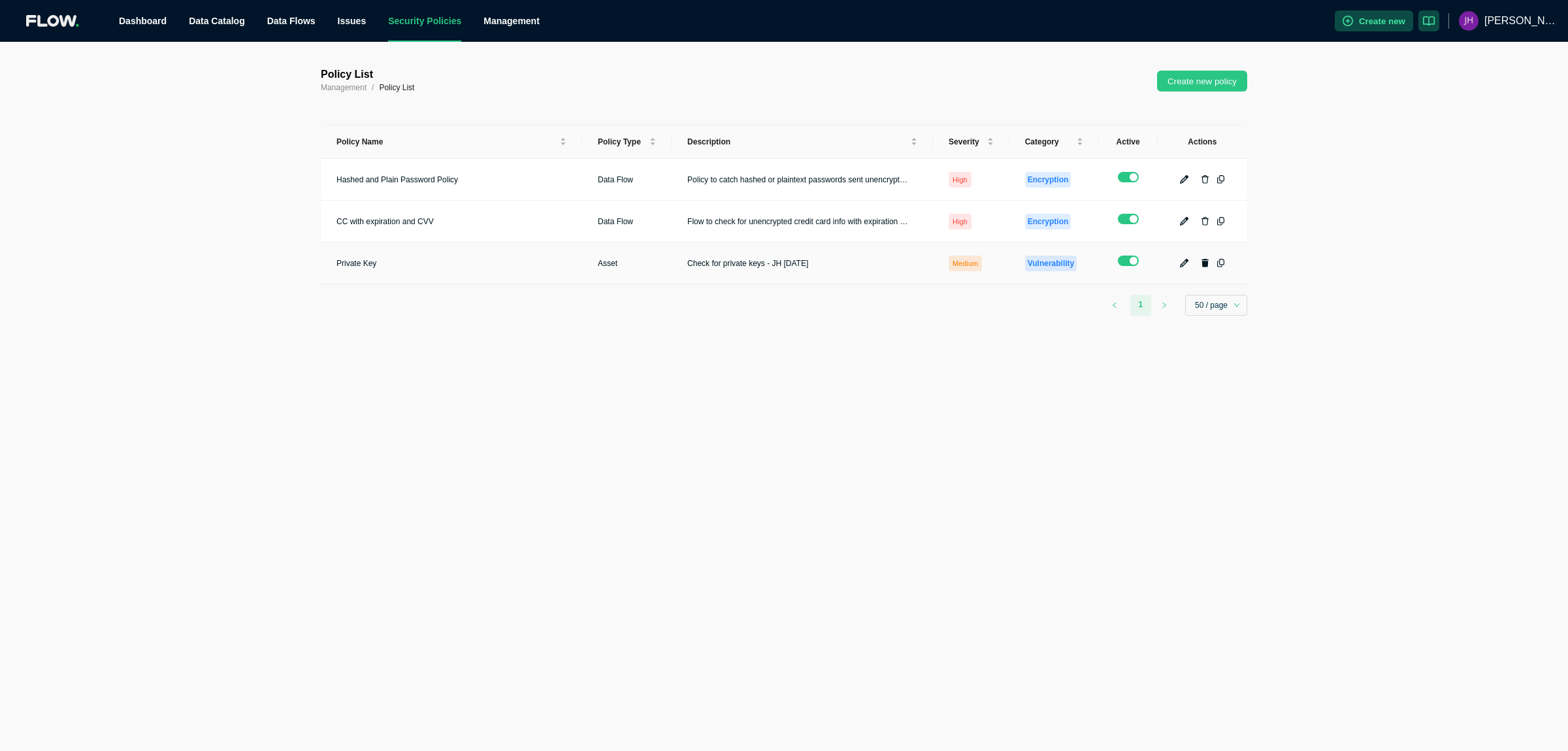
click at [1204, 259] on icon "button" at bounding box center [1206, 263] width 8 height 9
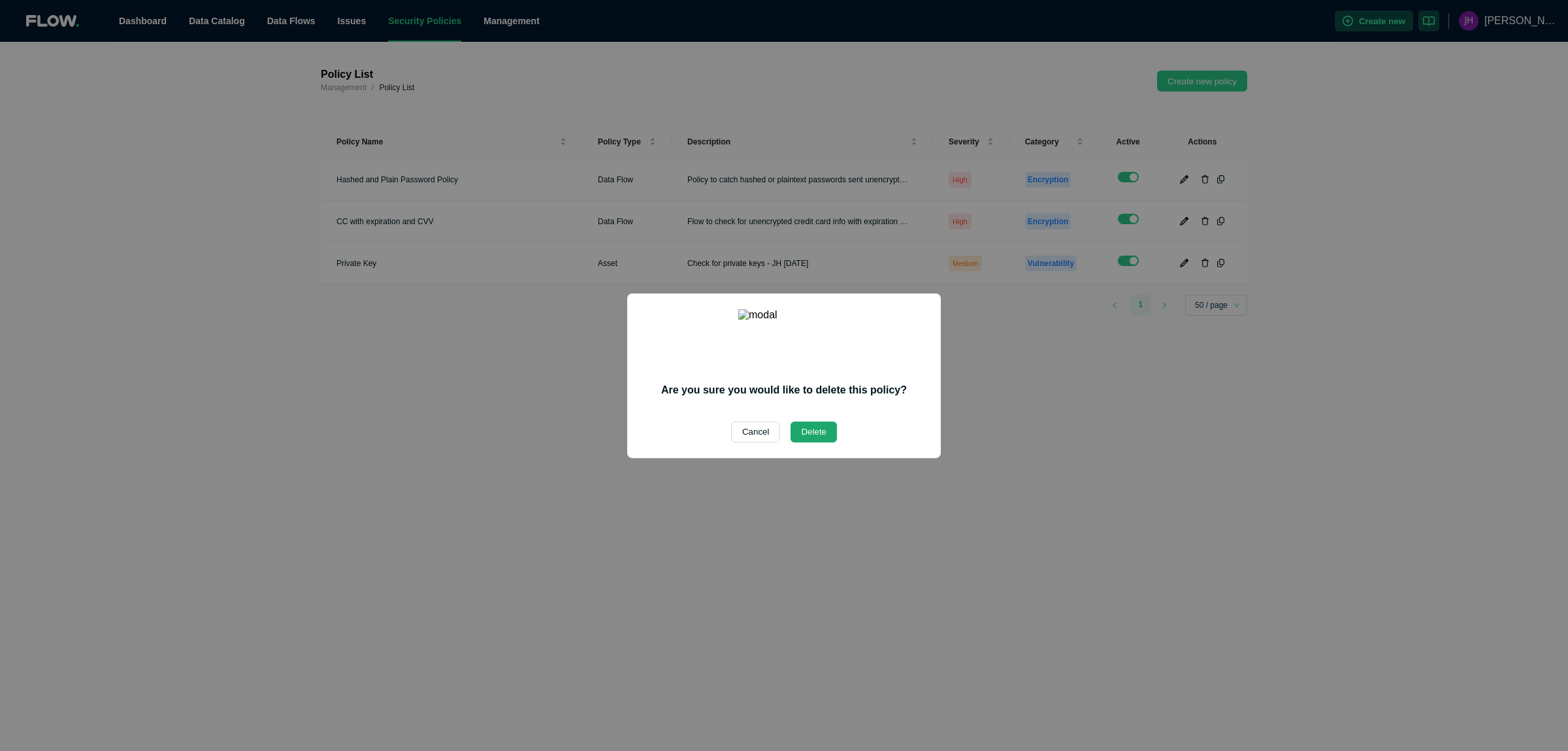
click at [807, 430] on button "Delete" at bounding box center [813, 432] width 47 height 21
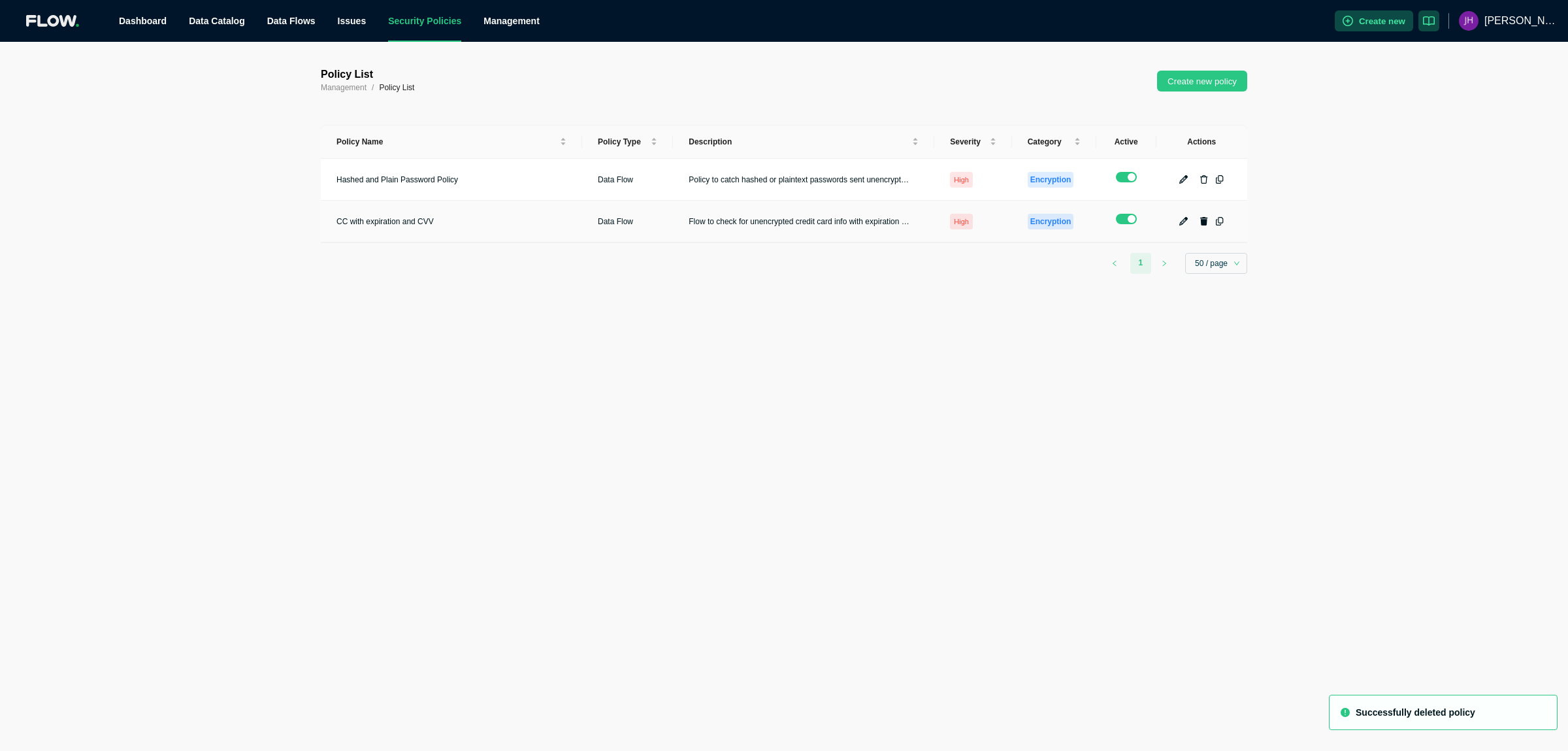
click at [1206, 217] on icon "button" at bounding box center [1204, 221] width 8 height 9
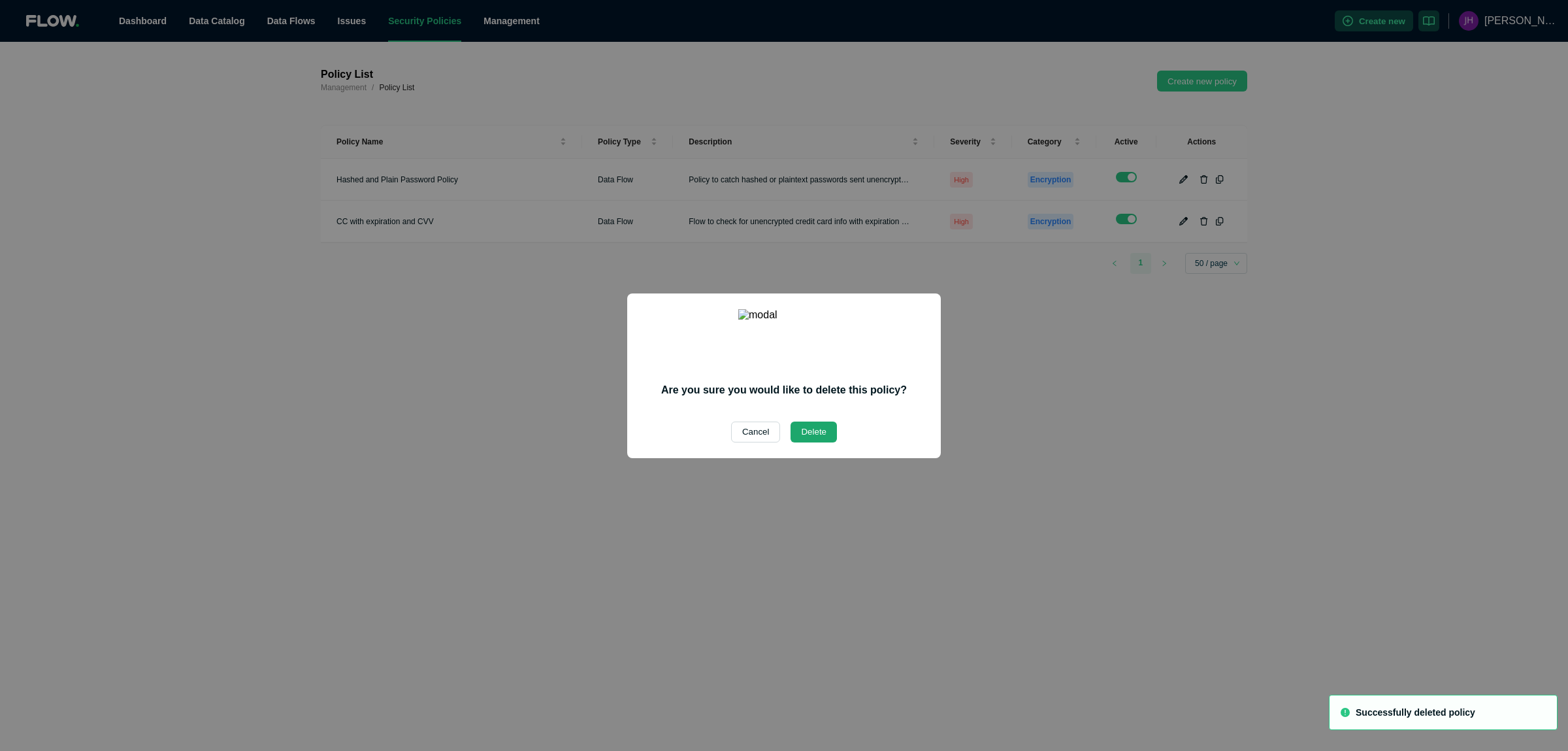
click at [813, 425] on button "Delete" at bounding box center [813, 432] width 47 height 21
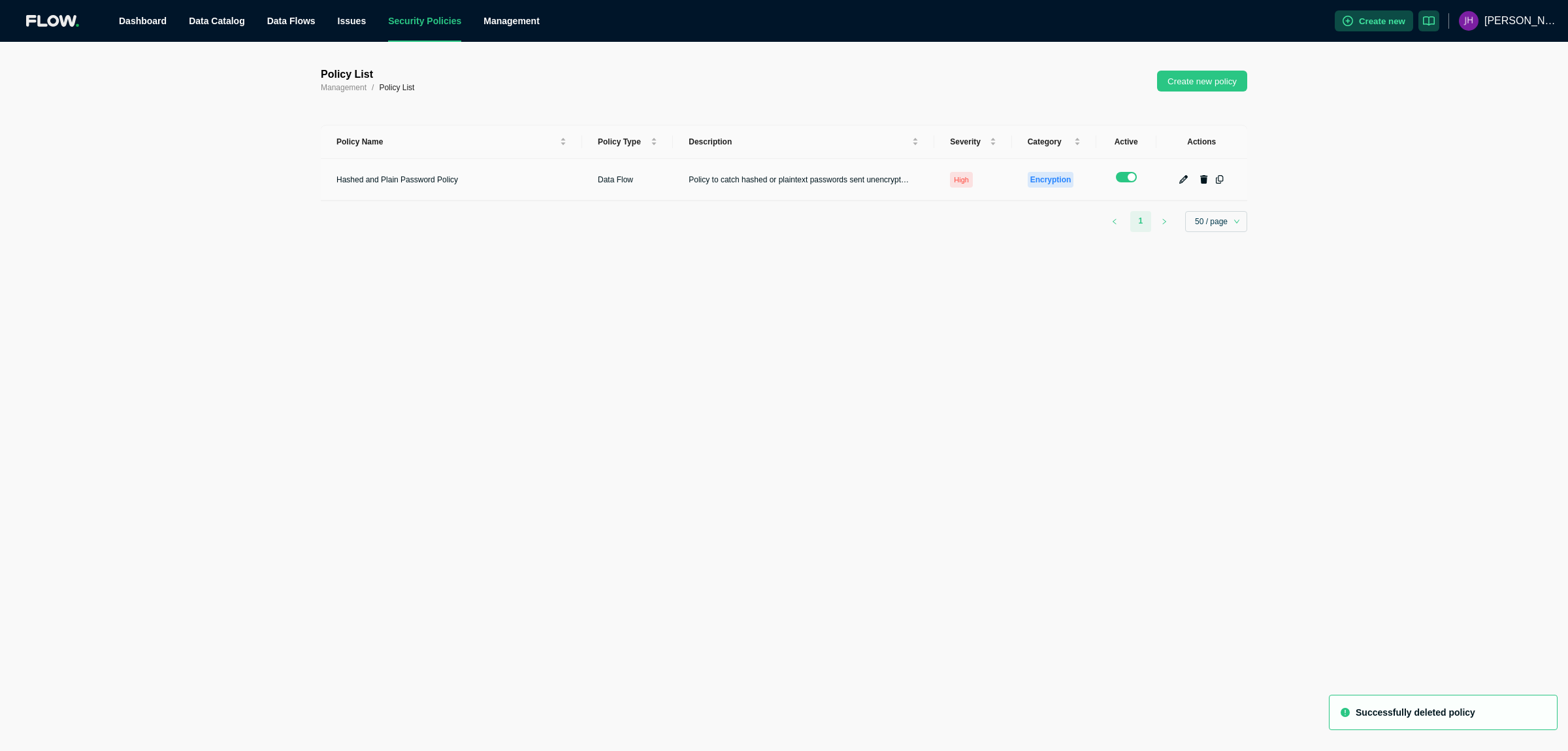
click at [1205, 175] on icon "button" at bounding box center [1204, 179] width 8 height 9
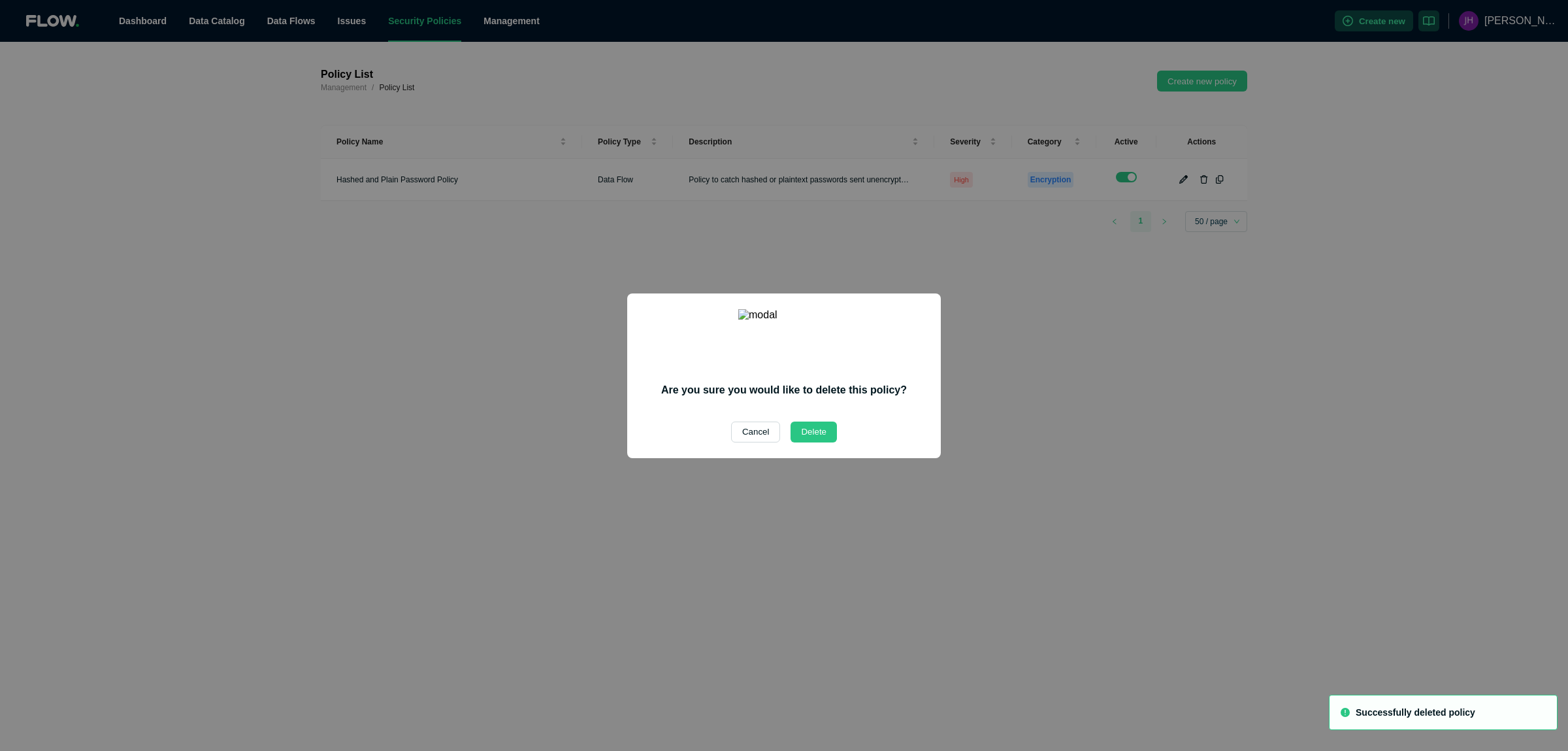
drag, startPoint x: 813, startPoint y: 426, endPoint x: 901, endPoint y: 395, distance: 93.3
click at [813, 427] on button "Delete" at bounding box center [813, 432] width 47 height 21
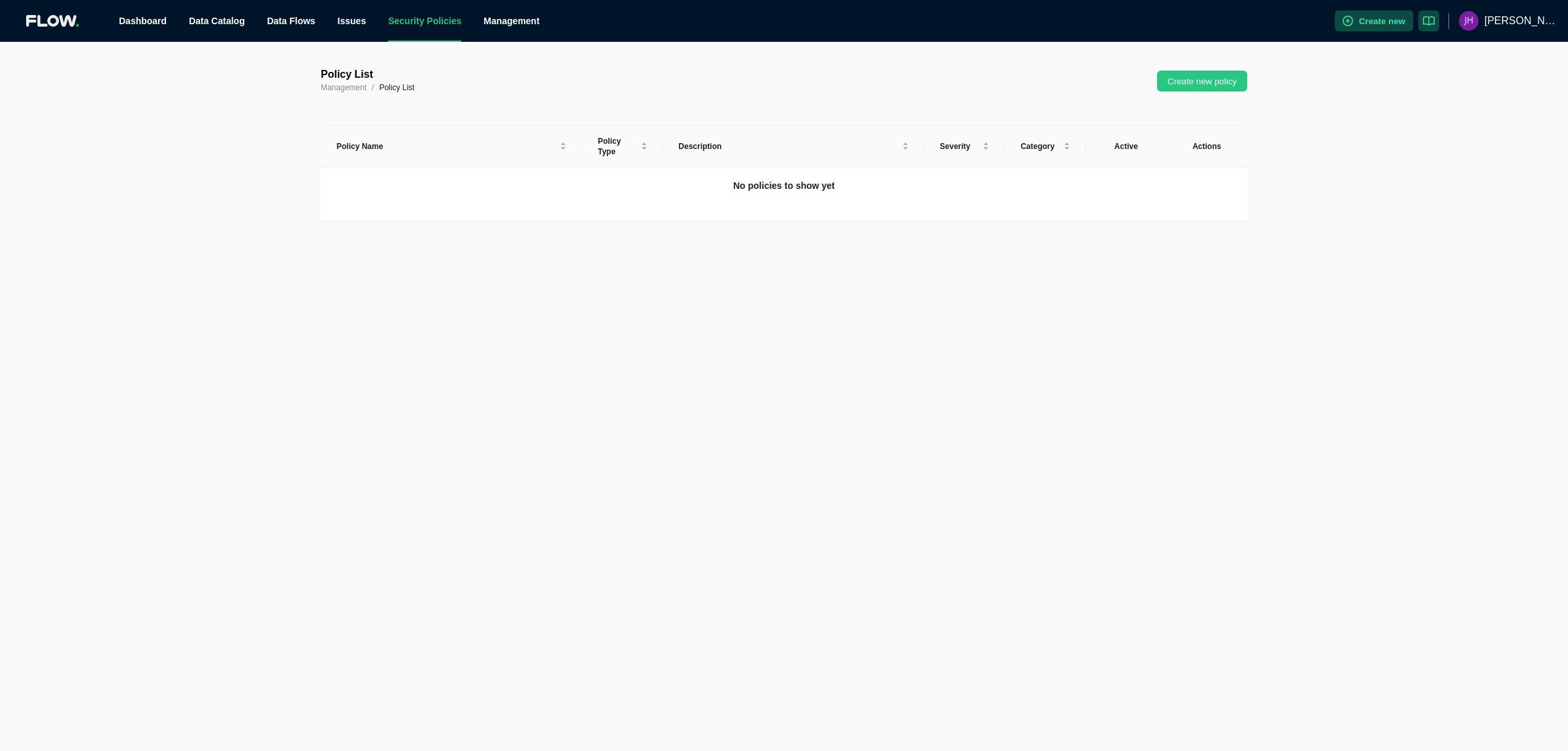
click at [412, 17] on link "Security Policies" at bounding box center [425, 20] width 73 height 10
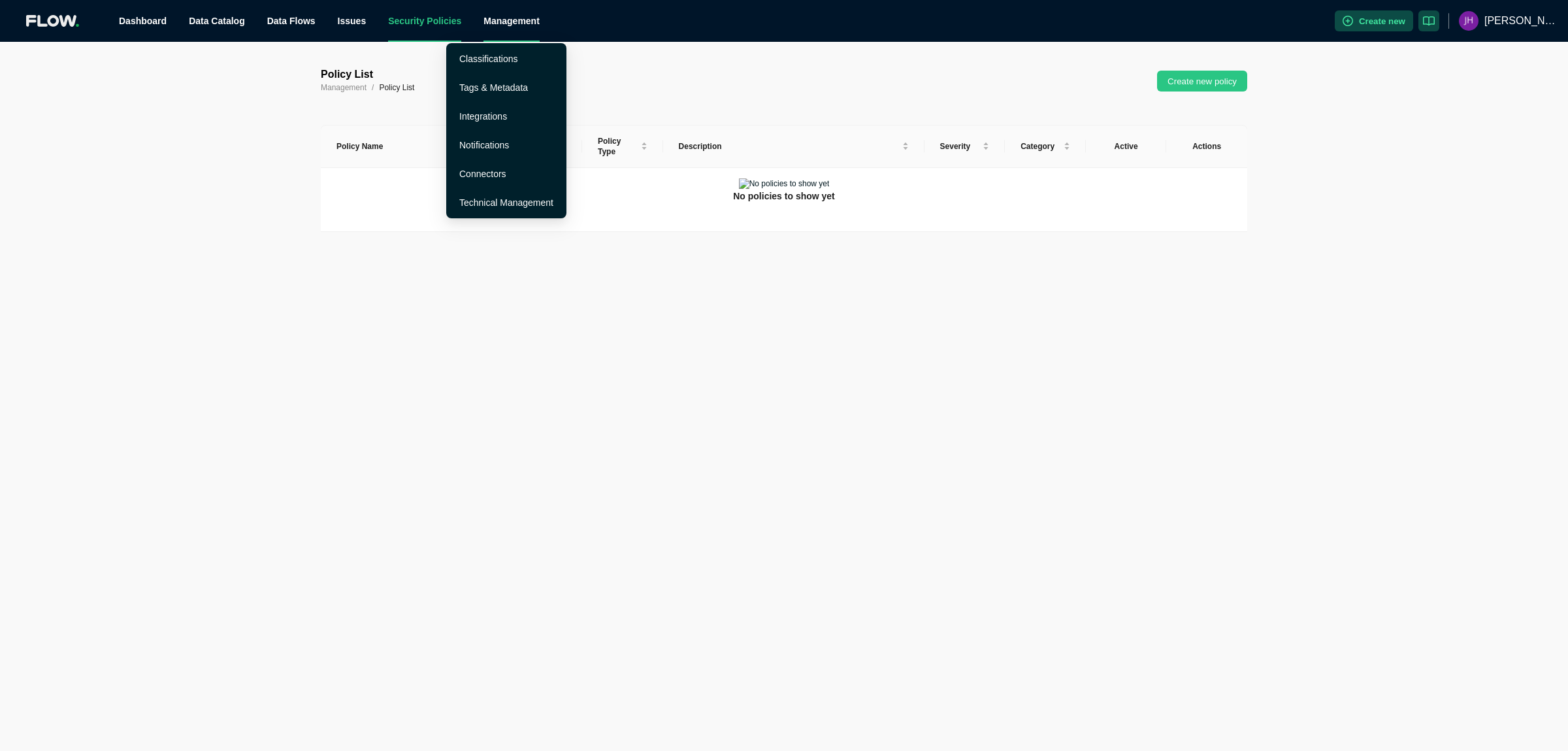
click at [483, 22] on div "Management" at bounding box center [511, 21] width 56 height 42
click at [485, 113] on link "Integrations" at bounding box center [483, 116] width 48 height 10
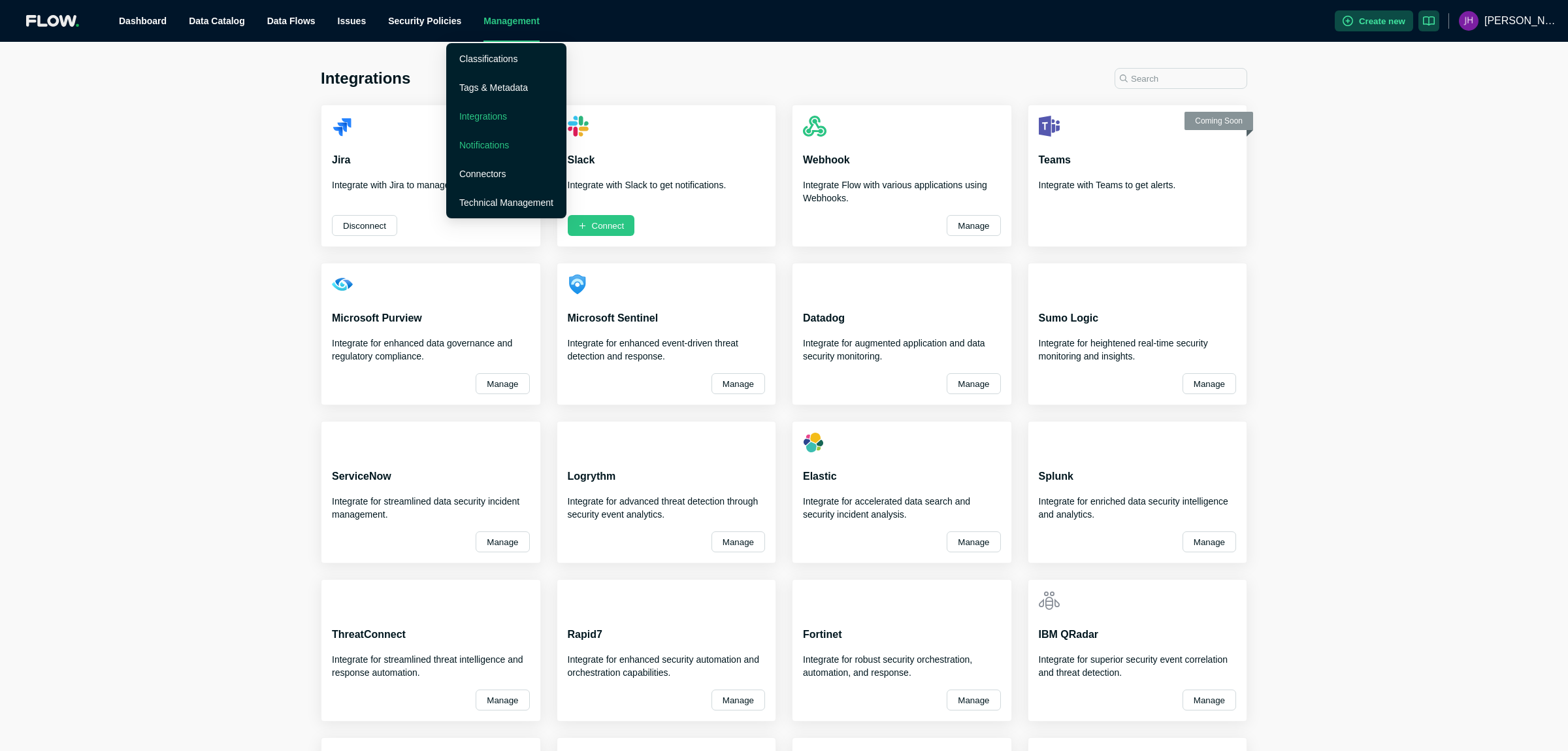
click at [487, 147] on link "Notifications" at bounding box center [483, 145] width 49 height 10
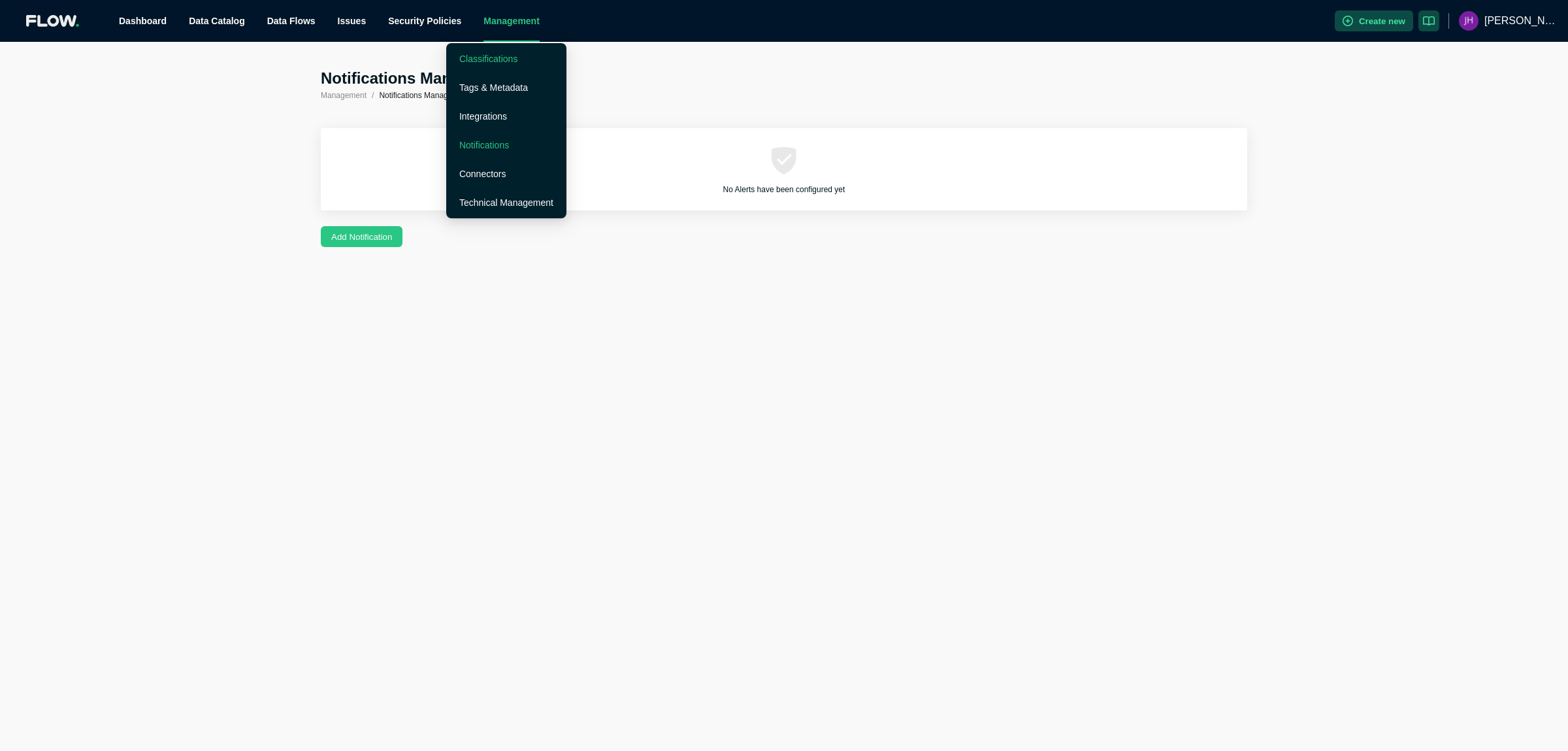
click at [467, 53] on link "Classifications" at bounding box center [488, 58] width 58 height 10
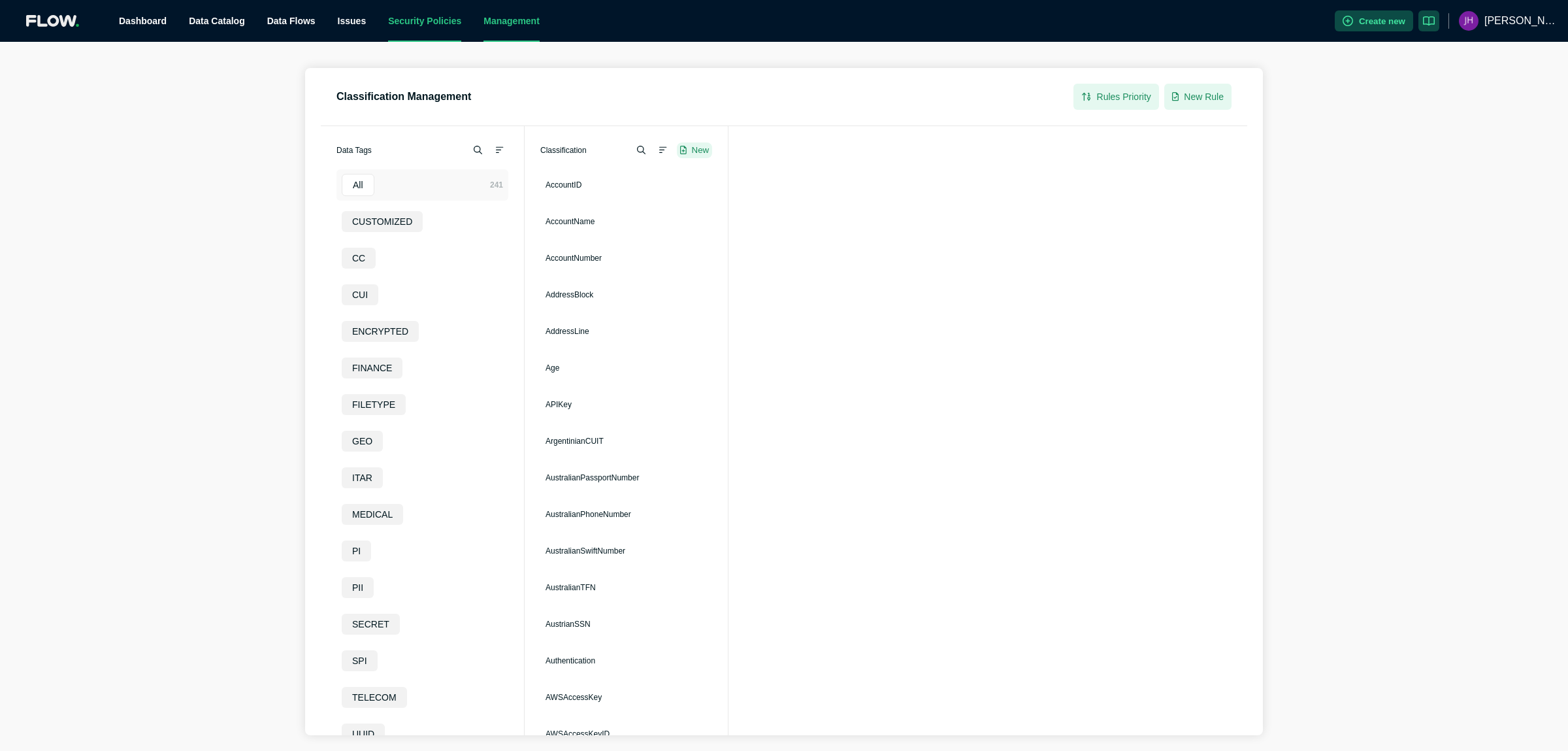
click at [398, 25] on link "Security Policies" at bounding box center [425, 20] width 73 height 10
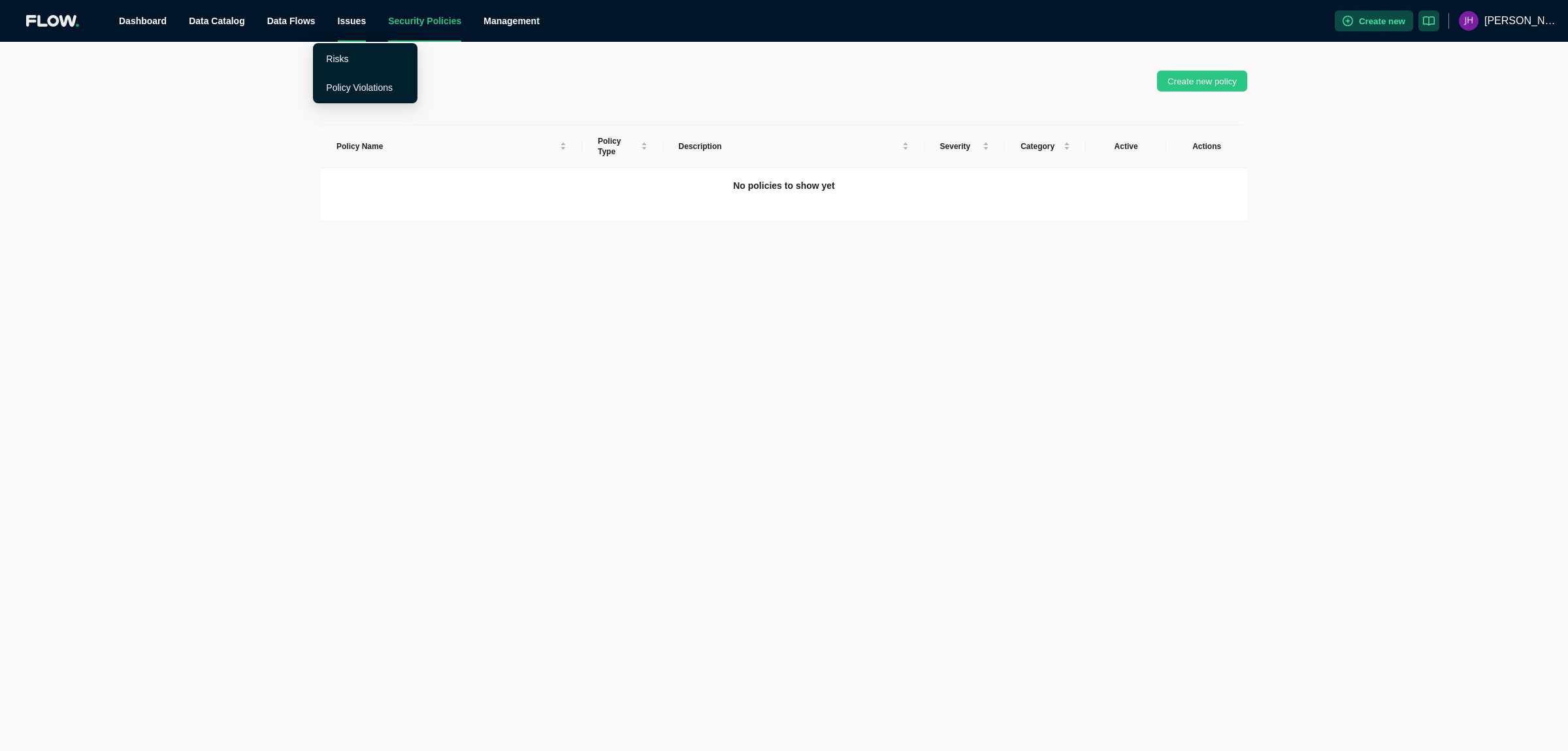
click at [337, 16] on div "Issues" at bounding box center [352, 21] width 29 height 42
click at [339, 64] on link "Risks" at bounding box center [337, 58] width 22 height 10
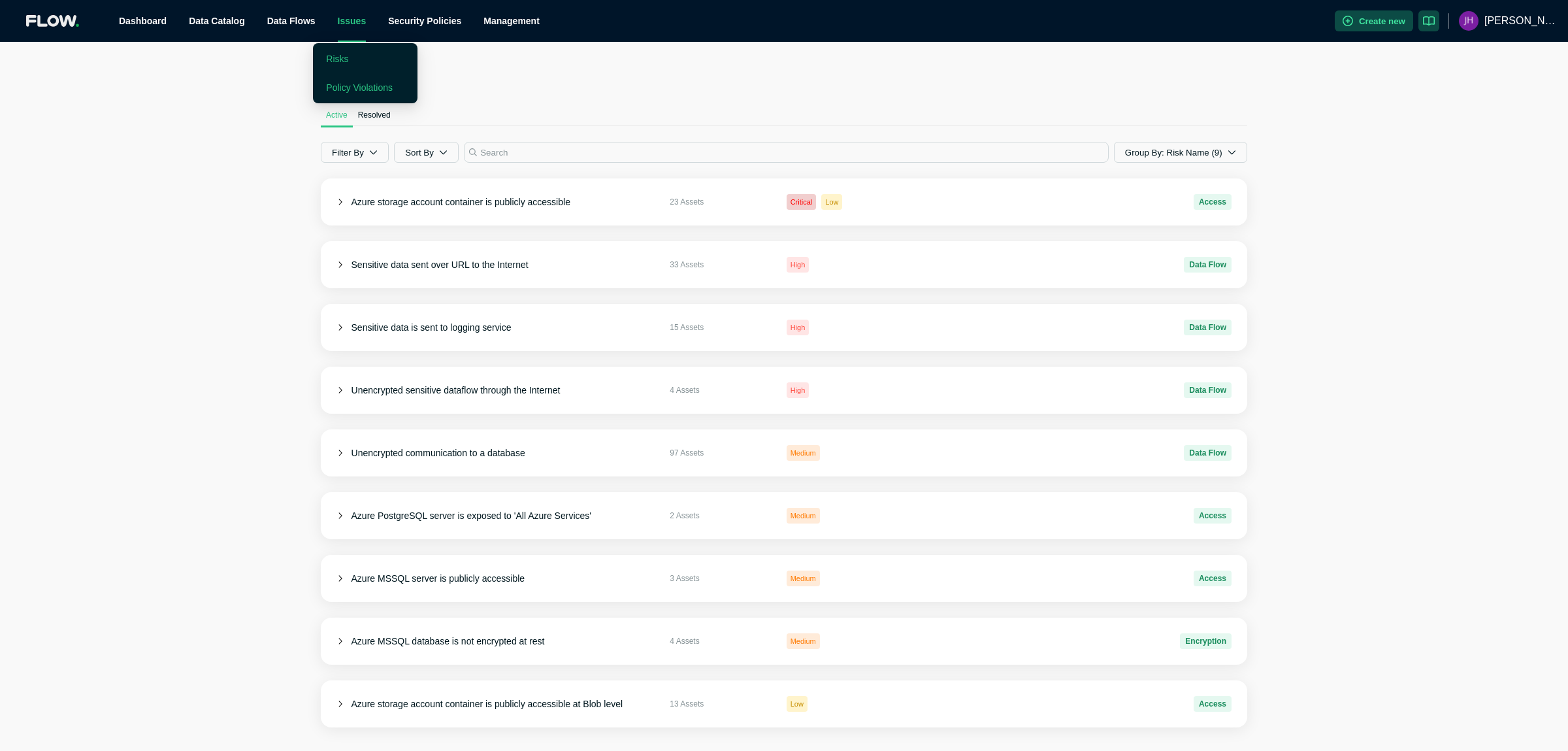
click at [335, 88] on link "Policy Violations" at bounding box center [359, 87] width 67 height 10
